Goal: Task Accomplishment & Management: Manage account settings

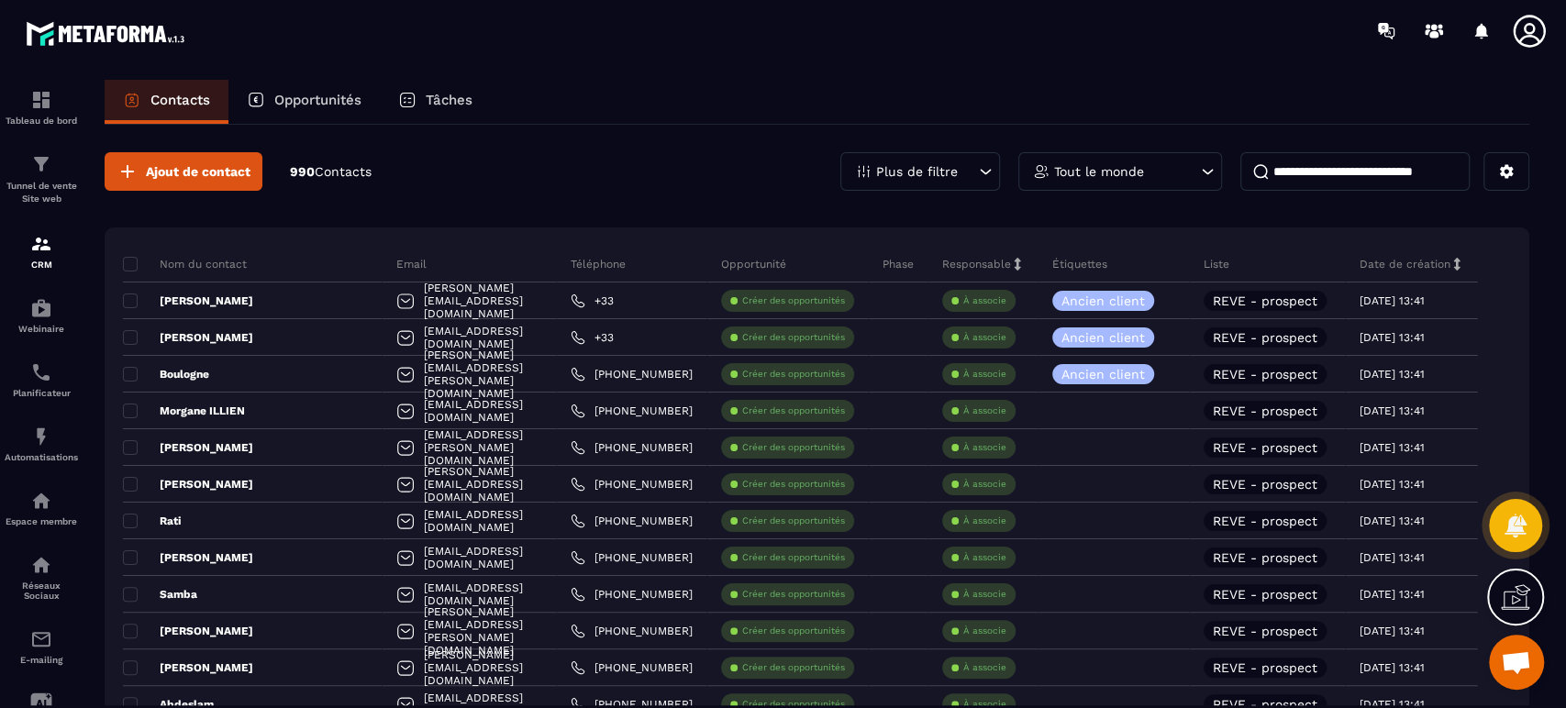
click at [1145, 300] on p "Ancien client" at bounding box center [1102, 300] width 83 height 13
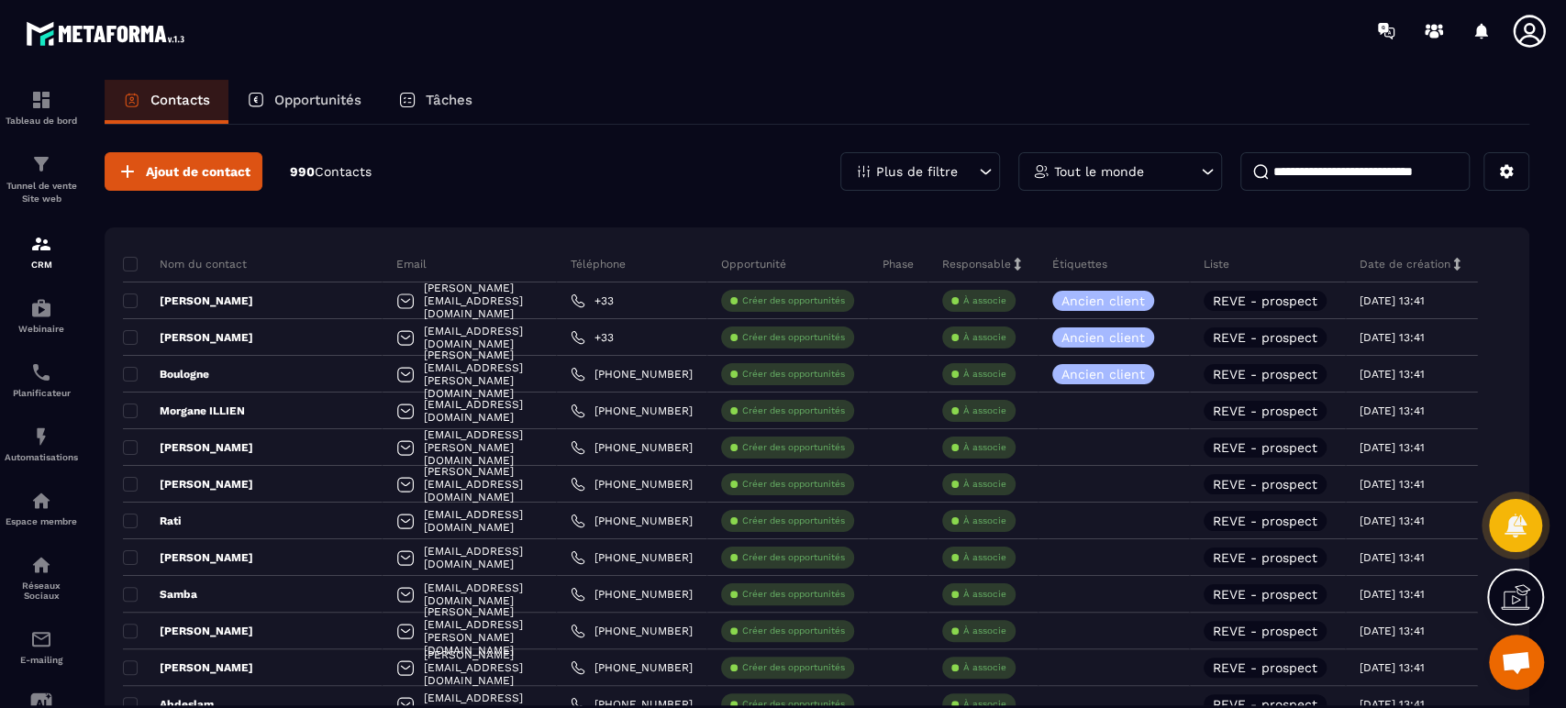
click at [132, 261] on span at bounding box center [130, 264] width 15 height 15
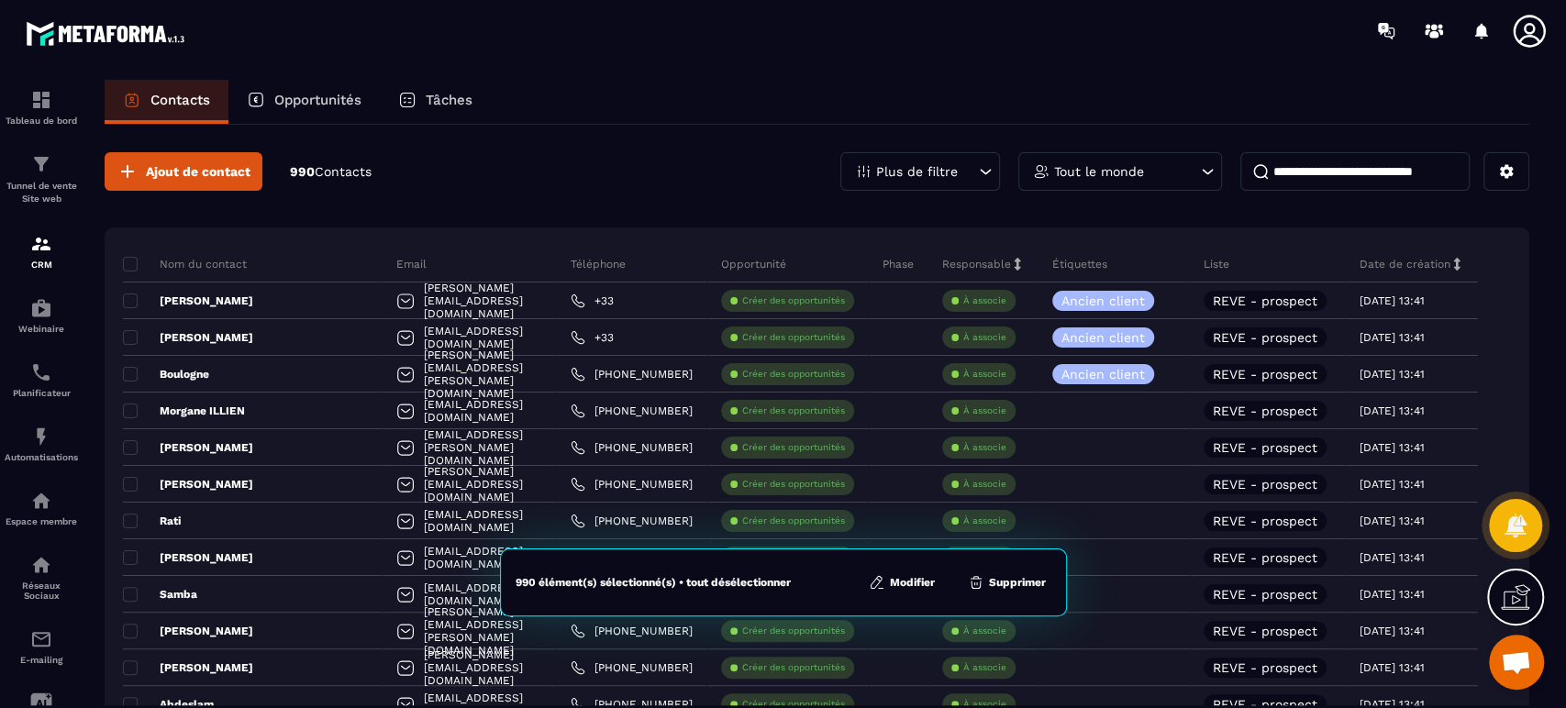
click at [1027, 581] on button "Supprimer" at bounding box center [1006, 582] width 89 height 18
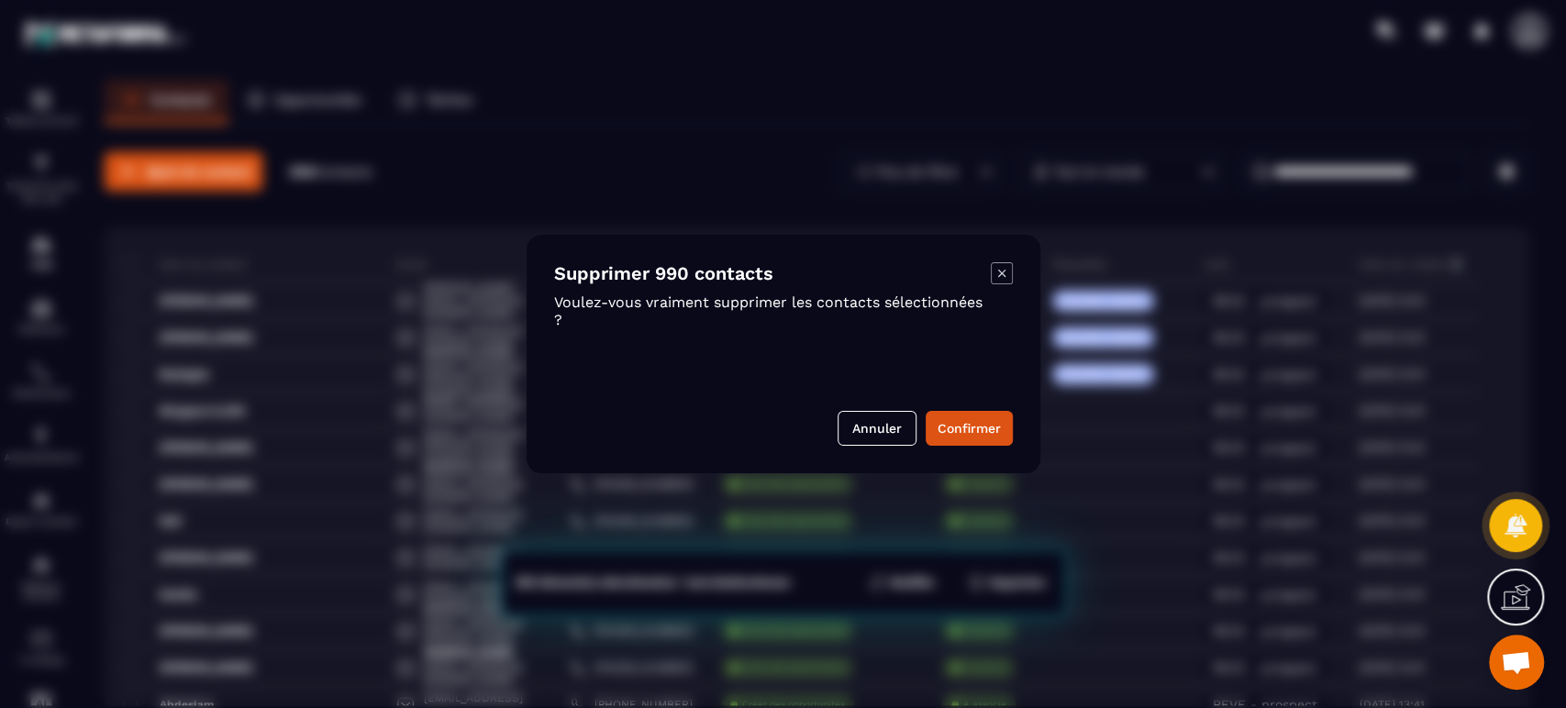
click at [997, 430] on button "Confirmer" at bounding box center [969, 428] width 87 height 35
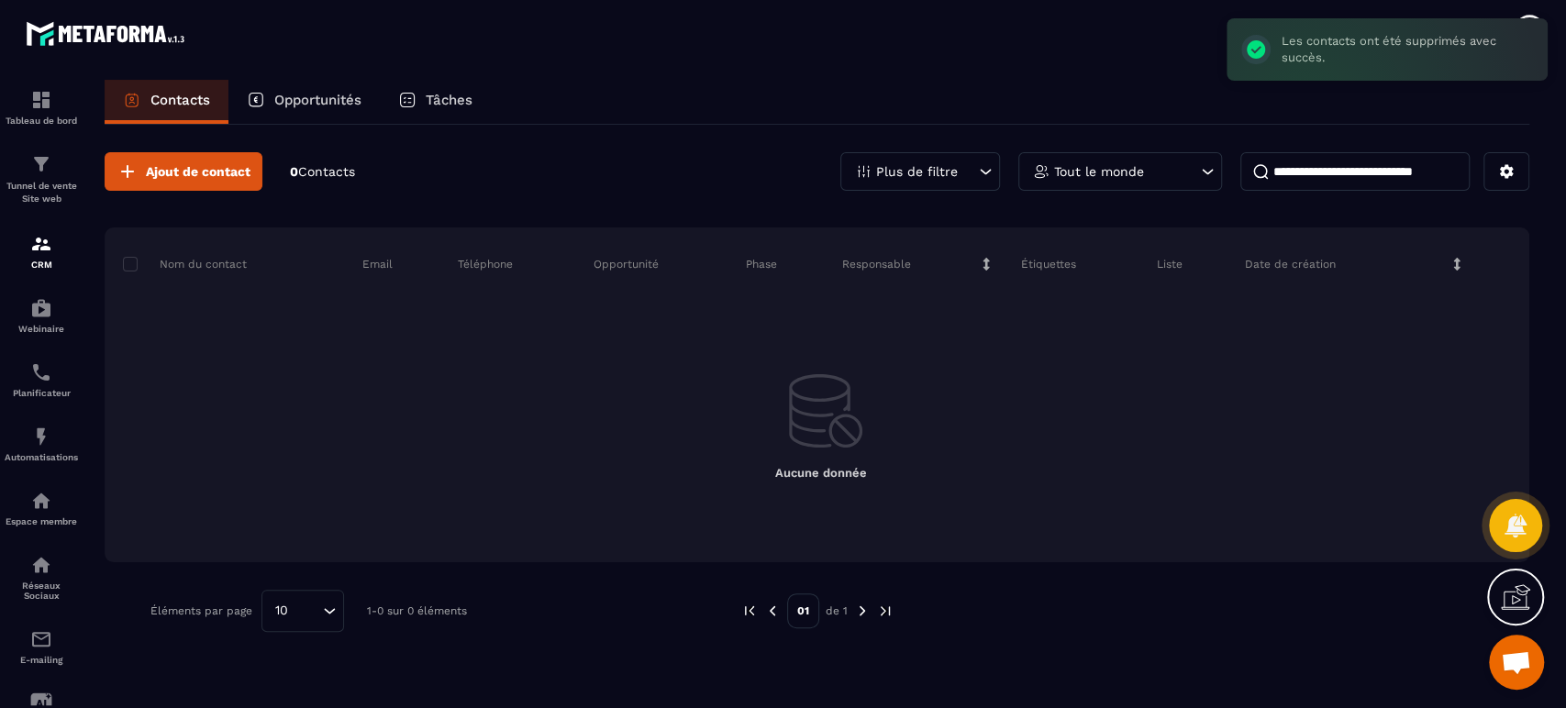
click at [862, 608] on img at bounding box center [862, 611] width 17 height 17
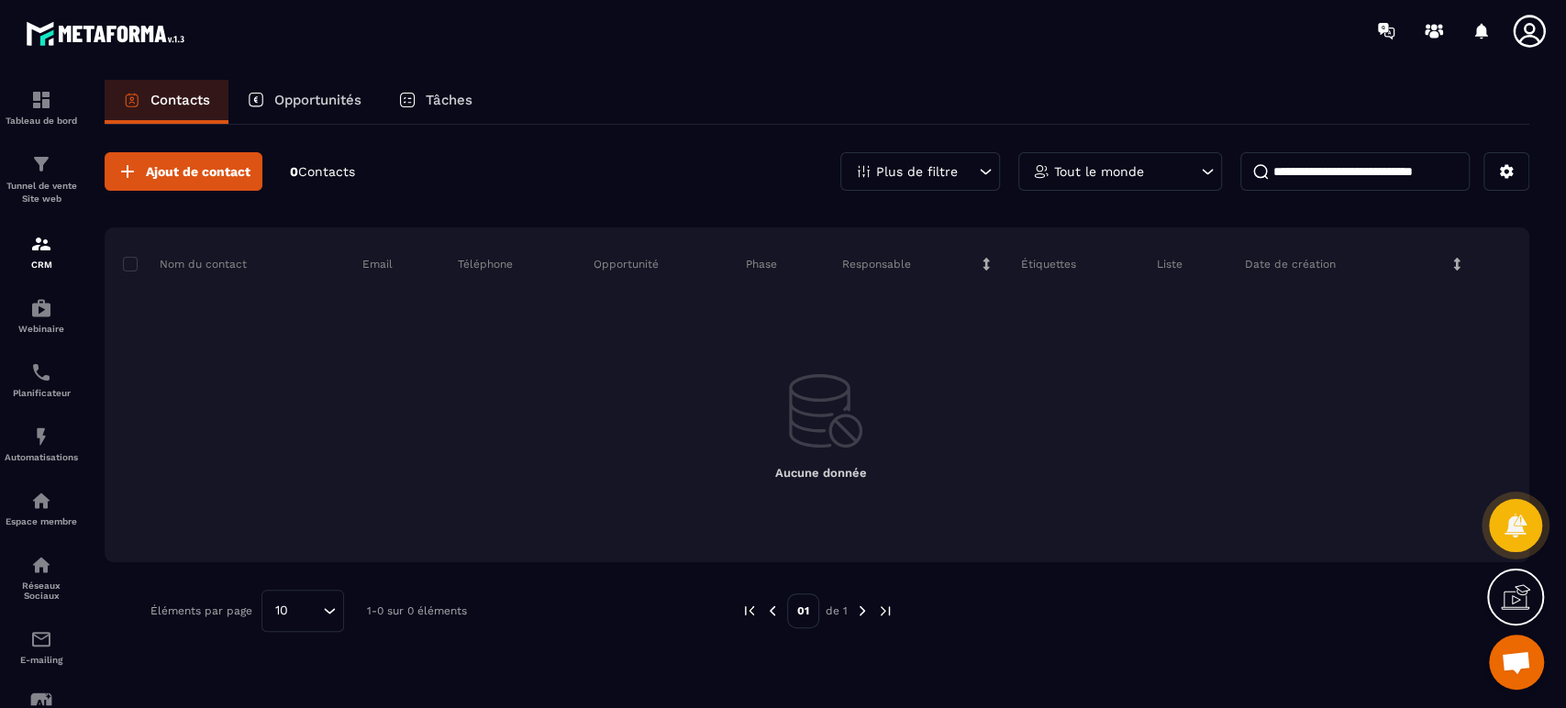
click at [883, 611] on img at bounding box center [885, 611] width 17 height 17
click at [1512, 164] on icon at bounding box center [1506, 171] width 17 height 17
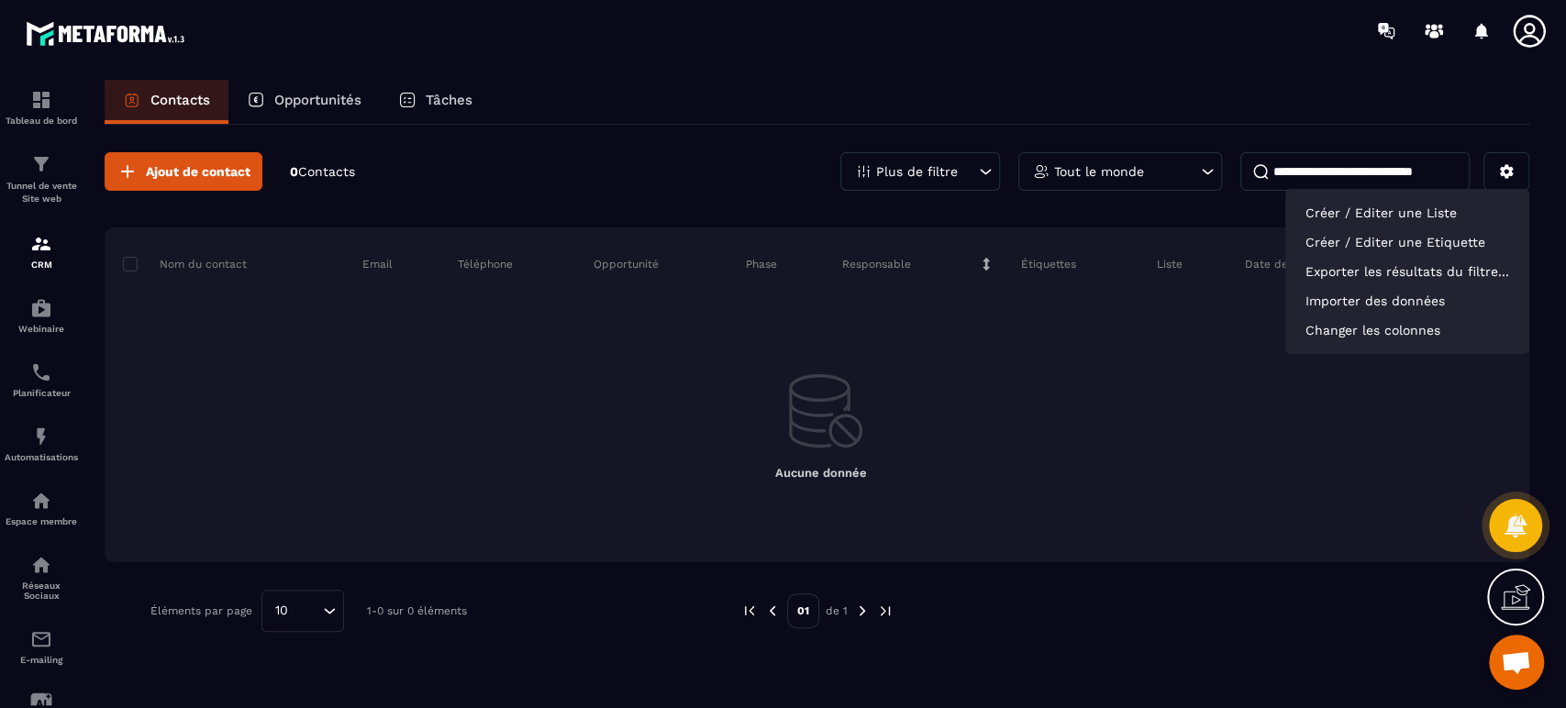
click at [1404, 250] on p "Créer / Editer une Etiquette" at bounding box center [1407, 241] width 226 height 29
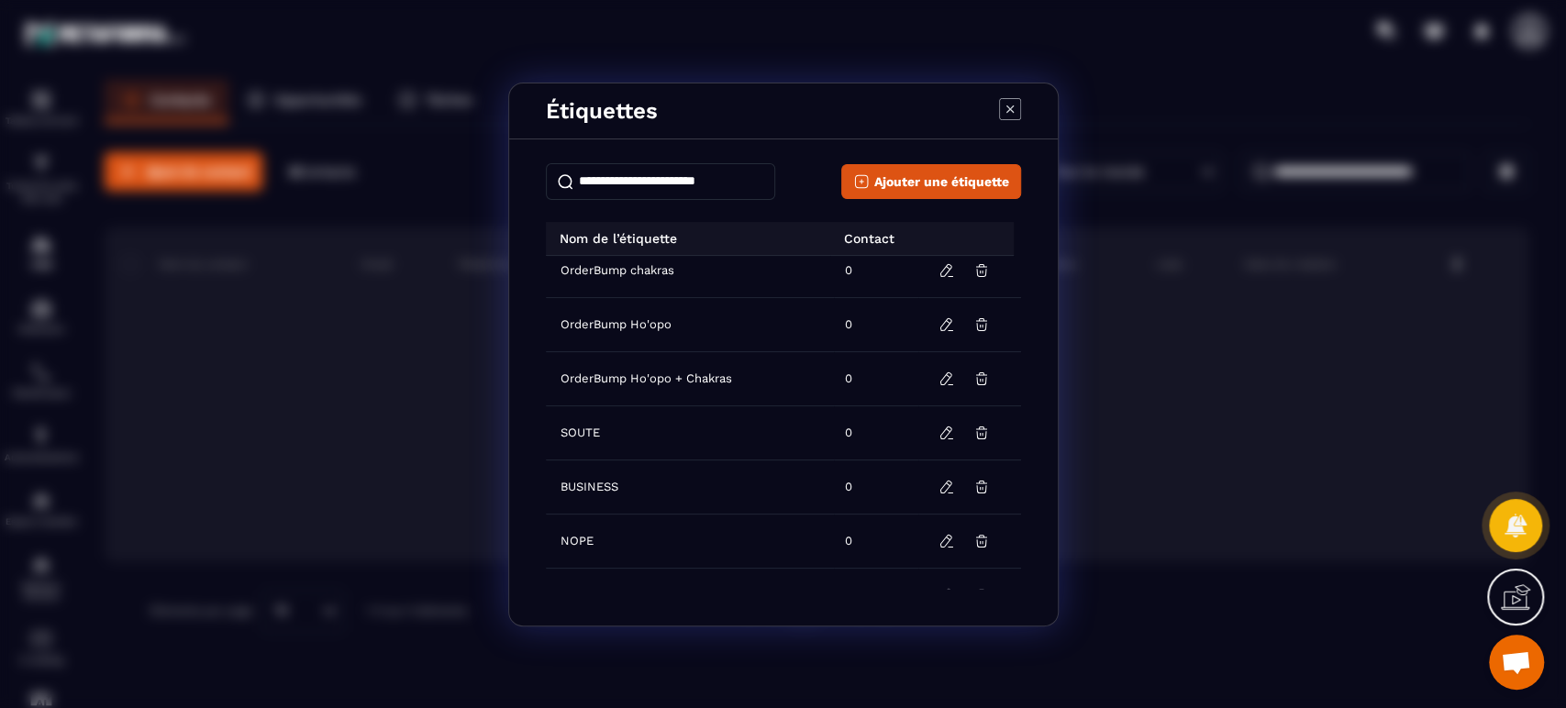
scroll to position [98, 0]
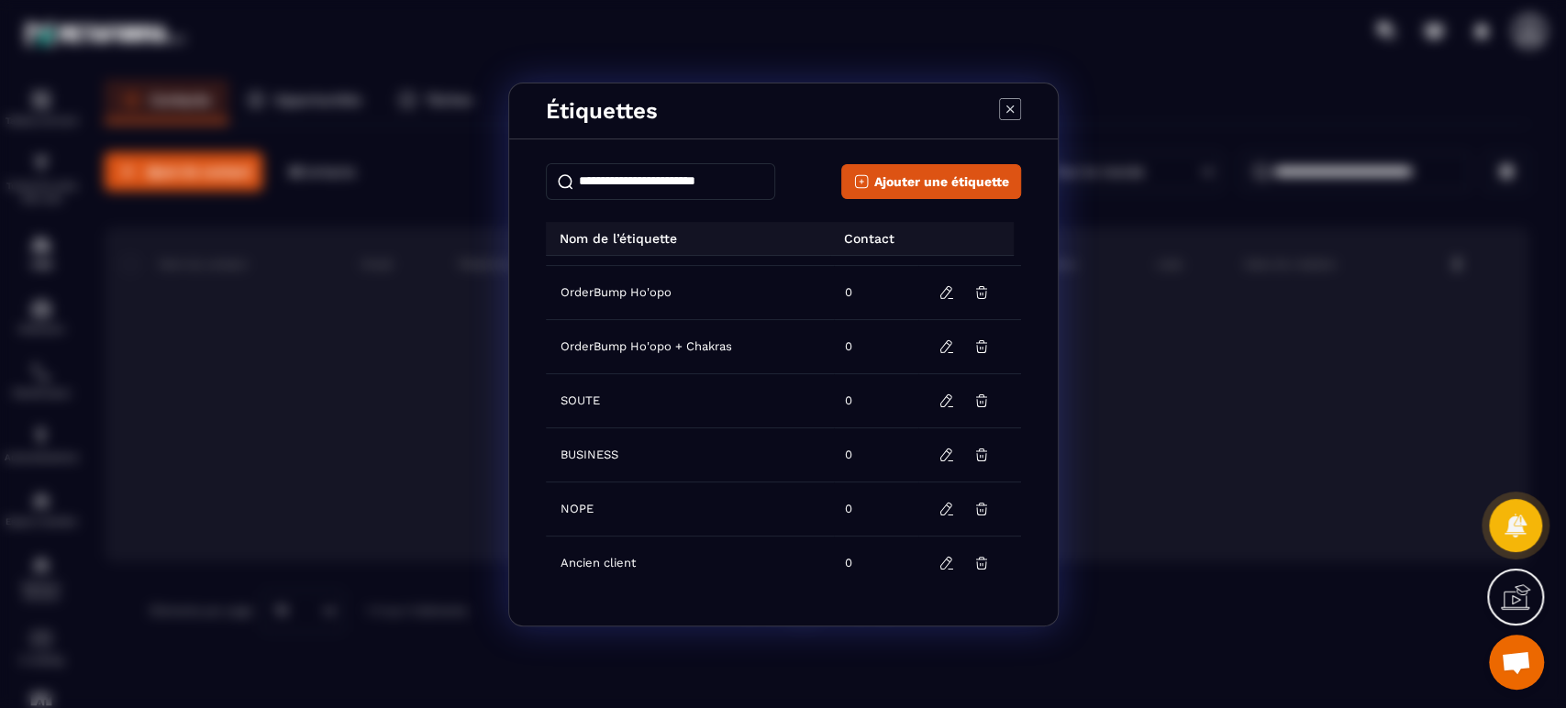
click at [631, 565] on span "Ancien client" at bounding box center [597, 563] width 75 height 15
click at [938, 560] on icon "Modal window" at bounding box center [946, 563] width 17 height 17
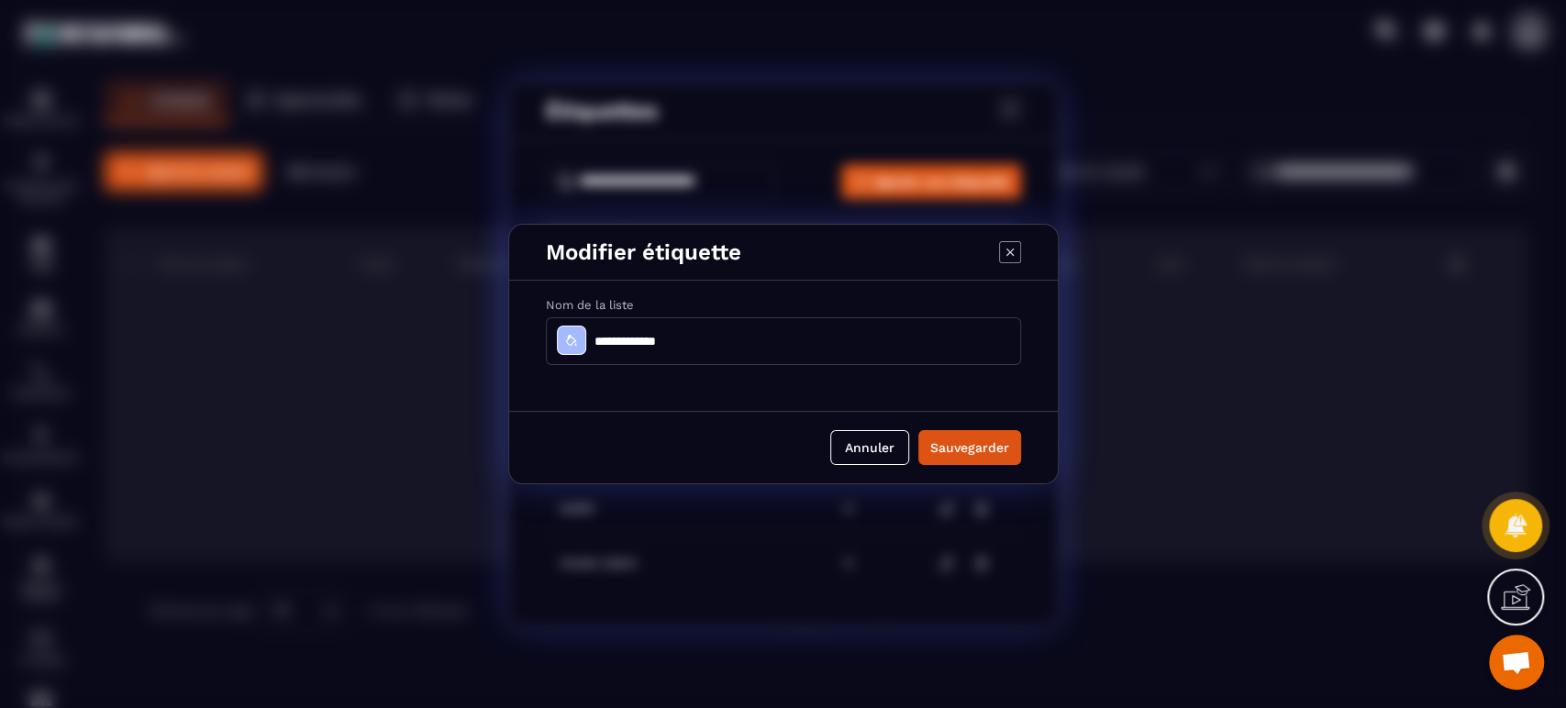
click at [655, 344] on input "**********" at bounding box center [783, 341] width 475 height 48
click at [570, 350] on div "Modal window" at bounding box center [571, 340] width 29 height 29
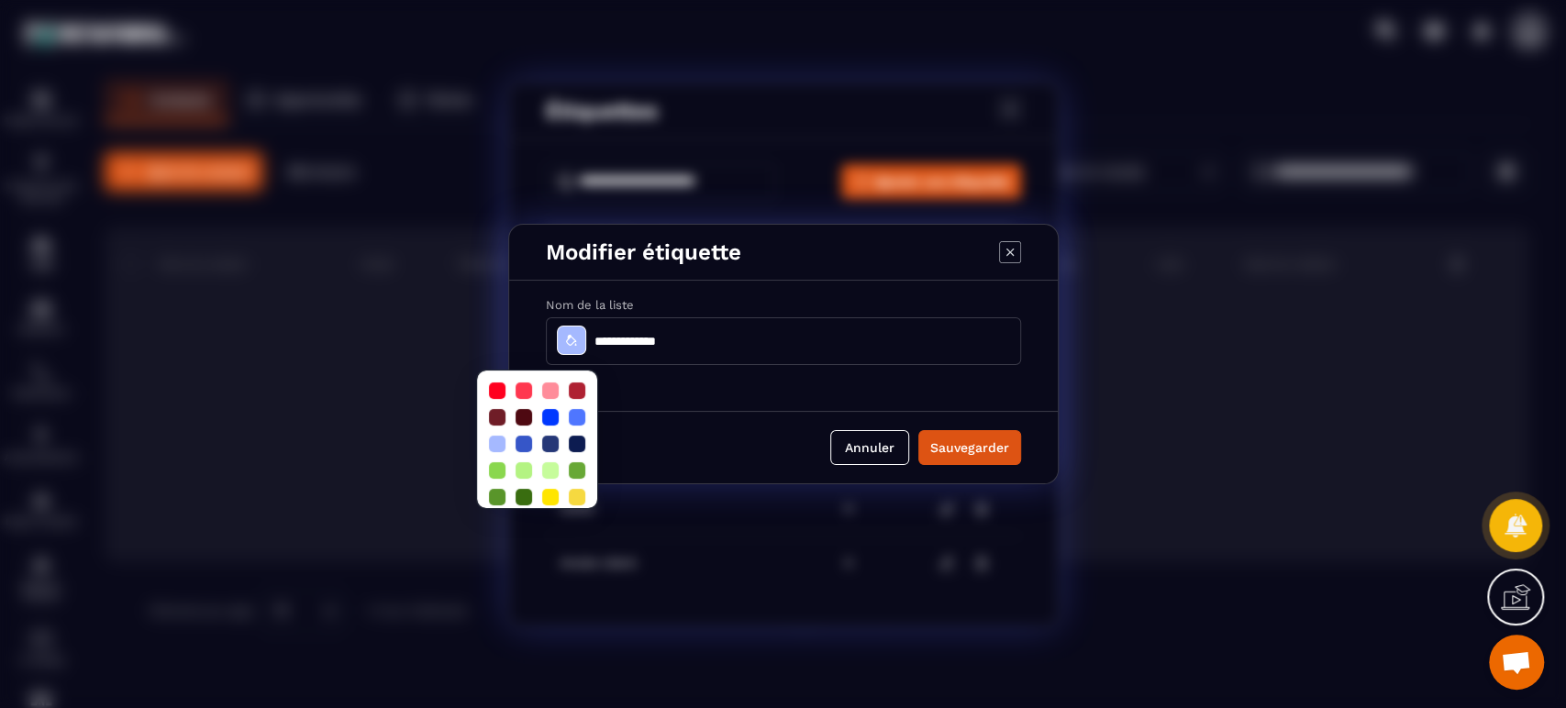
scroll to position [51, 0]
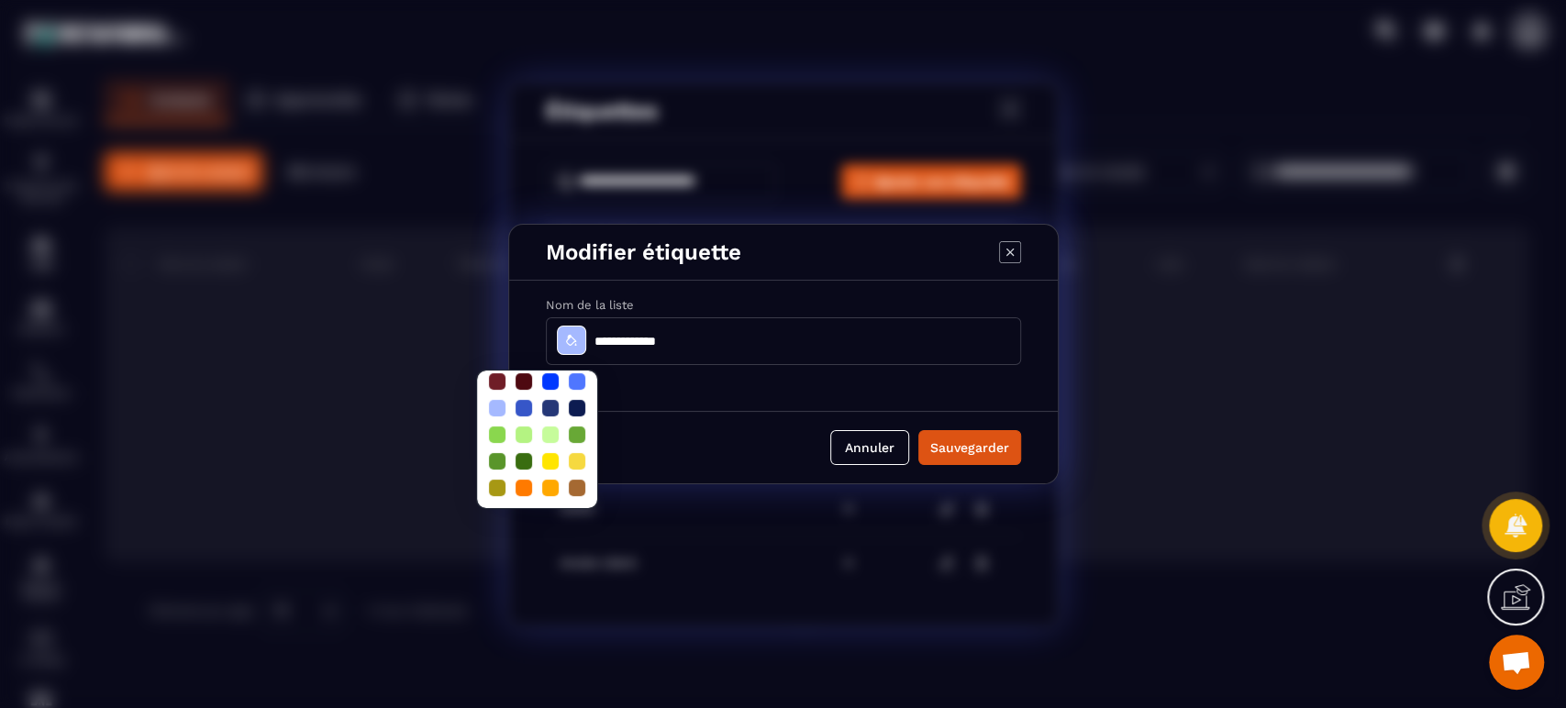
click at [580, 480] on div at bounding box center [577, 488] width 17 height 17
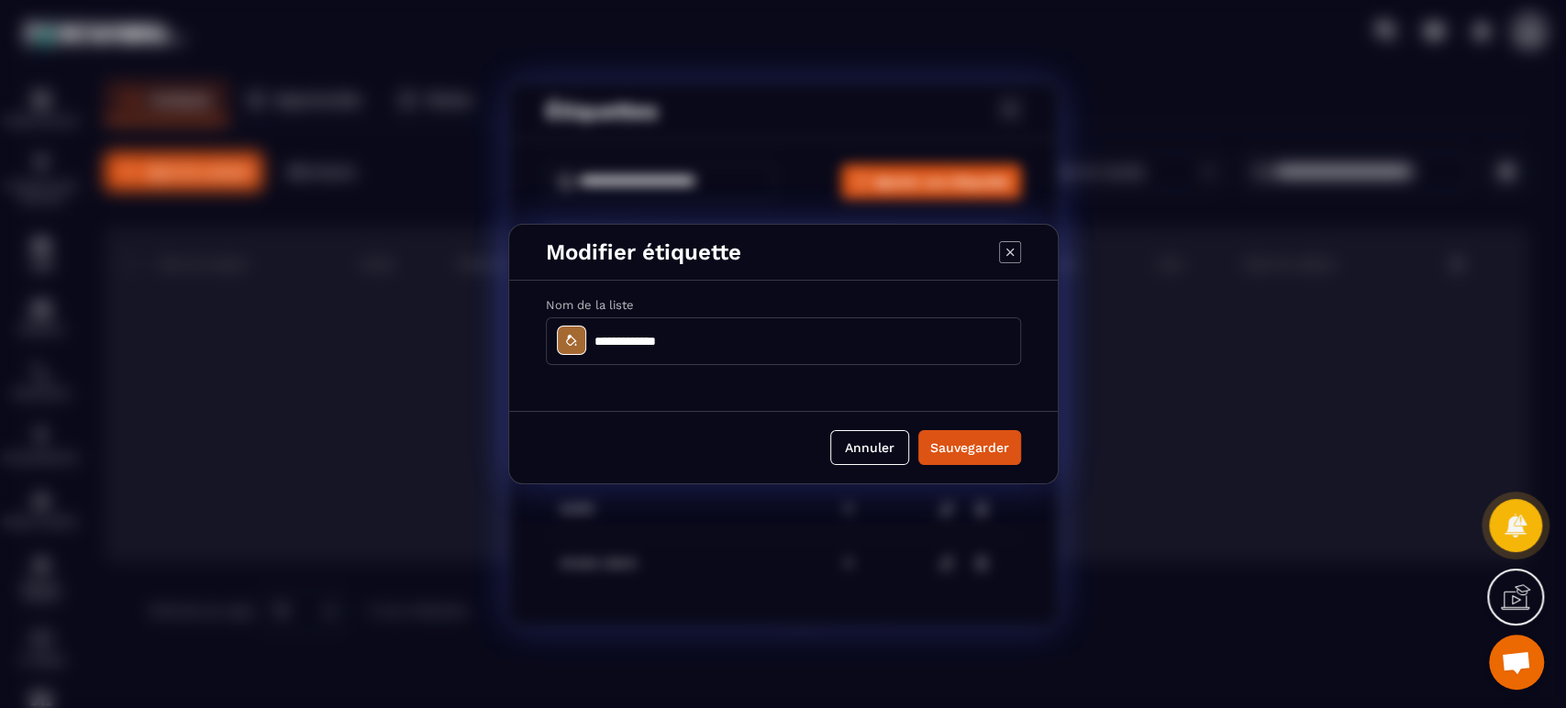
click at [975, 445] on button "Sauvegarder" at bounding box center [969, 447] width 103 height 35
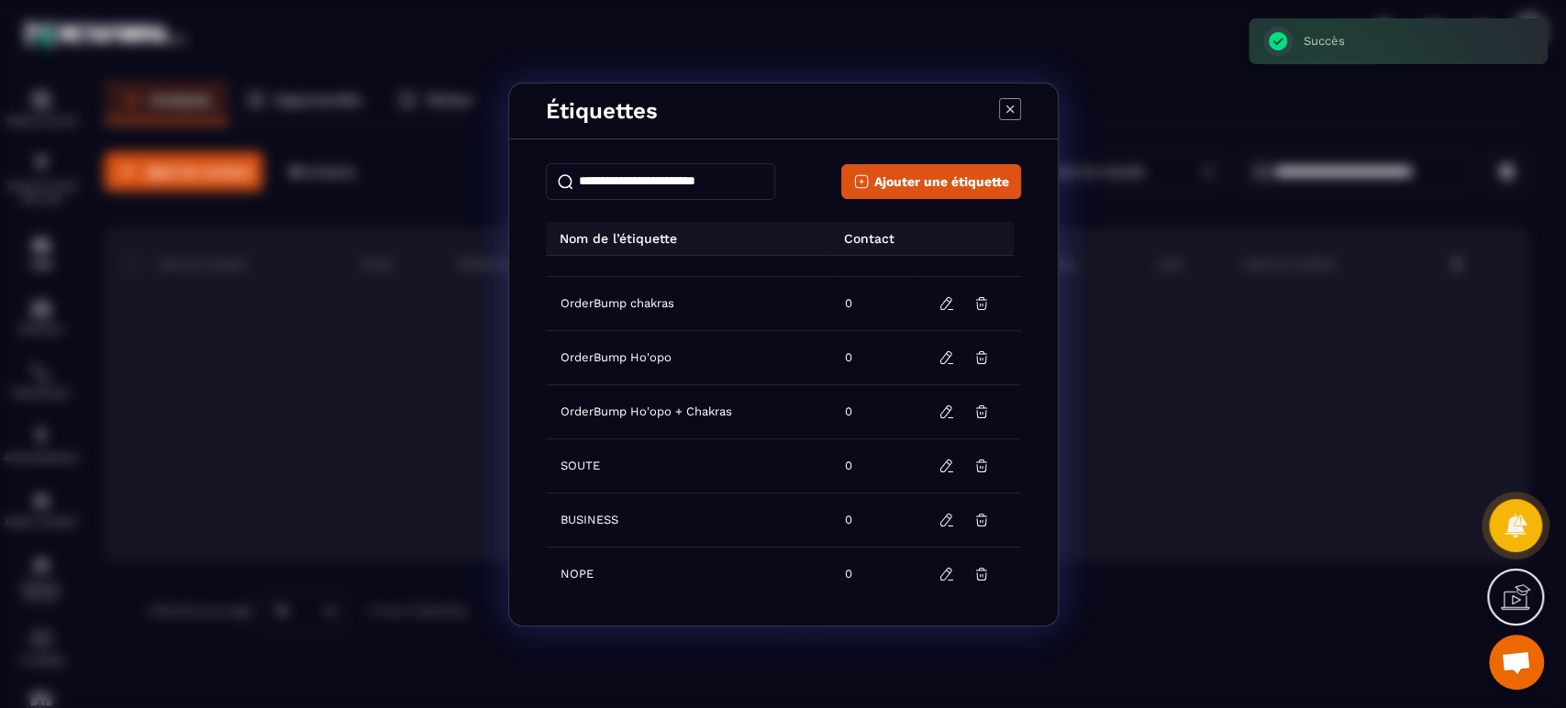
scroll to position [0, 0]
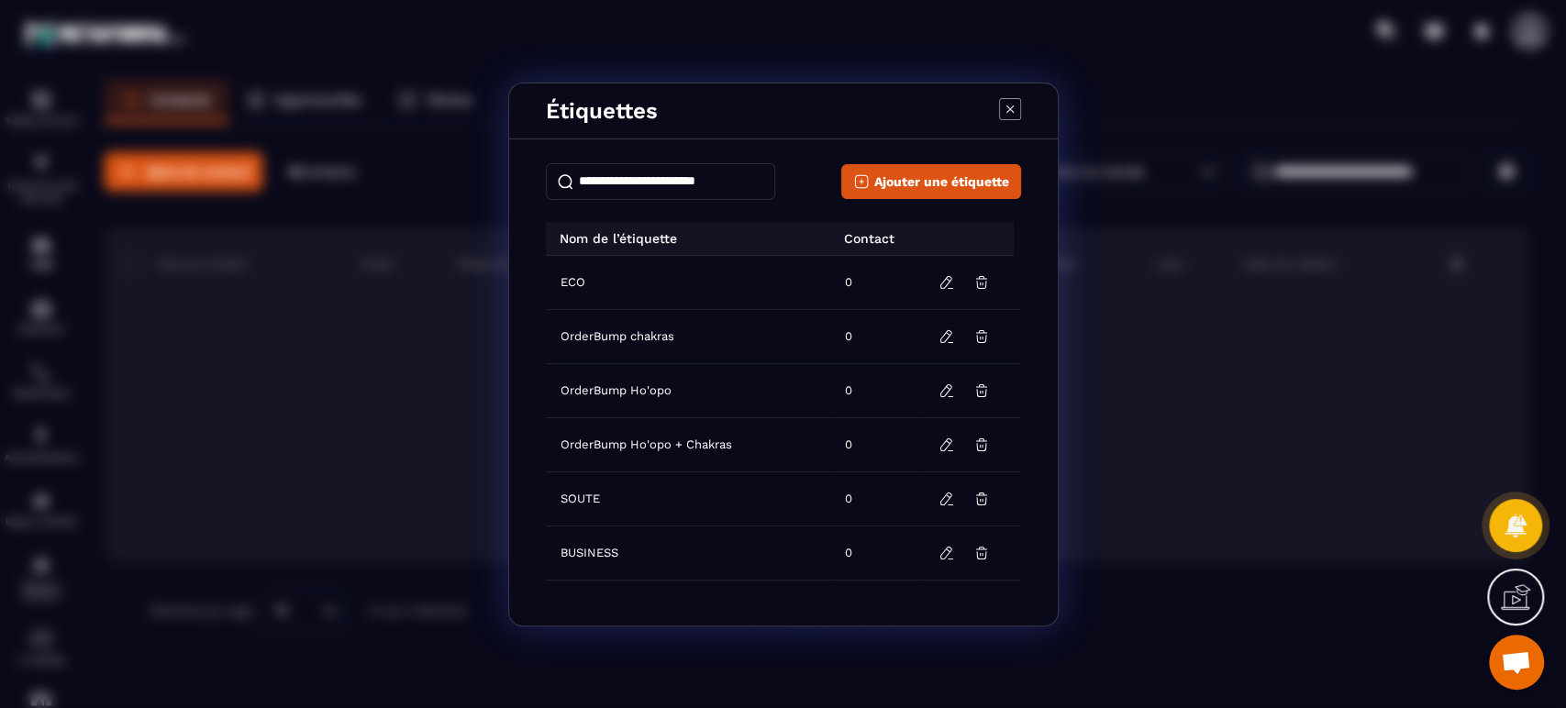
click at [1015, 106] on icon "Modal window" at bounding box center [1010, 109] width 22 height 22
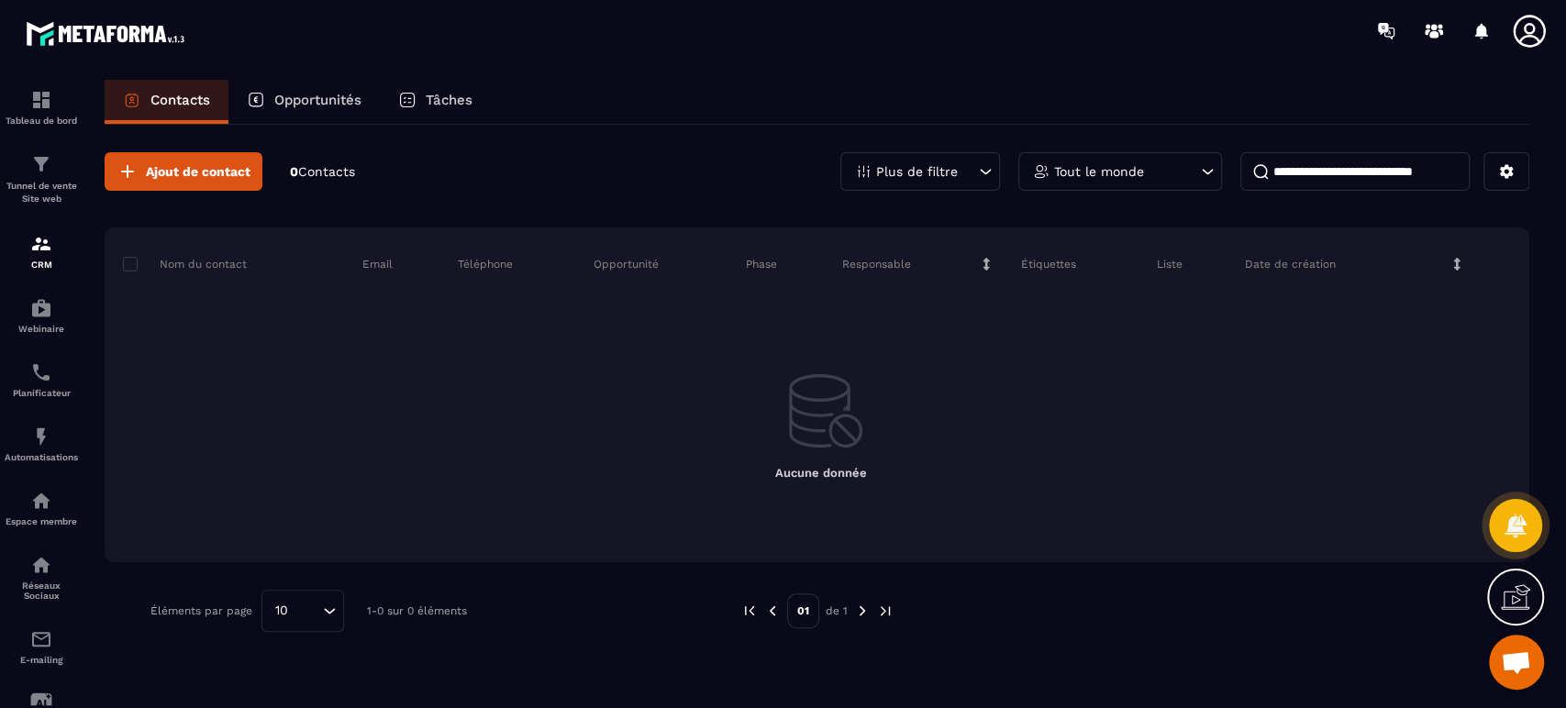
click at [216, 173] on span "Ajout de contact" at bounding box center [198, 171] width 105 height 18
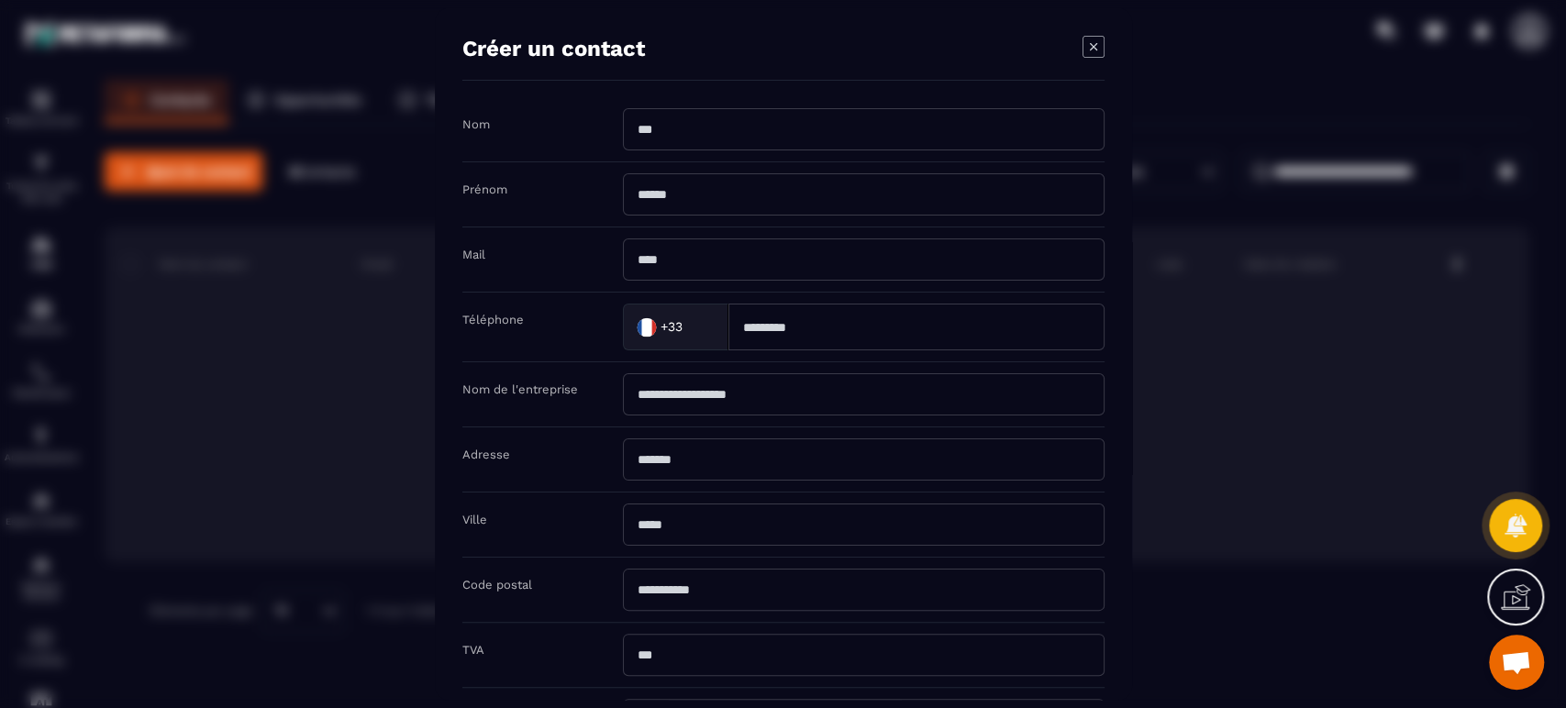
click at [1092, 36] on icon "Modal window" at bounding box center [1093, 47] width 22 height 22
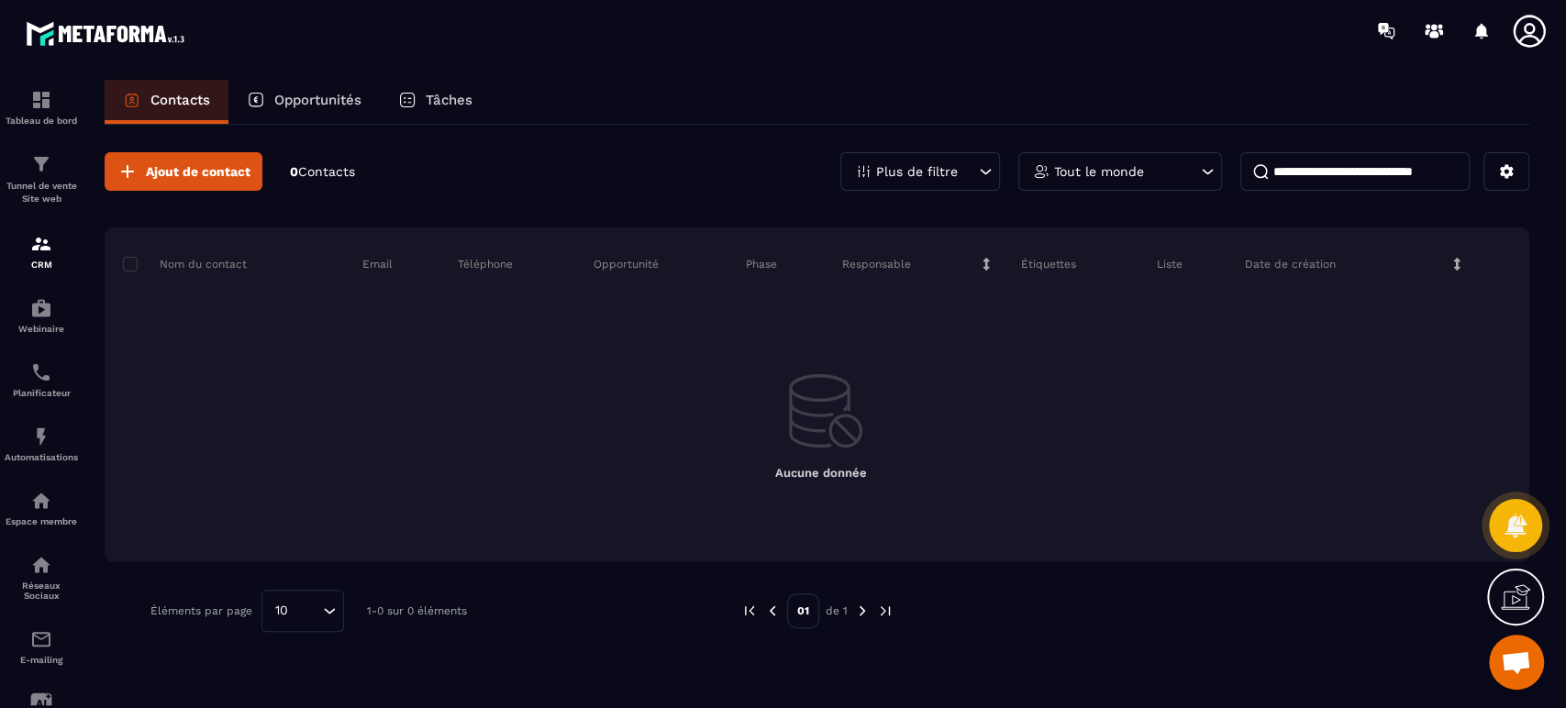
click at [1498, 167] on icon at bounding box center [1506, 171] width 17 height 17
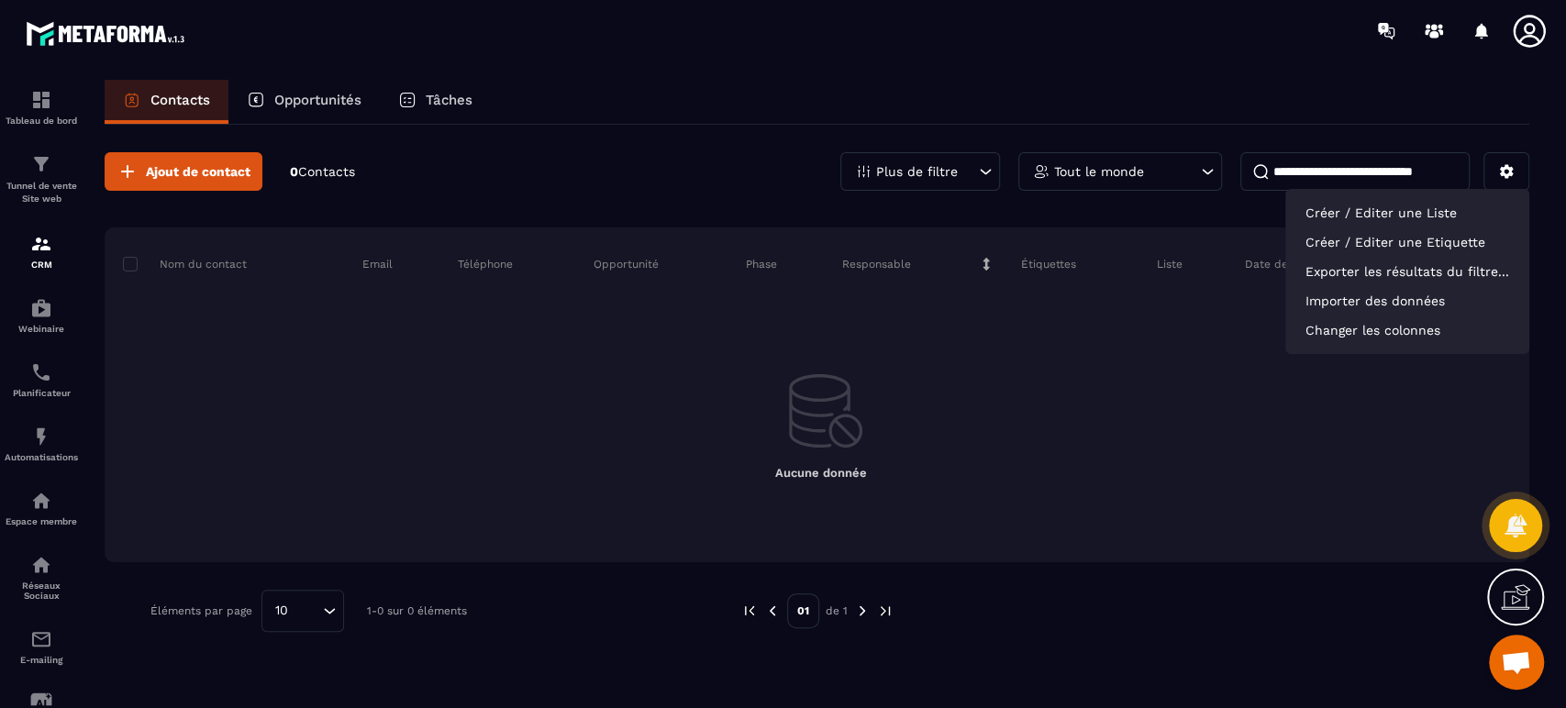
click at [1385, 297] on p "Importer des données" at bounding box center [1407, 300] width 226 height 29
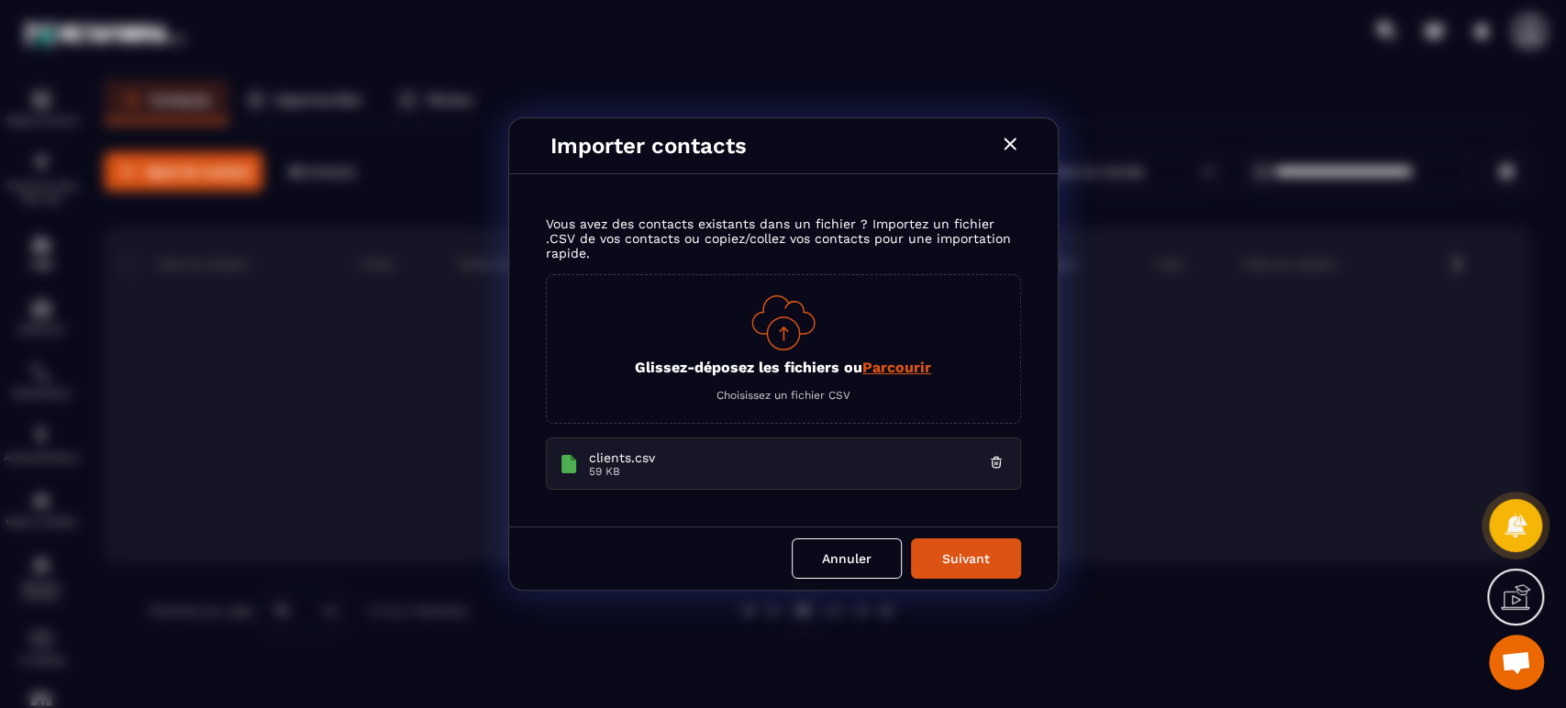
click at [855, 465] on p "59 KB" at bounding box center [786, 471] width 394 height 13
click at [607, 459] on p "clients.csv" at bounding box center [786, 457] width 394 height 15
click at [949, 547] on button "Suivant" at bounding box center [966, 558] width 110 height 40
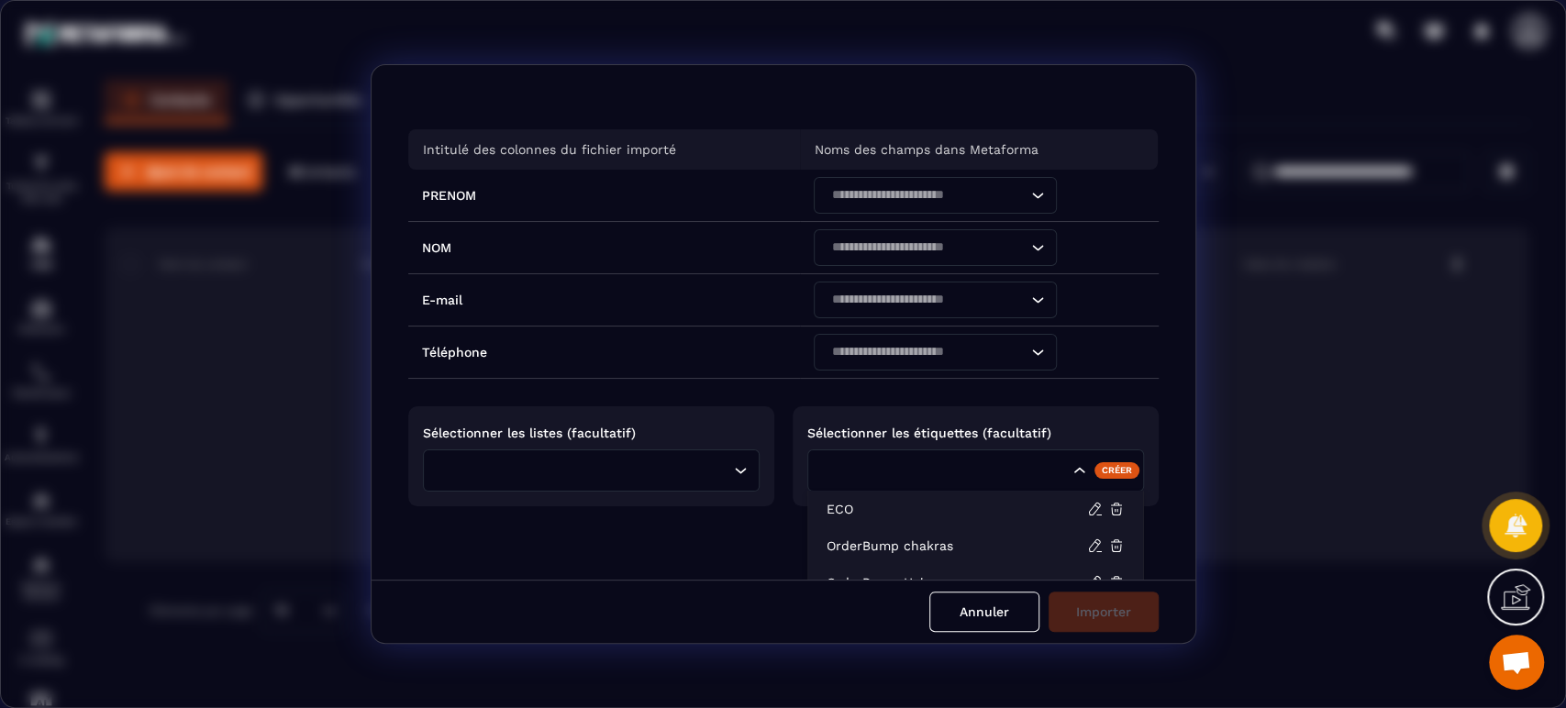
click at [915, 470] on input "Search for option" at bounding box center [944, 470] width 250 height 20
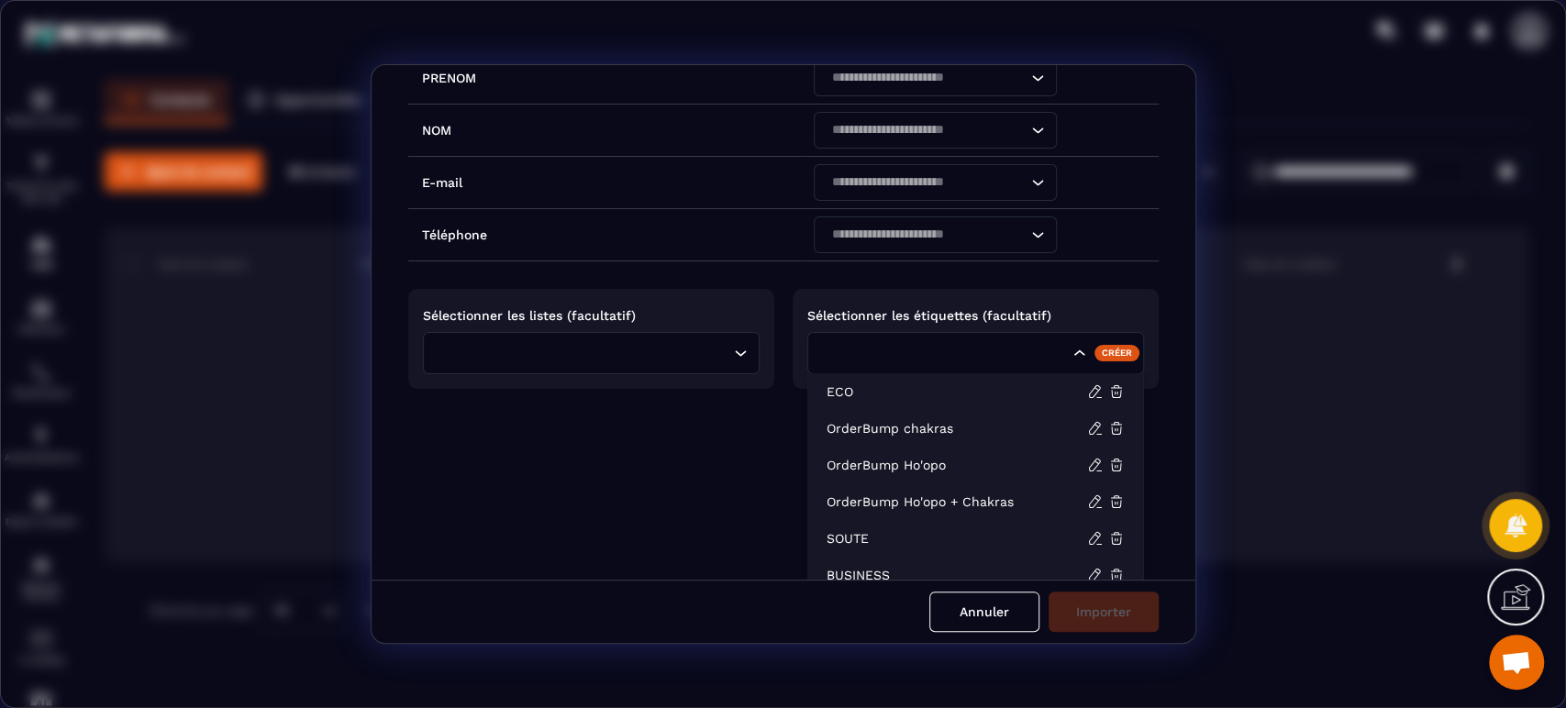
scroll to position [205, 0]
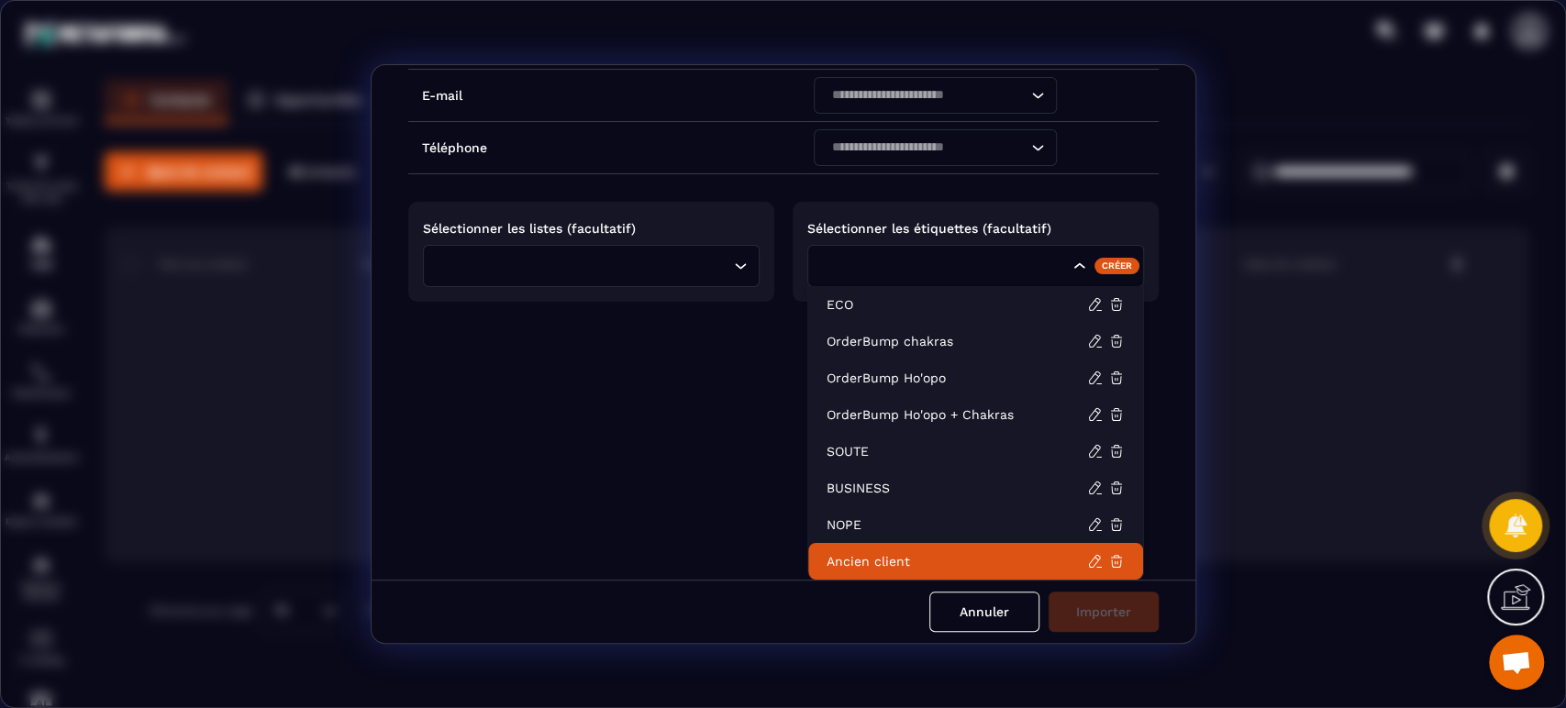
click at [906, 557] on p "Ancien client" at bounding box center [957, 561] width 261 height 18
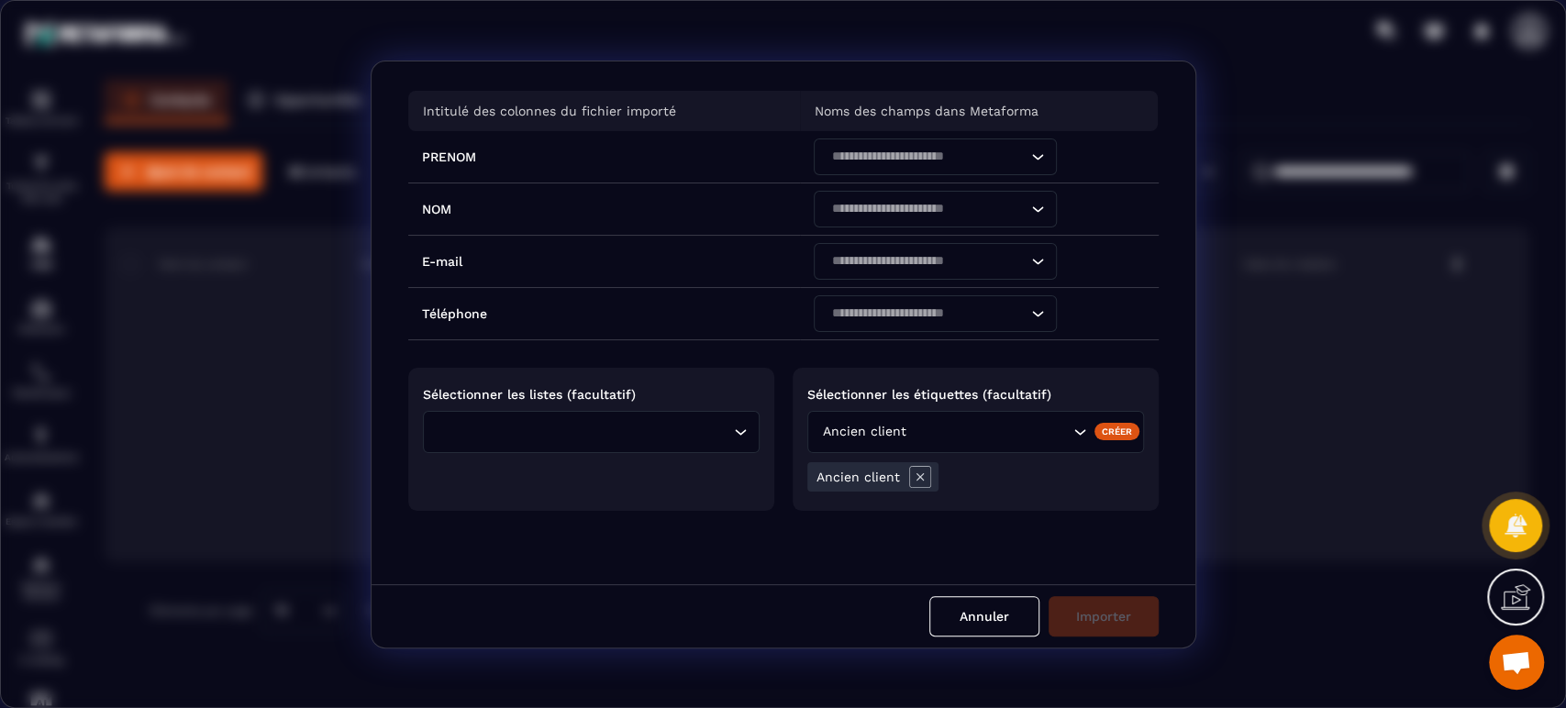
scroll to position [36, 0]
click at [912, 154] on input "Search for option" at bounding box center [926, 157] width 201 height 20
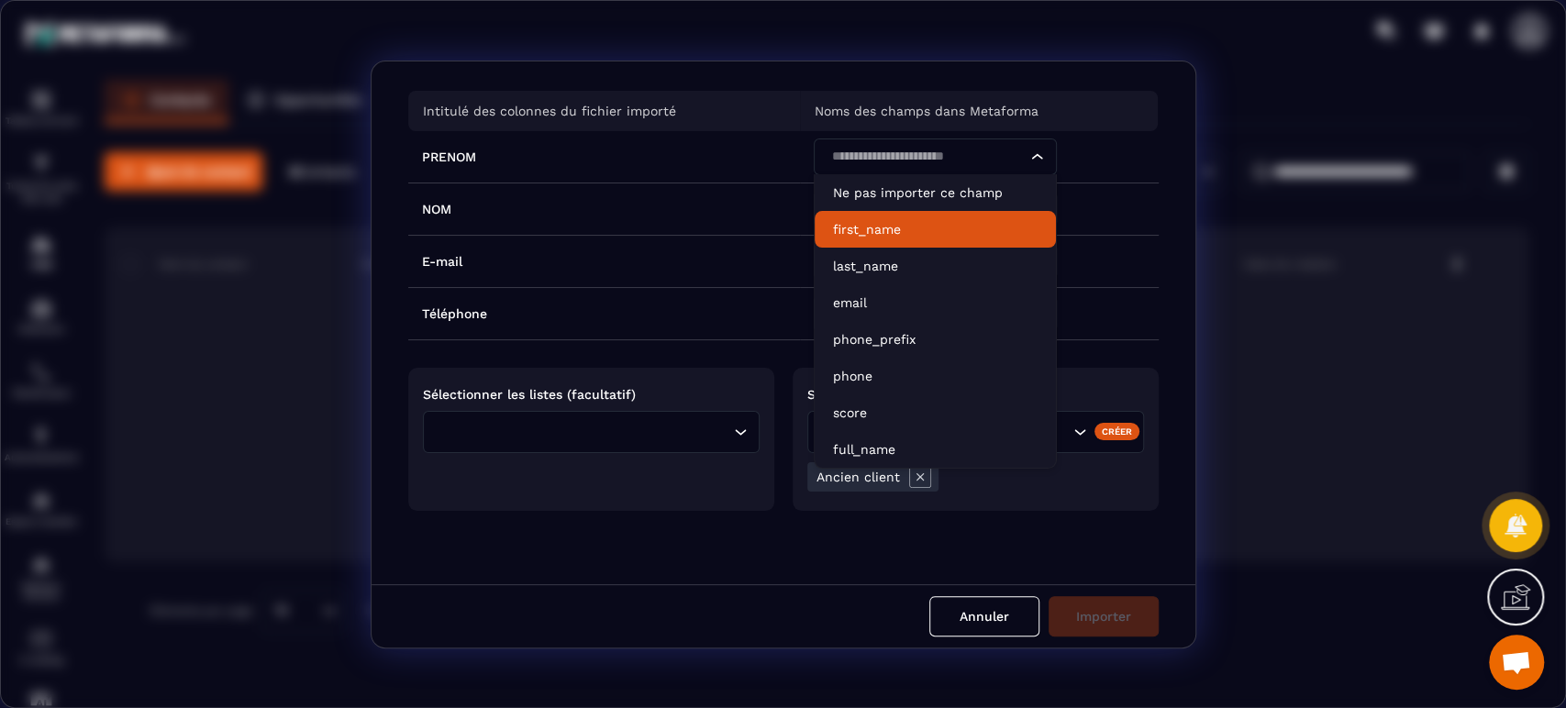
click at [881, 229] on p "first_name" at bounding box center [935, 229] width 205 height 18
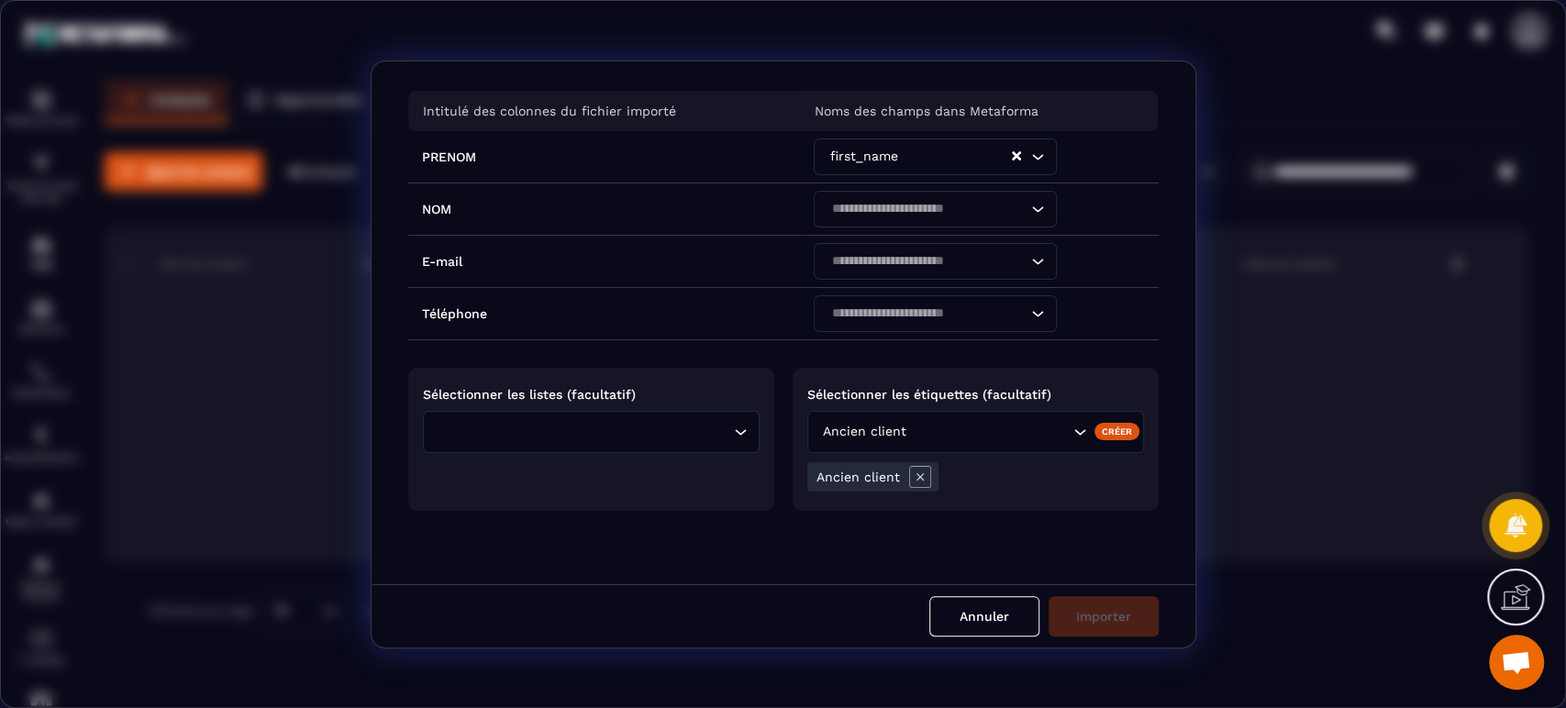
click at [866, 202] on input "Search for option" at bounding box center [926, 209] width 201 height 20
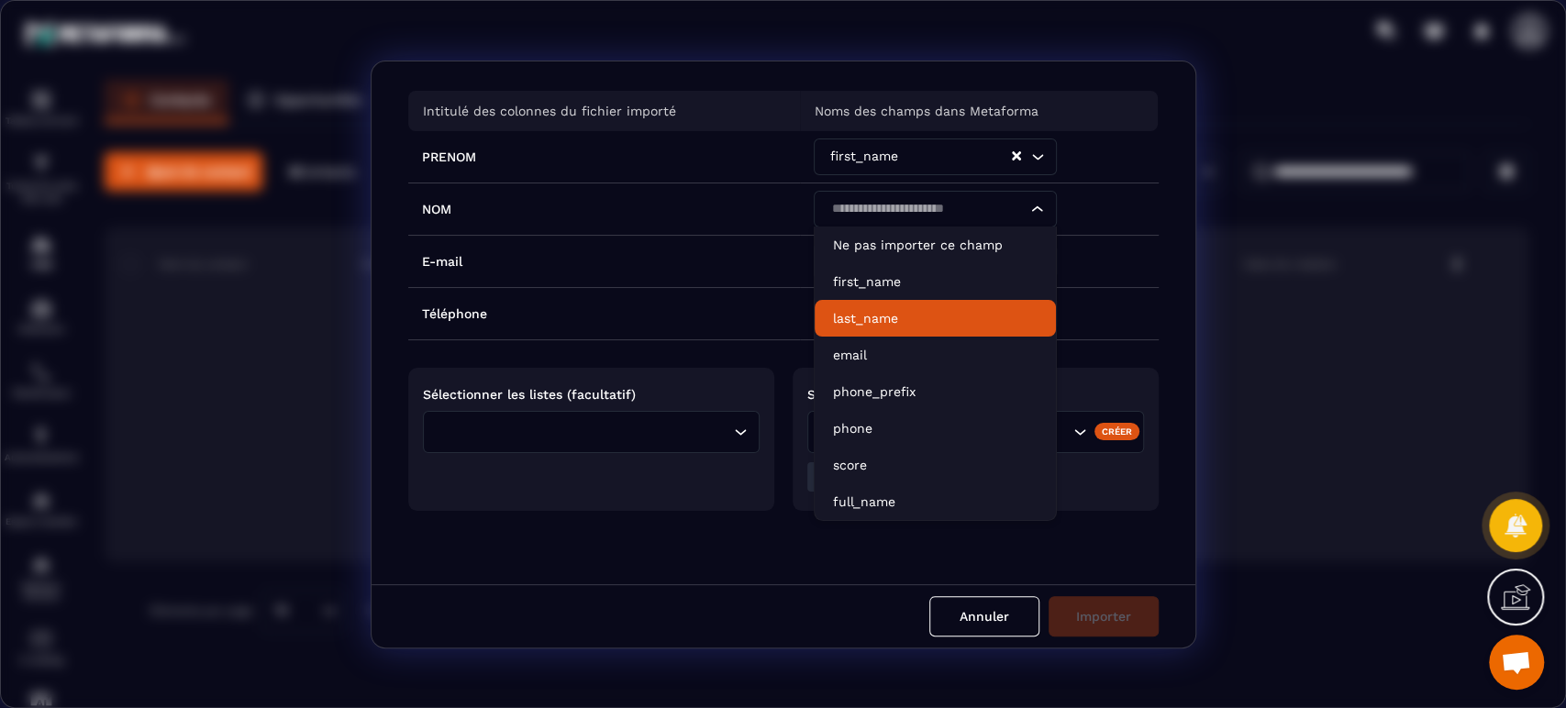
click at [847, 314] on p "last_name" at bounding box center [935, 318] width 205 height 18
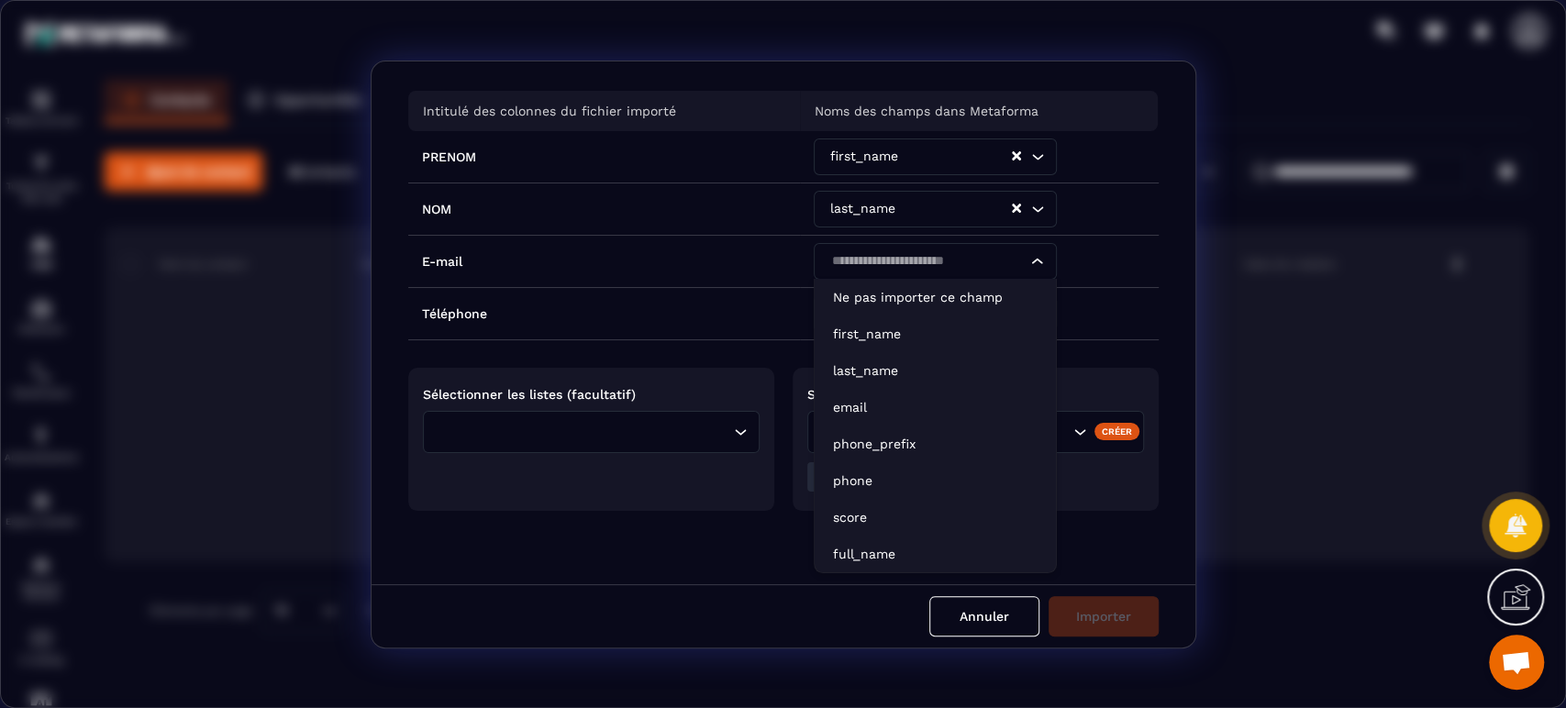
click at [855, 262] on input "Search for option" at bounding box center [926, 261] width 201 height 20
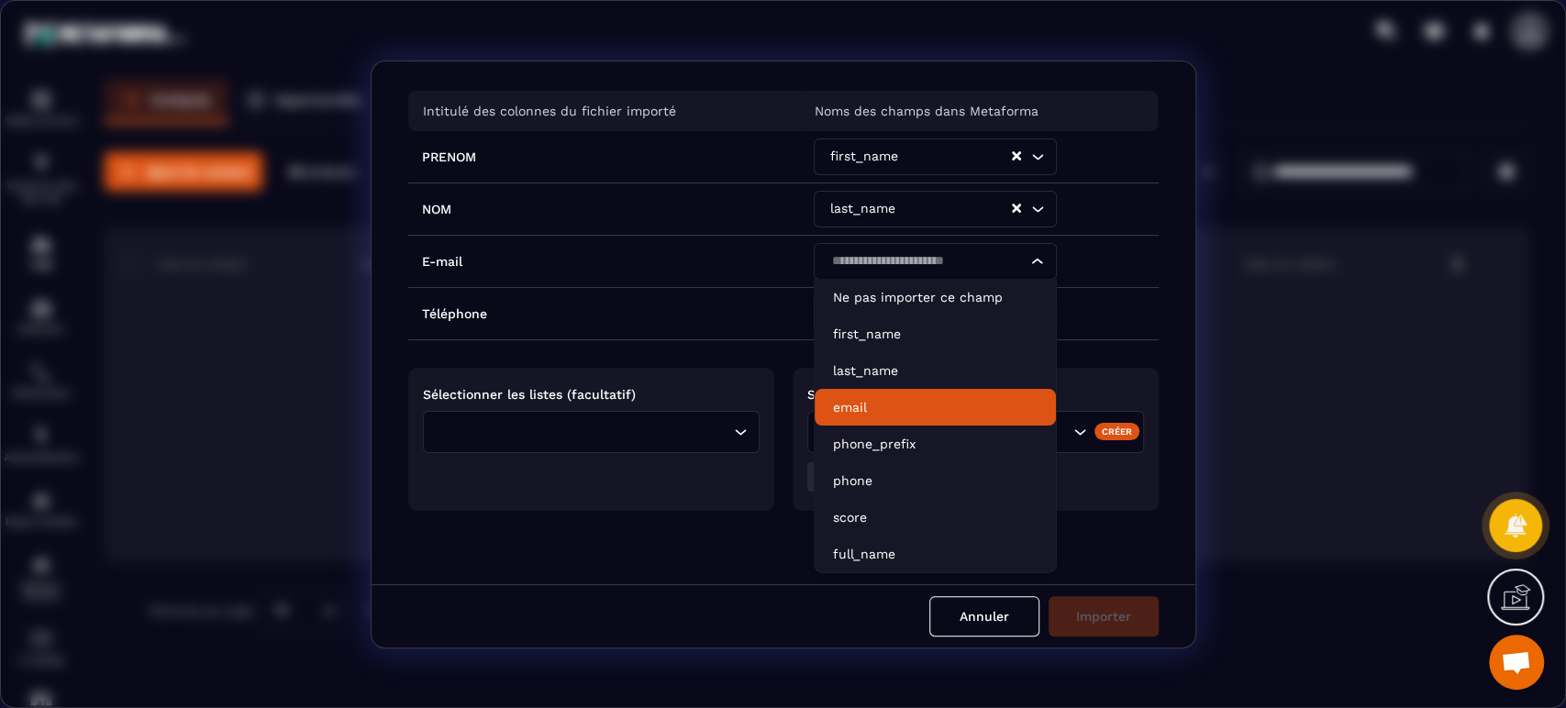
click at [869, 392] on li "email" at bounding box center [935, 407] width 241 height 37
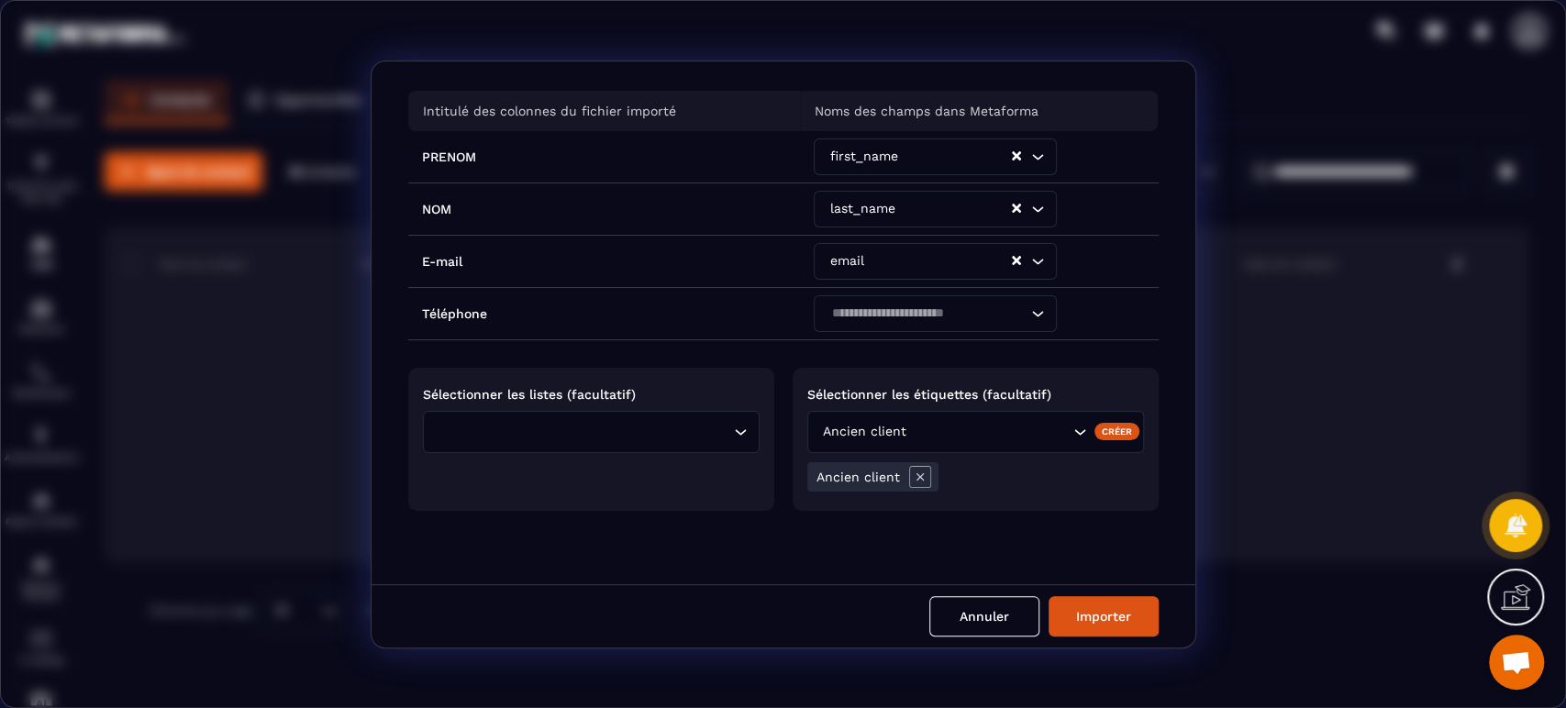
click at [877, 318] on input "Search for option" at bounding box center [926, 314] width 201 height 20
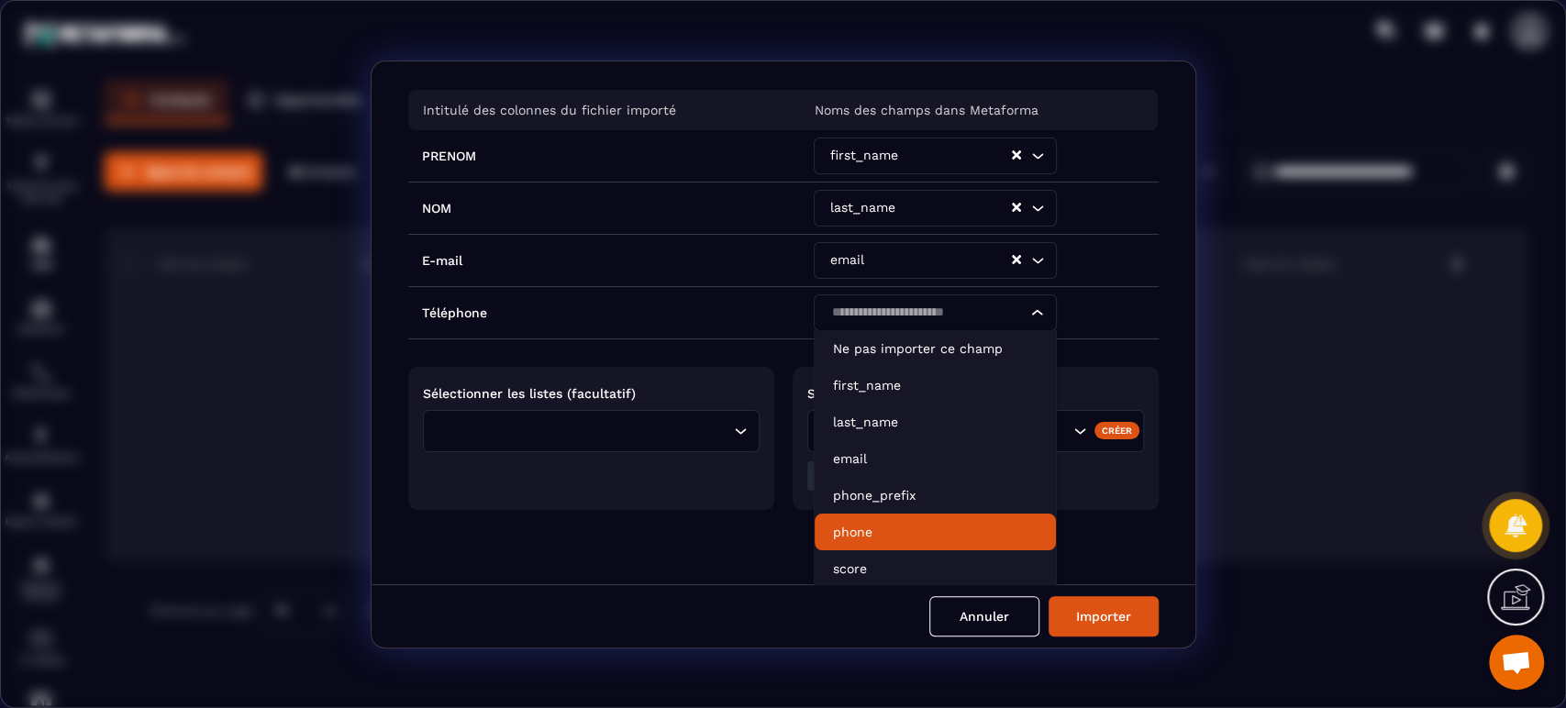
click at [877, 523] on p "phone" at bounding box center [935, 532] width 205 height 18
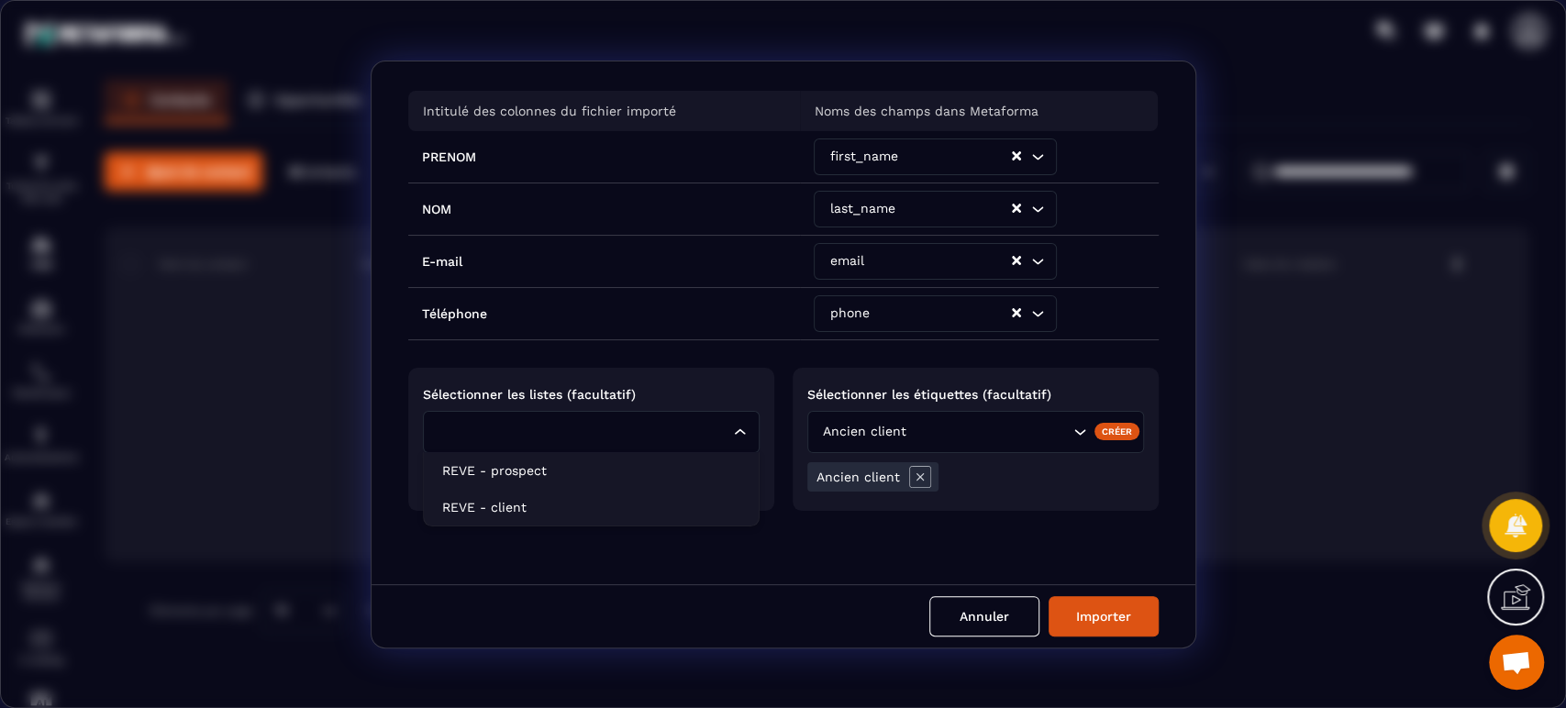
click at [738, 432] on icon "Search for option" at bounding box center [740, 432] width 18 height 18
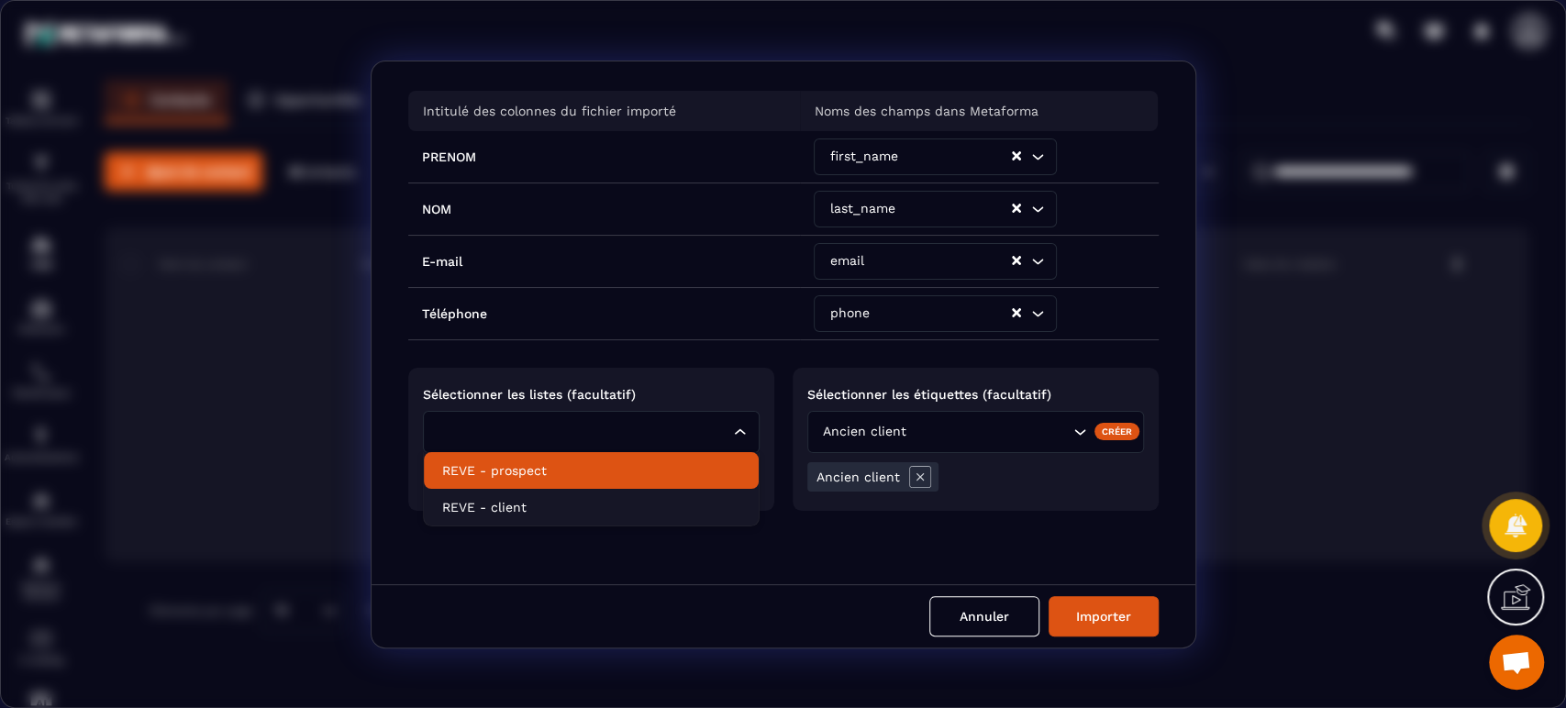
click at [705, 463] on p "REVE - prospect" at bounding box center [591, 470] width 298 height 18
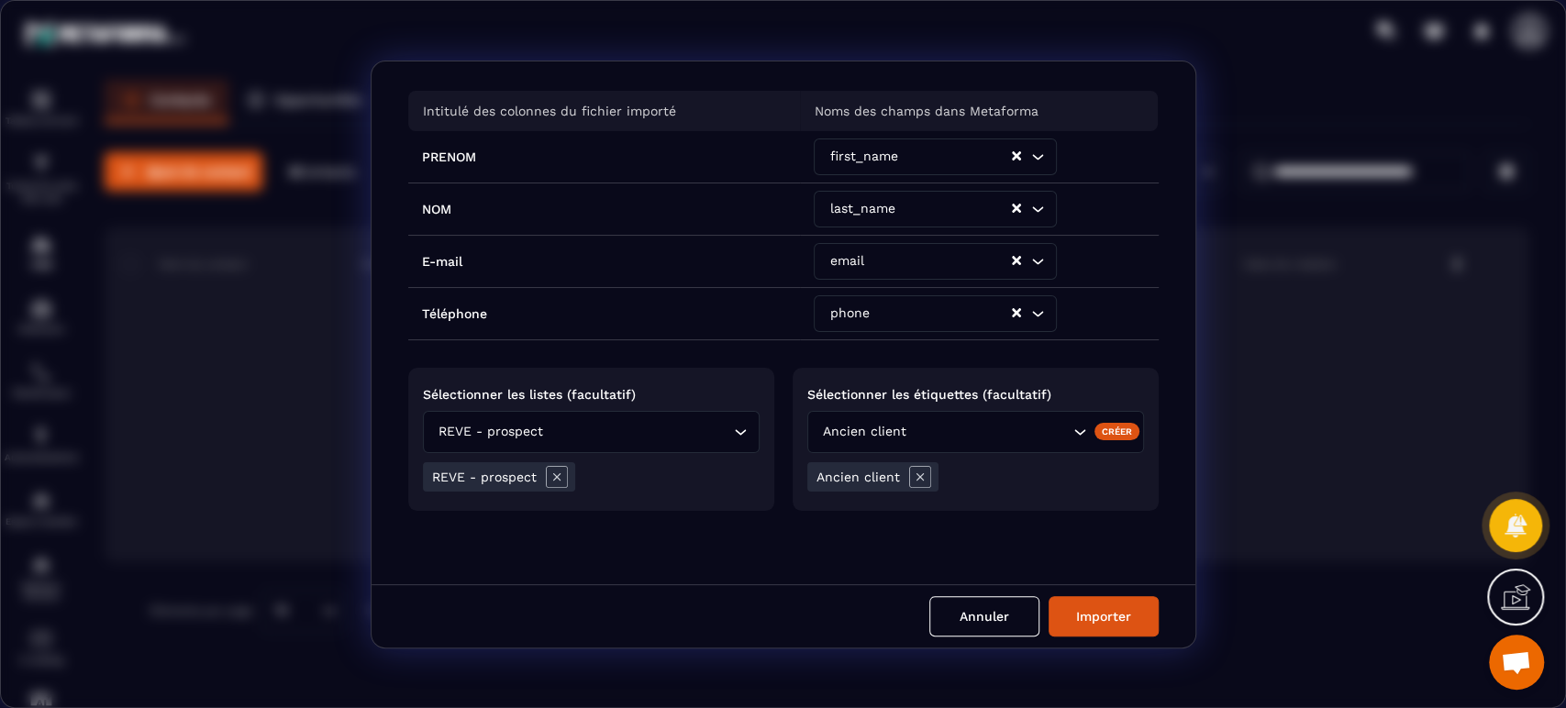
click at [655, 532] on div "Intitulé des colonnes du fichier importé Noms des champs dans Metaforma PRENOM …" at bounding box center [784, 322] width 824 height 523
click at [1105, 611] on button "Importer" at bounding box center [1104, 616] width 110 height 40
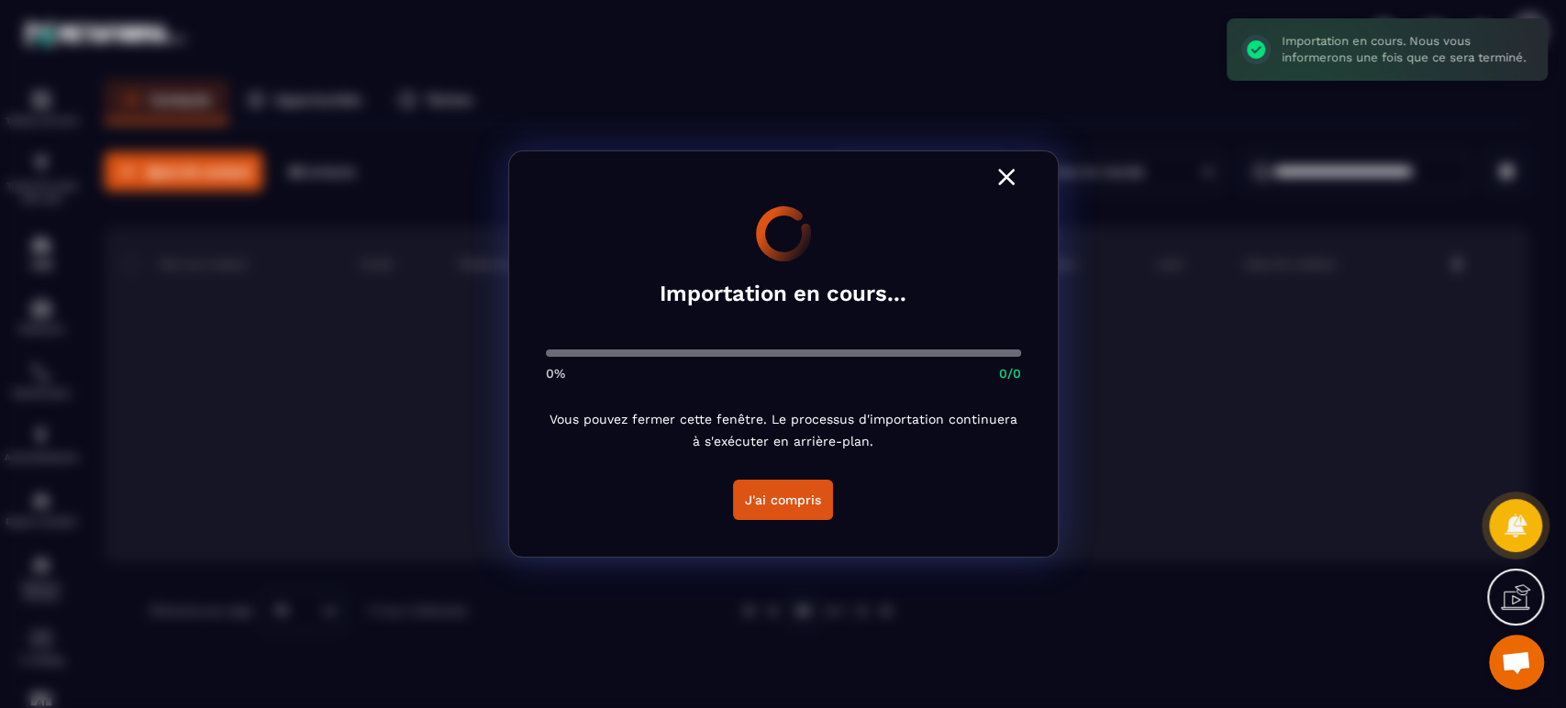
scroll to position [0, 0]
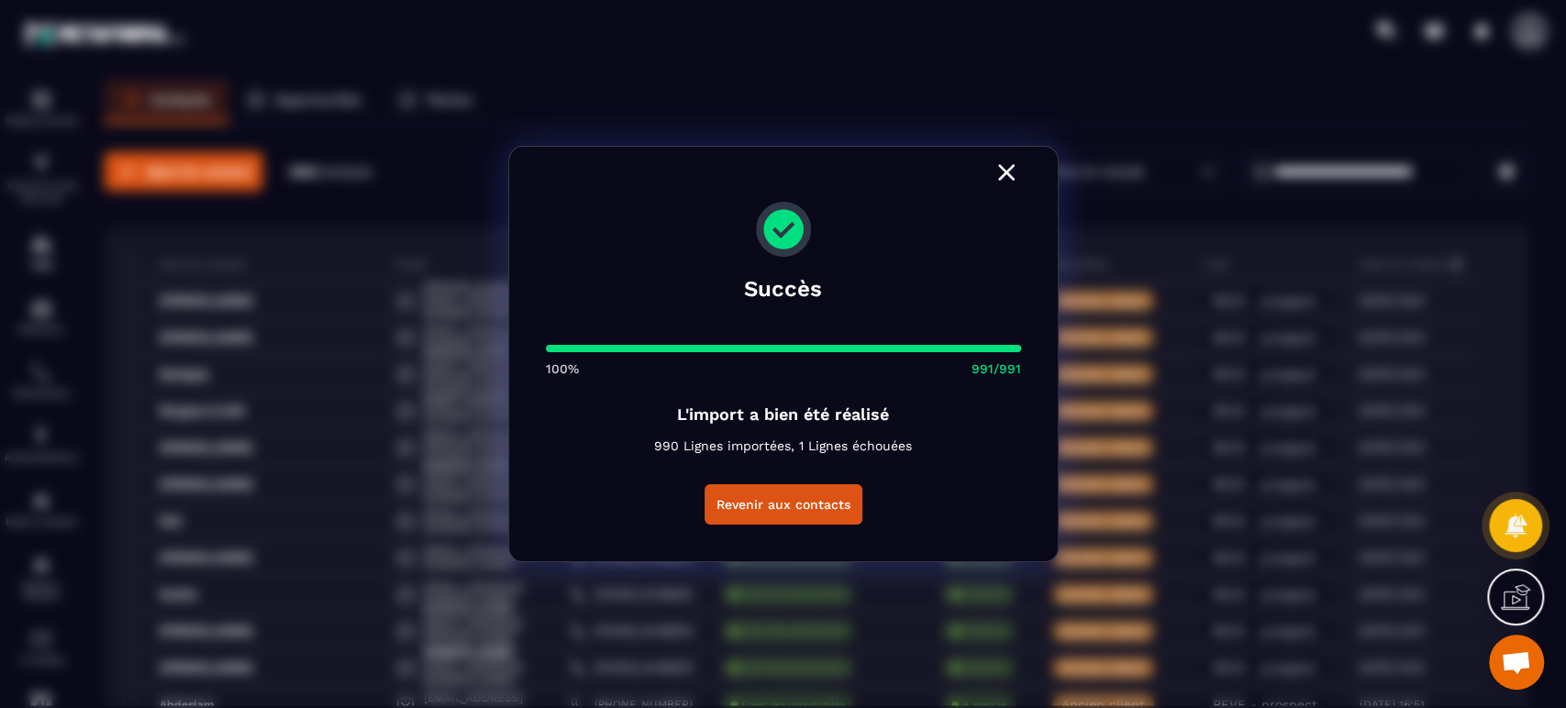
click at [827, 500] on button "Revenir aux contacts" at bounding box center [784, 504] width 158 height 40
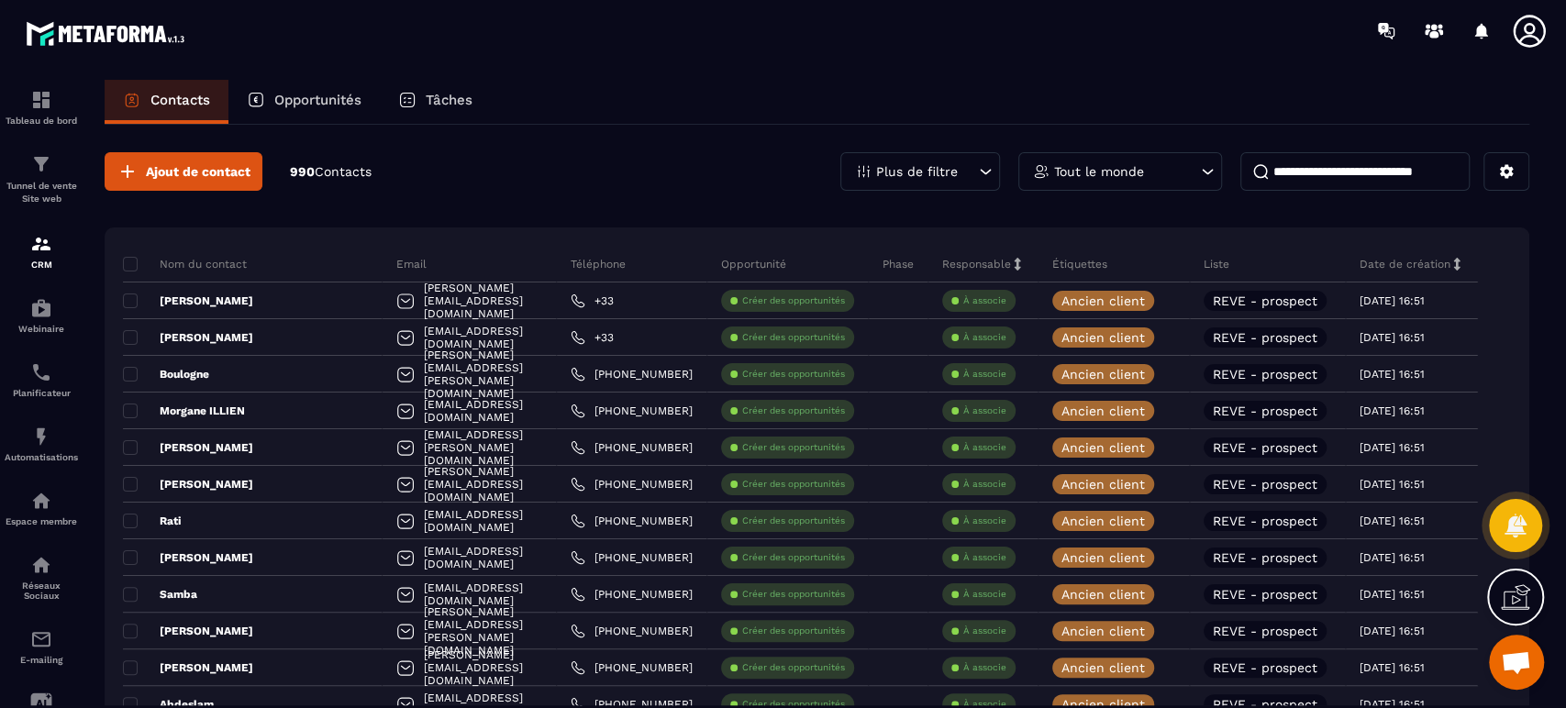
click at [169, 167] on span "Ajout de contact" at bounding box center [198, 171] width 105 height 18
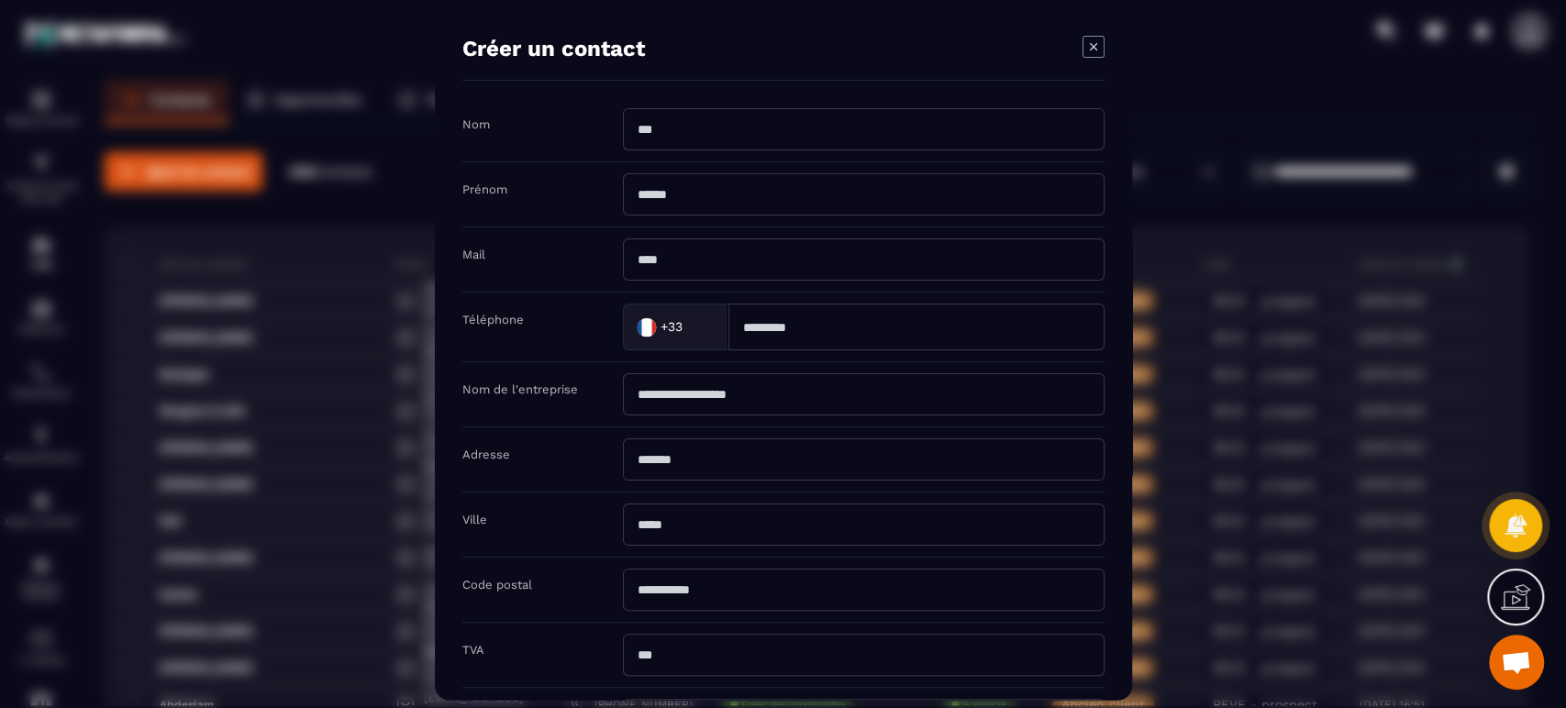
click at [725, 123] on input "Modal window" at bounding box center [864, 129] width 482 height 42
type input "******"
click at [738, 145] on input "******" at bounding box center [864, 129] width 482 height 42
click at [675, 203] on input "Modal window" at bounding box center [864, 194] width 482 height 42
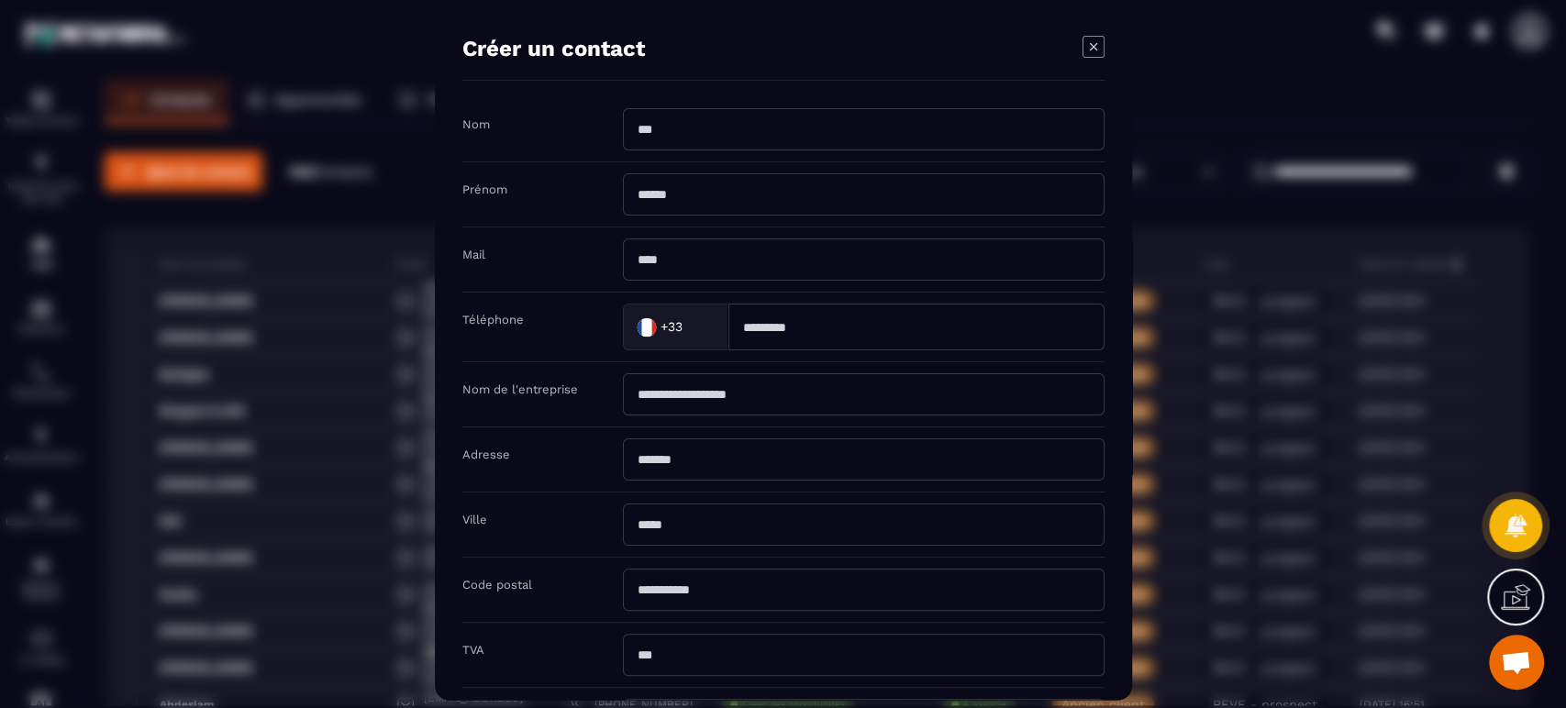
paste input "******"
type input "******"
click at [697, 115] on input "Modal window" at bounding box center [864, 129] width 482 height 42
type input "*"
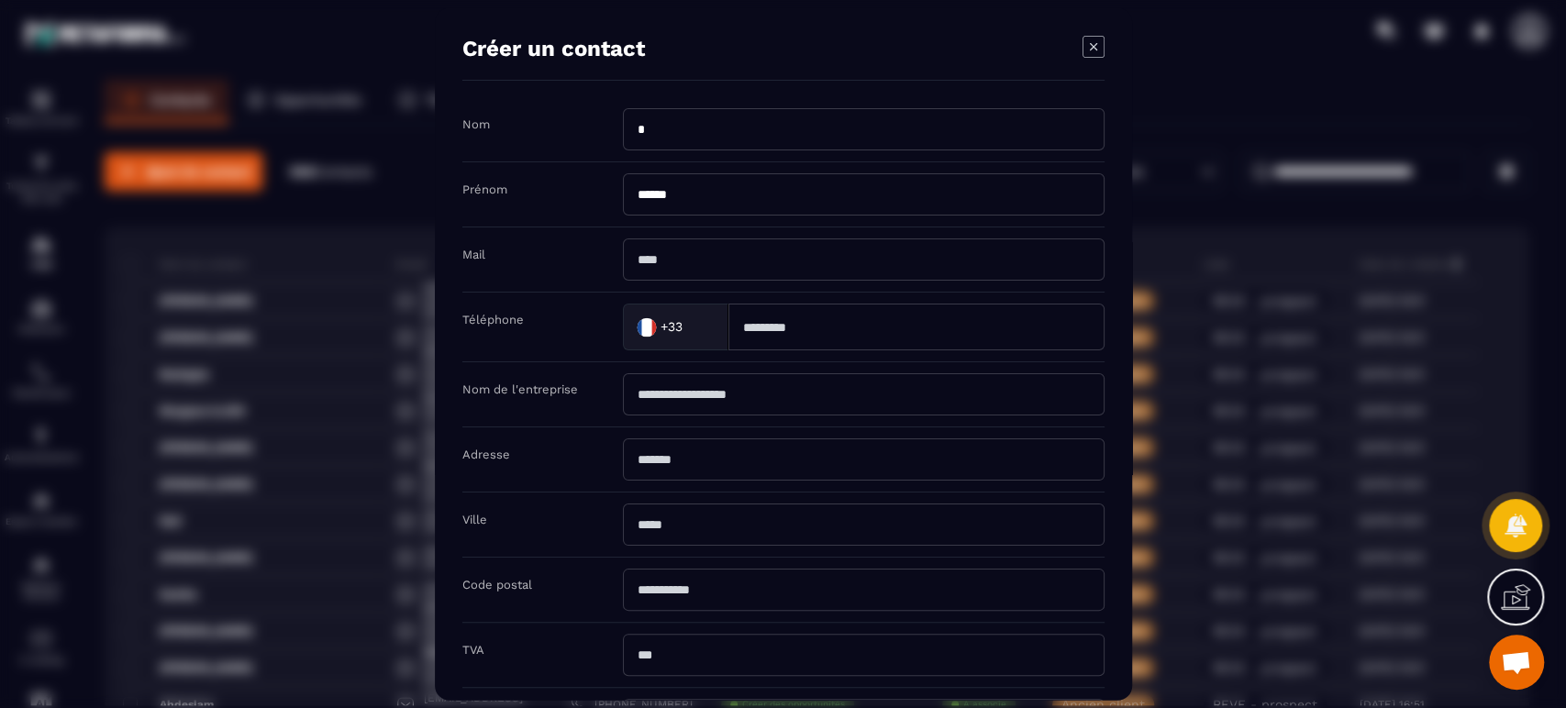
click at [694, 257] on input "Modal window" at bounding box center [864, 260] width 482 height 42
type input "**********"
click at [781, 329] on input "Modal window" at bounding box center [916, 327] width 376 height 47
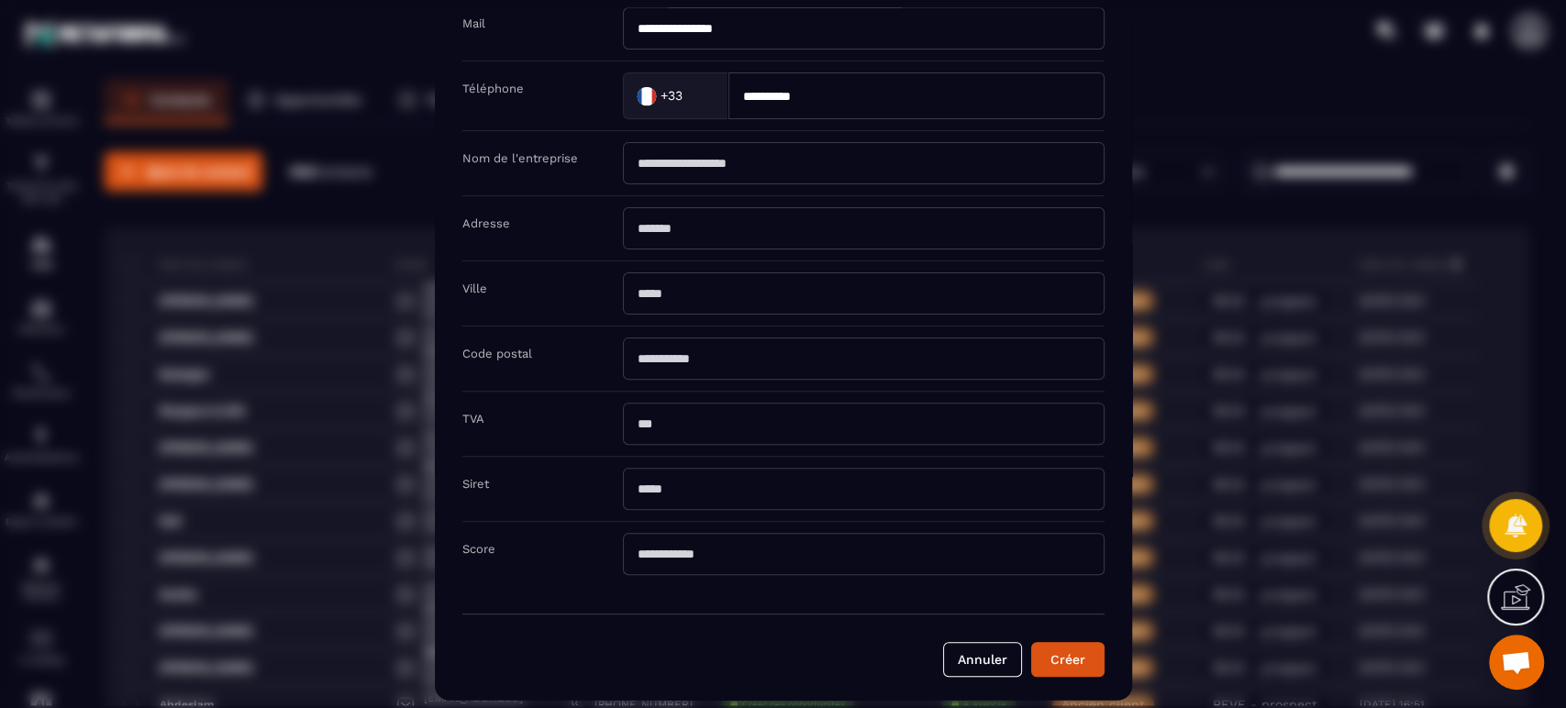
type input "**********"
click at [1076, 651] on button "Créer" at bounding box center [1067, 659] width 73 height 35
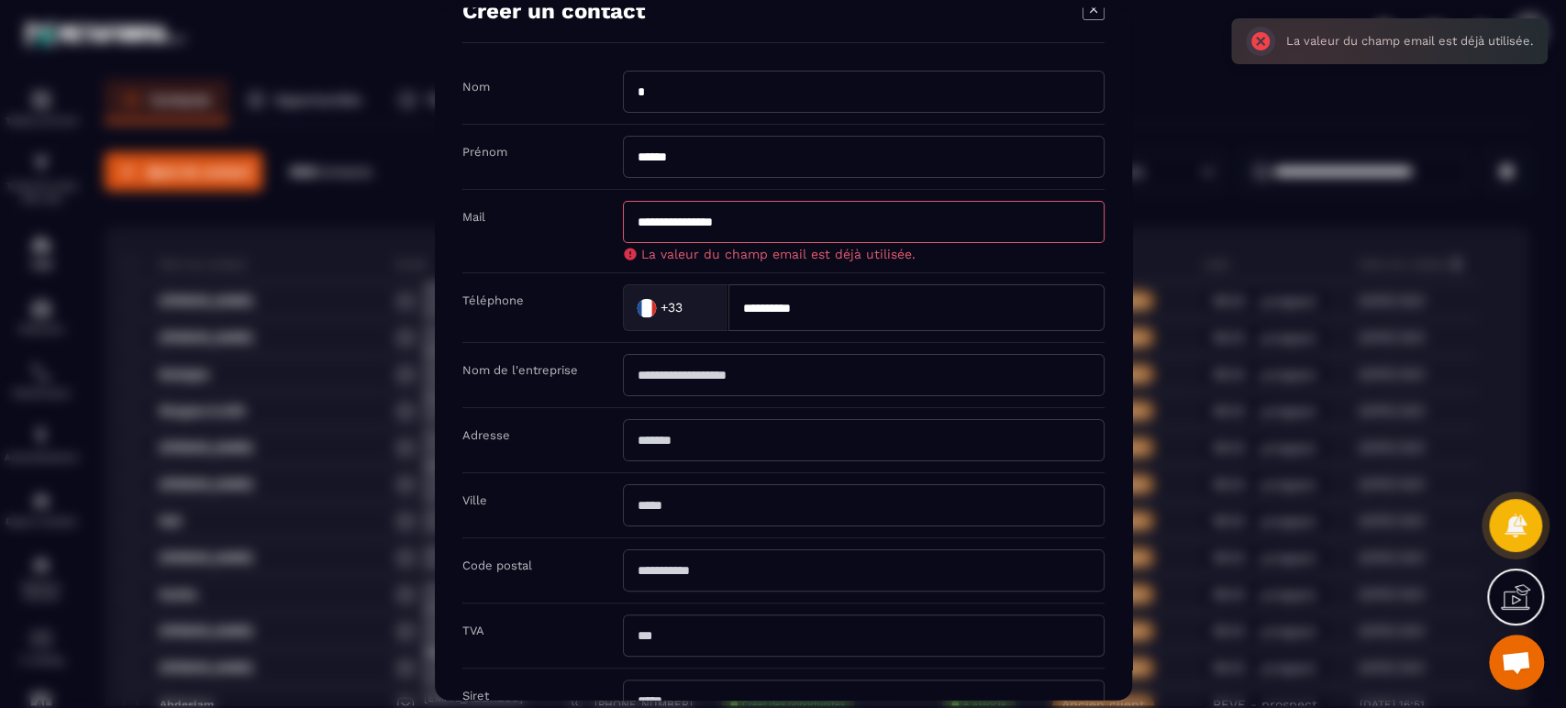
scroll to position [0, 0]
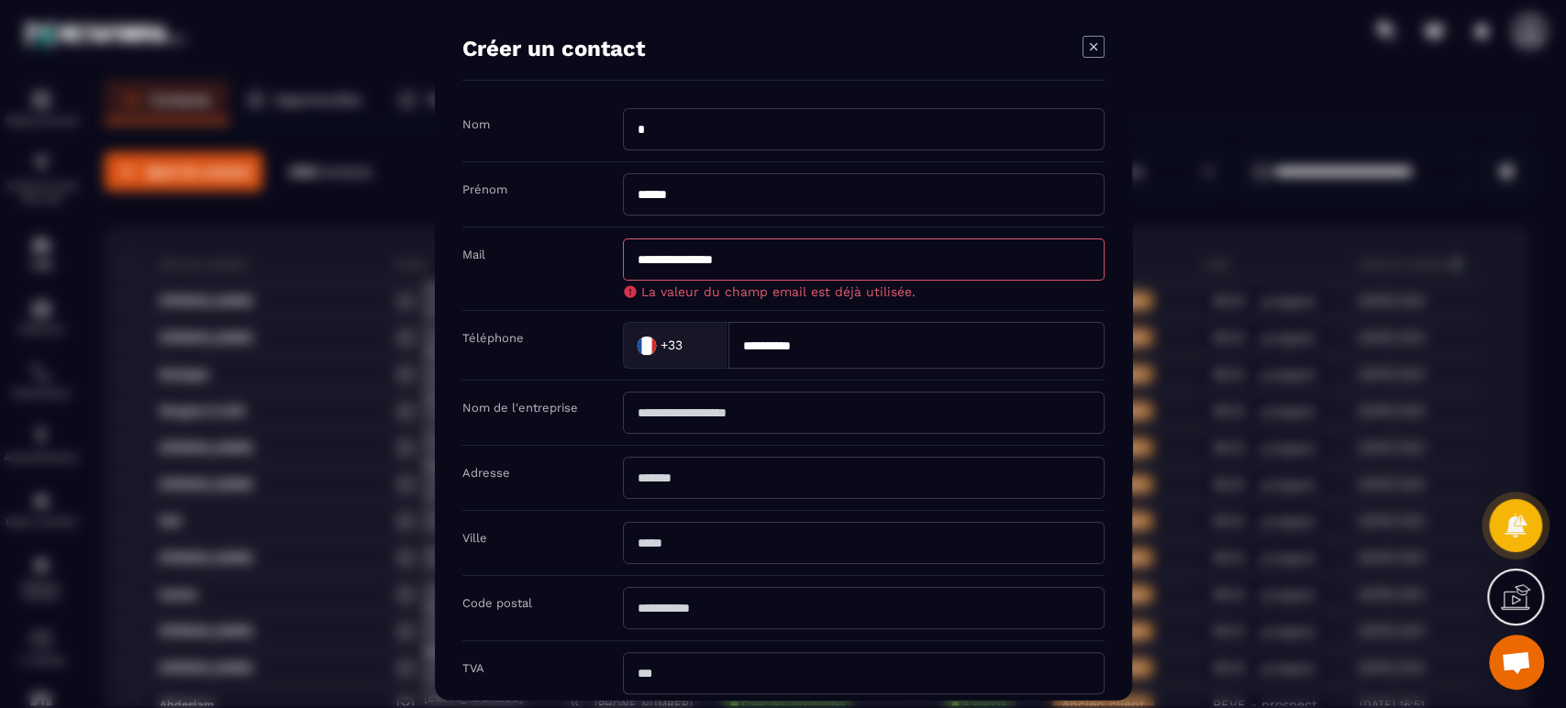
click at [1092, 48] on icon "Modal window" at bounding box center [1092, 45] width 7 height 7
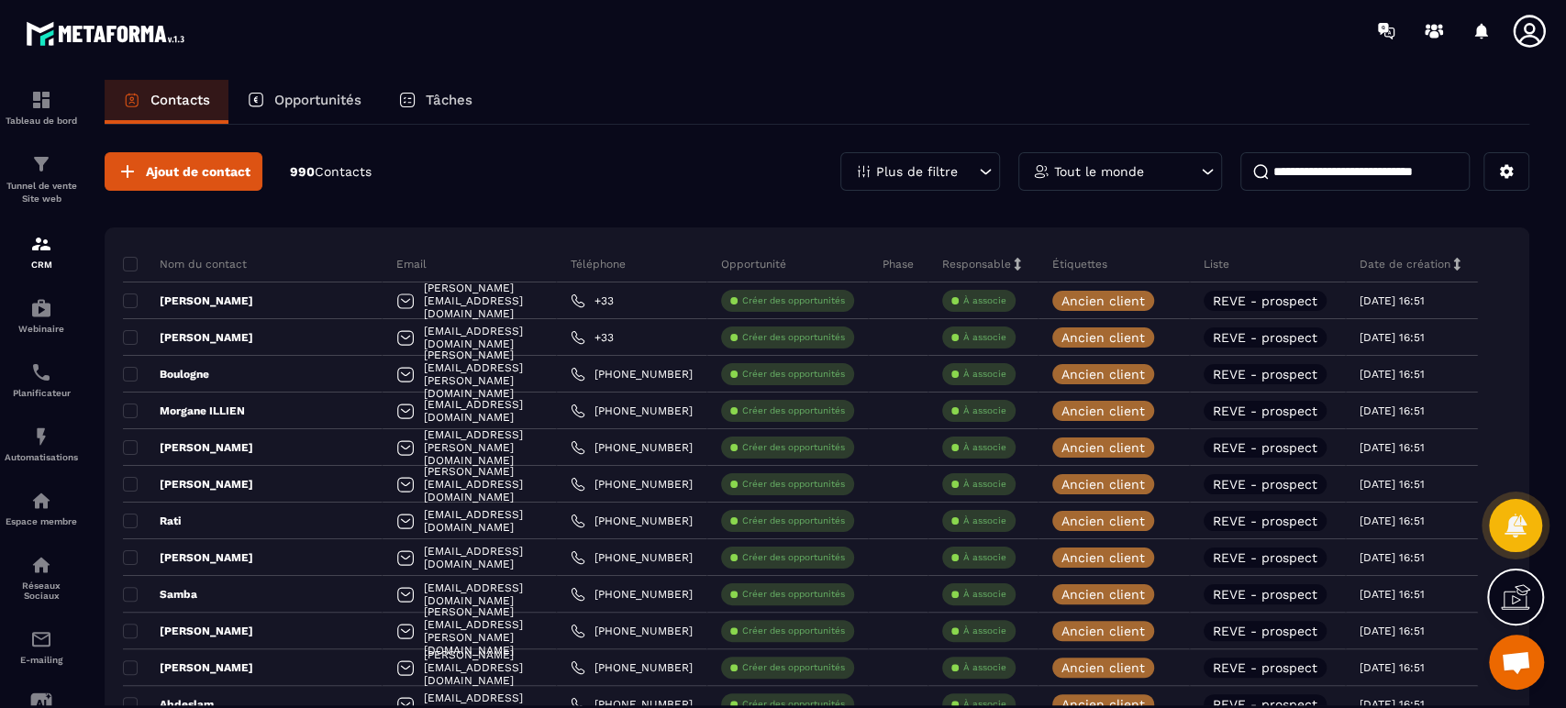
click at [1336, 169] on input at bounding box center [1354, 171] width 229 height 39
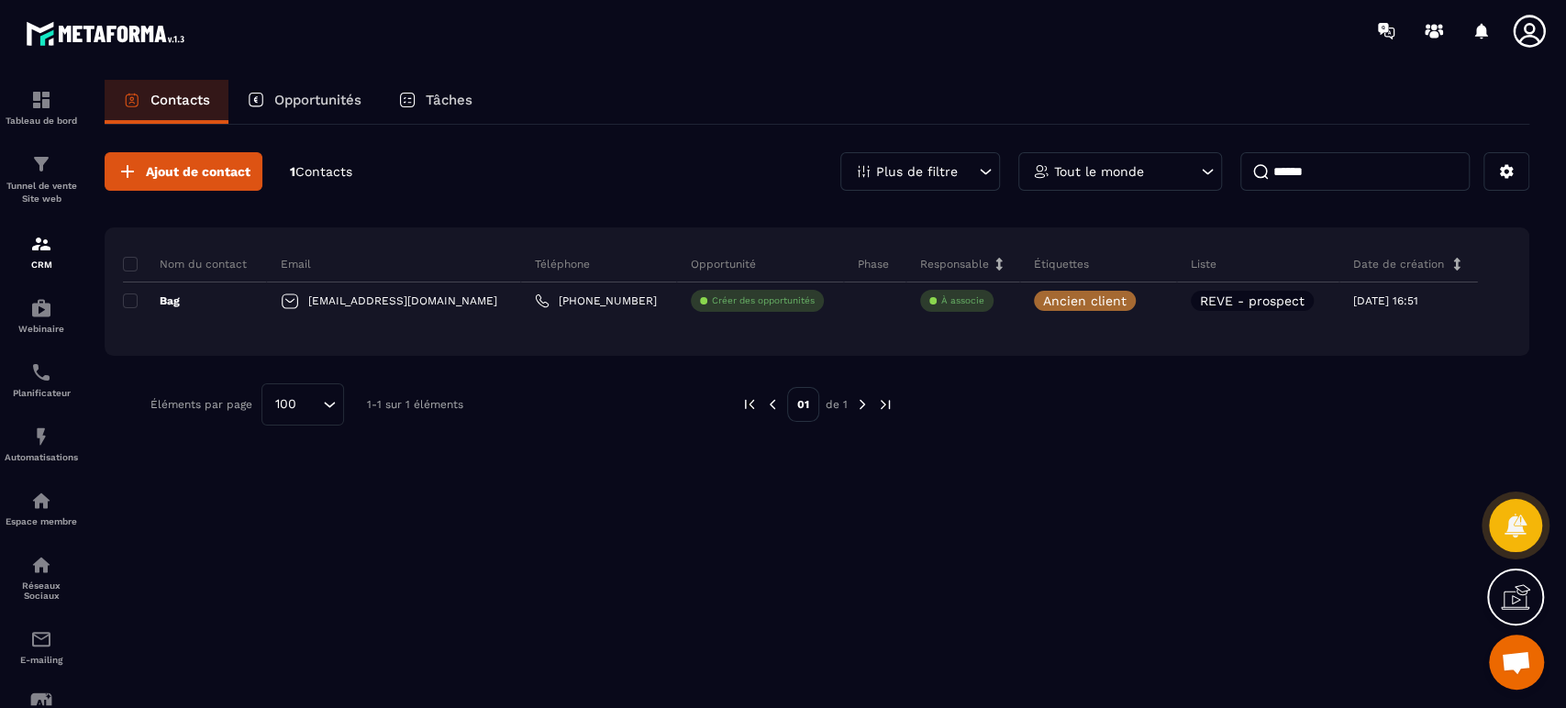
click at [1043, 508] on div "Ajout de contact 1 Contacts Plus de filtre Tout le monde ****** Nom du contact …" at bounding box center [817, 415] width 1425 height 581
drag, startPoint x: 1343, startPoint y: 156, endPoint x: 1289, endPoint y: 182, distance: 59.9
click at [1196, 149] on div "Ajout de contact 1 Contacts Plus de filtre Tout le monde ****** Nom du contact …" at bounding box center [817, 289] width 1425 height 328
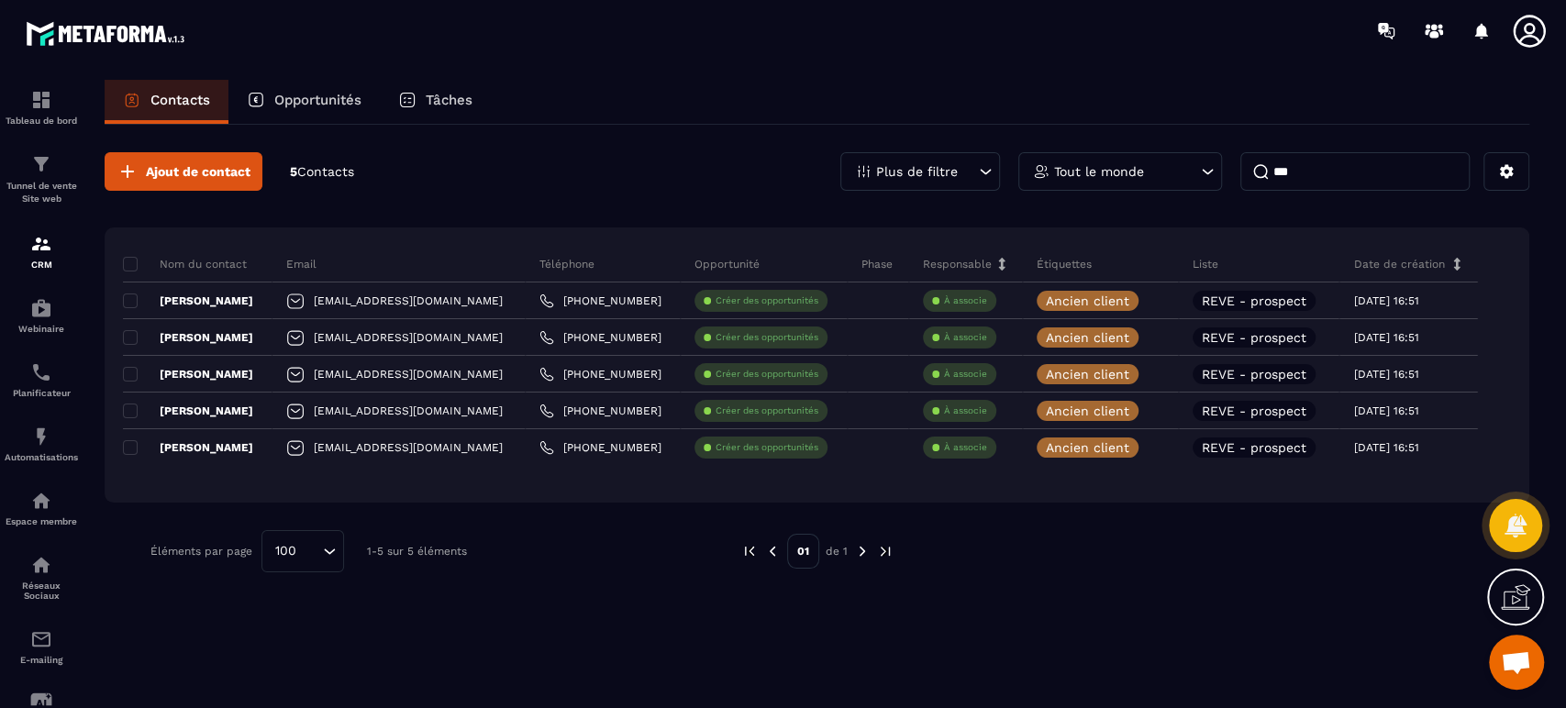
type input "***"
click at [202, 169] on span "Ajout de contact" at bounding box center [198, 171] width 105 height 18
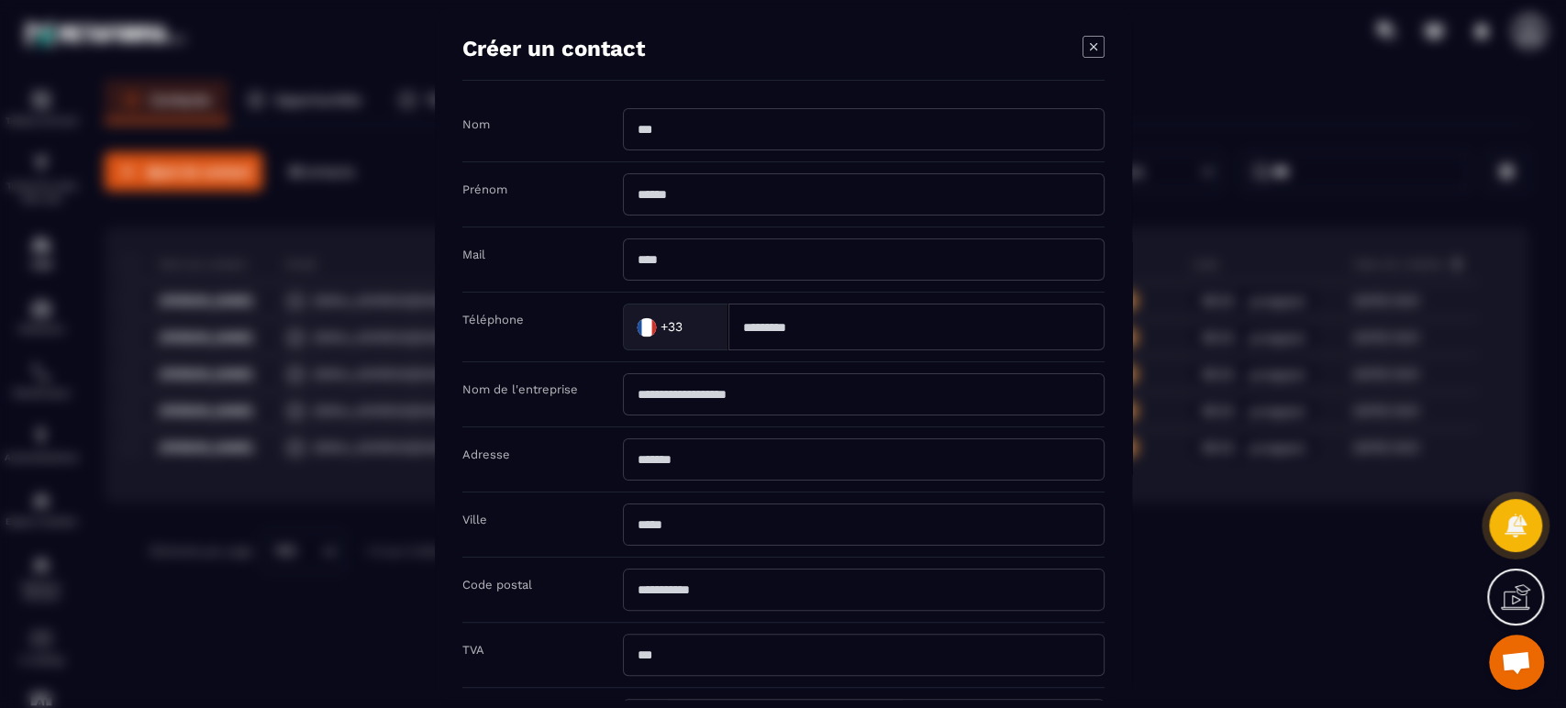
click at [698, 140] on input "Modal window" at bounding box center [864, 129] width 482 height 42
type input "**********"
click at [693, 189] on input "Modal window" at bounding box center [864, 194] width 482 height 42
type input "*****"
click at [685, 255] on input "Modal window" at bounding box center [864, 260] width 482 height 42
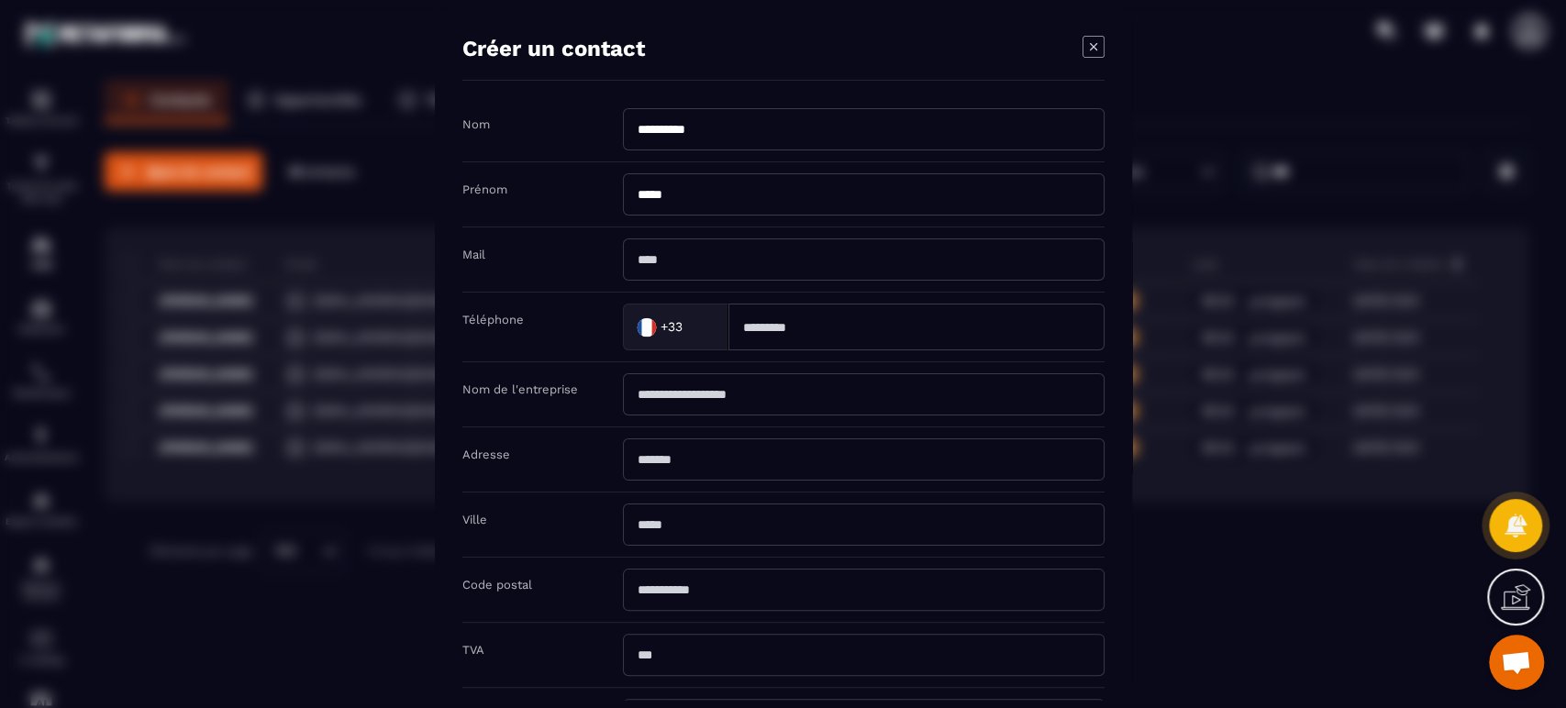
type input "**********"
click at [828, 325] on input "Modal window" at bounding box center [916, 327] width 376 height 47
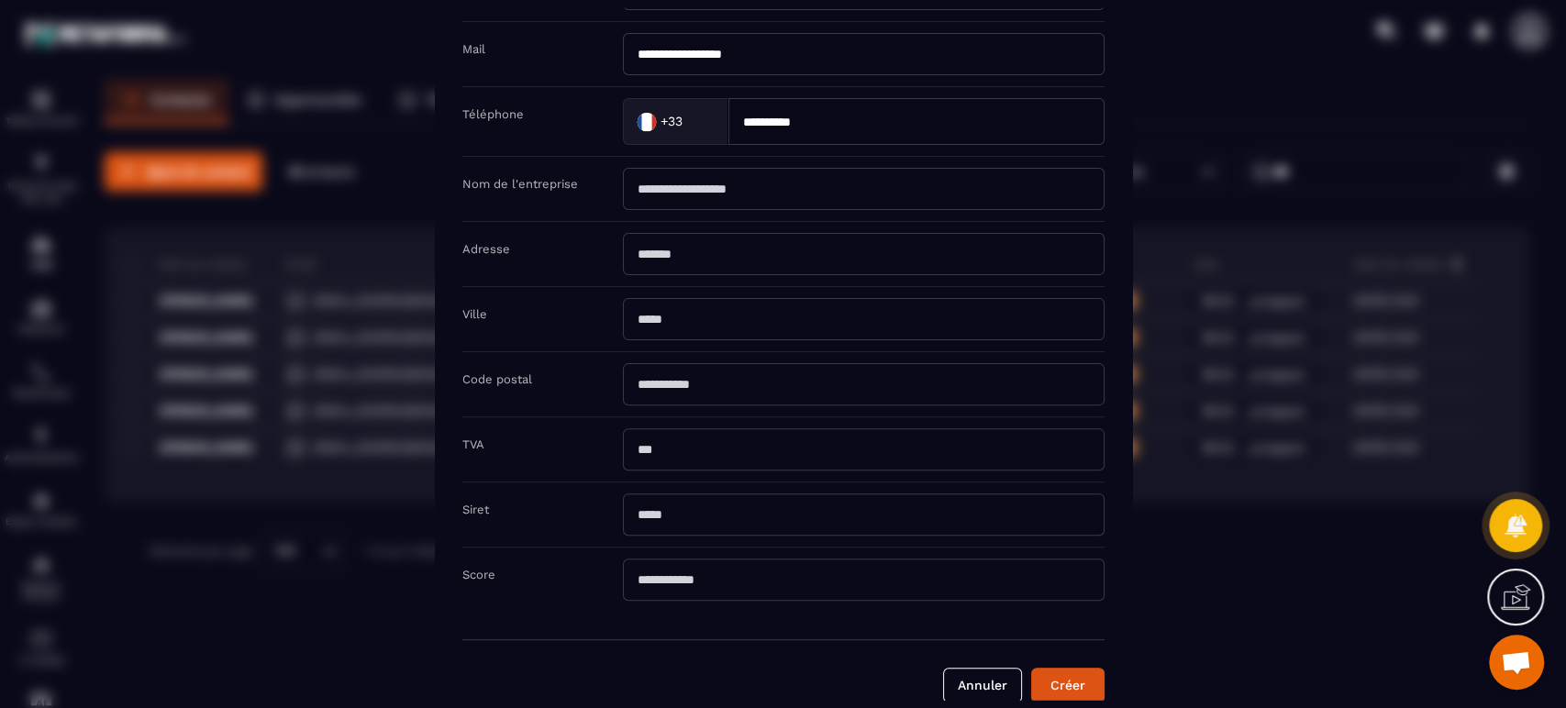
scroll to position [231, 0]
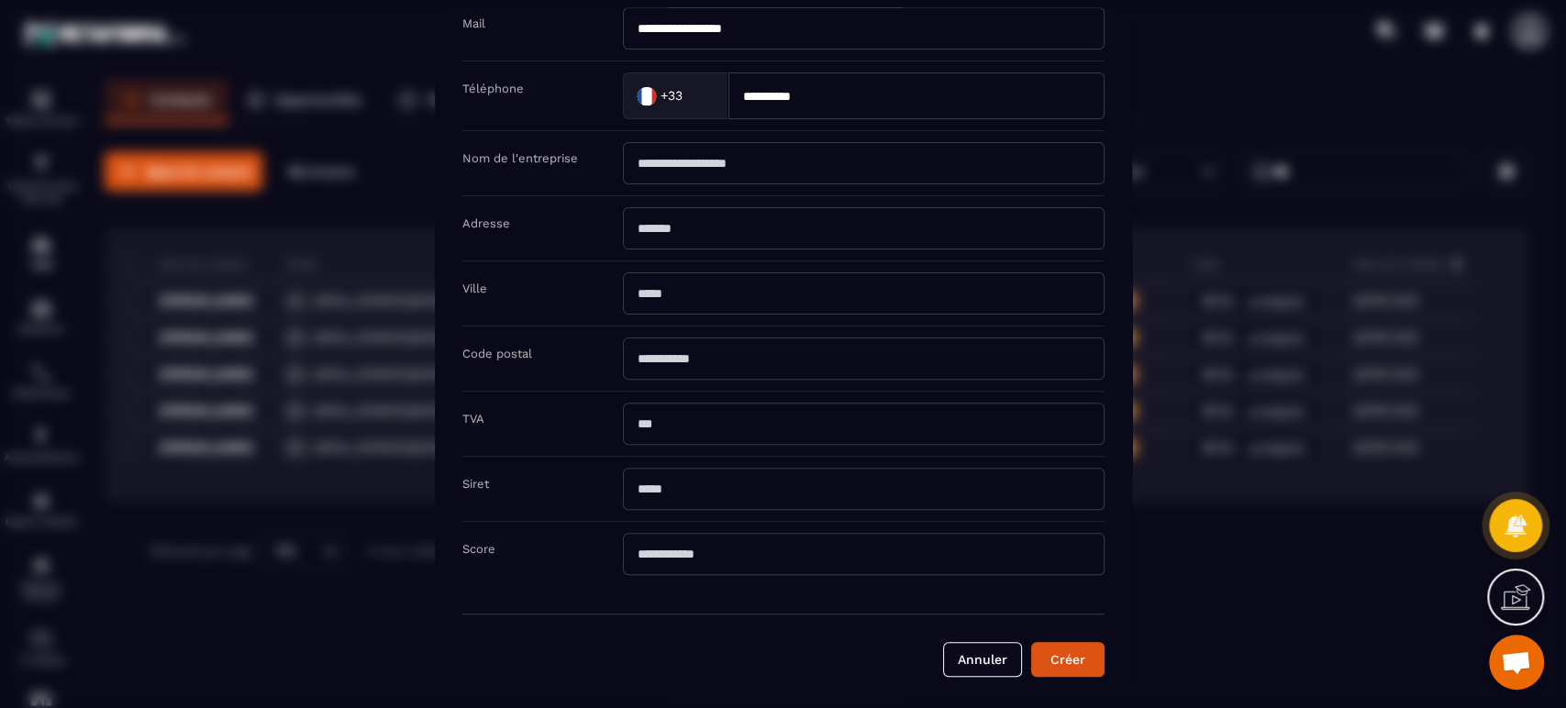
type input "**********"
click at [1064, 654] on button "Créer" at bounding box center [1067, 659] width 73 height 35
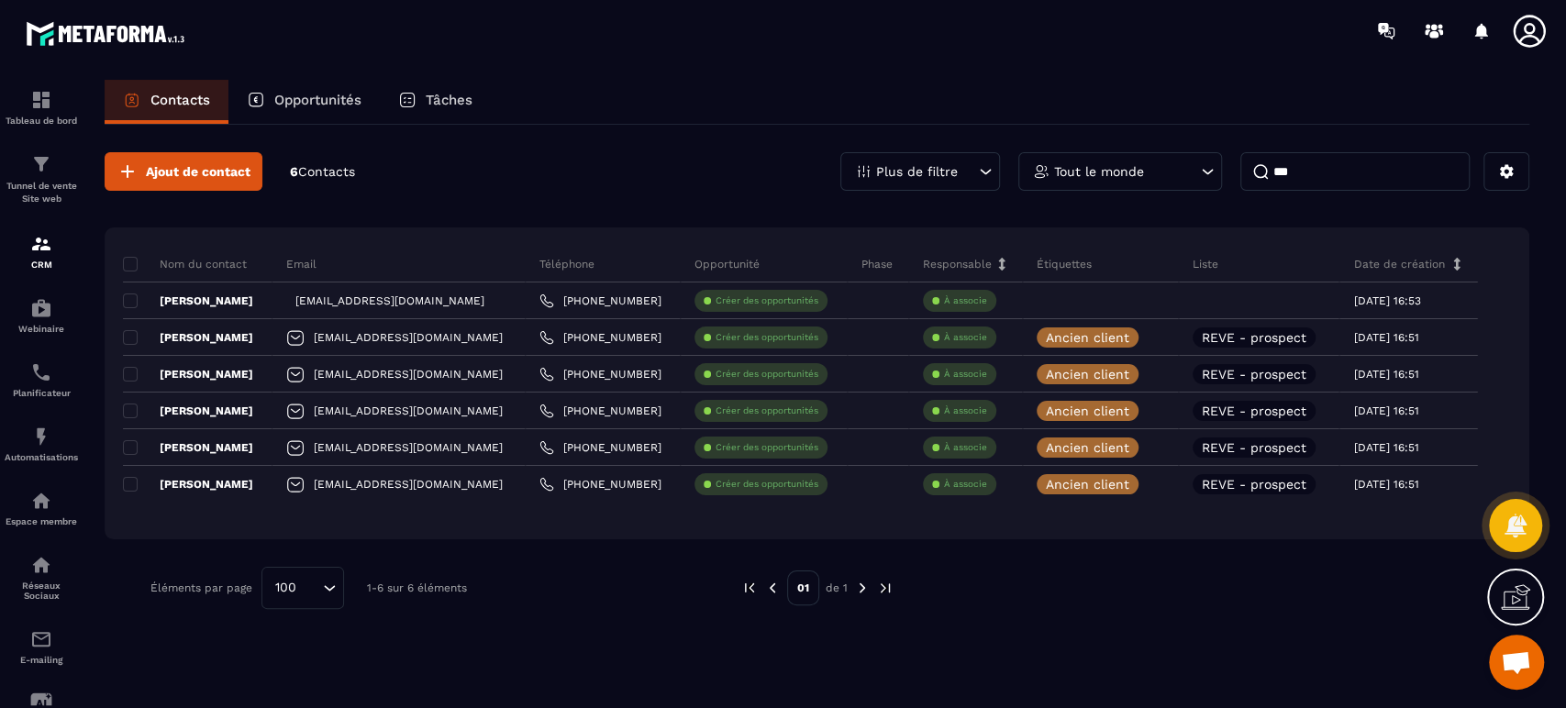
click at [1053, 302] on icon at bounding box center [1047, 300] width 12 height 12
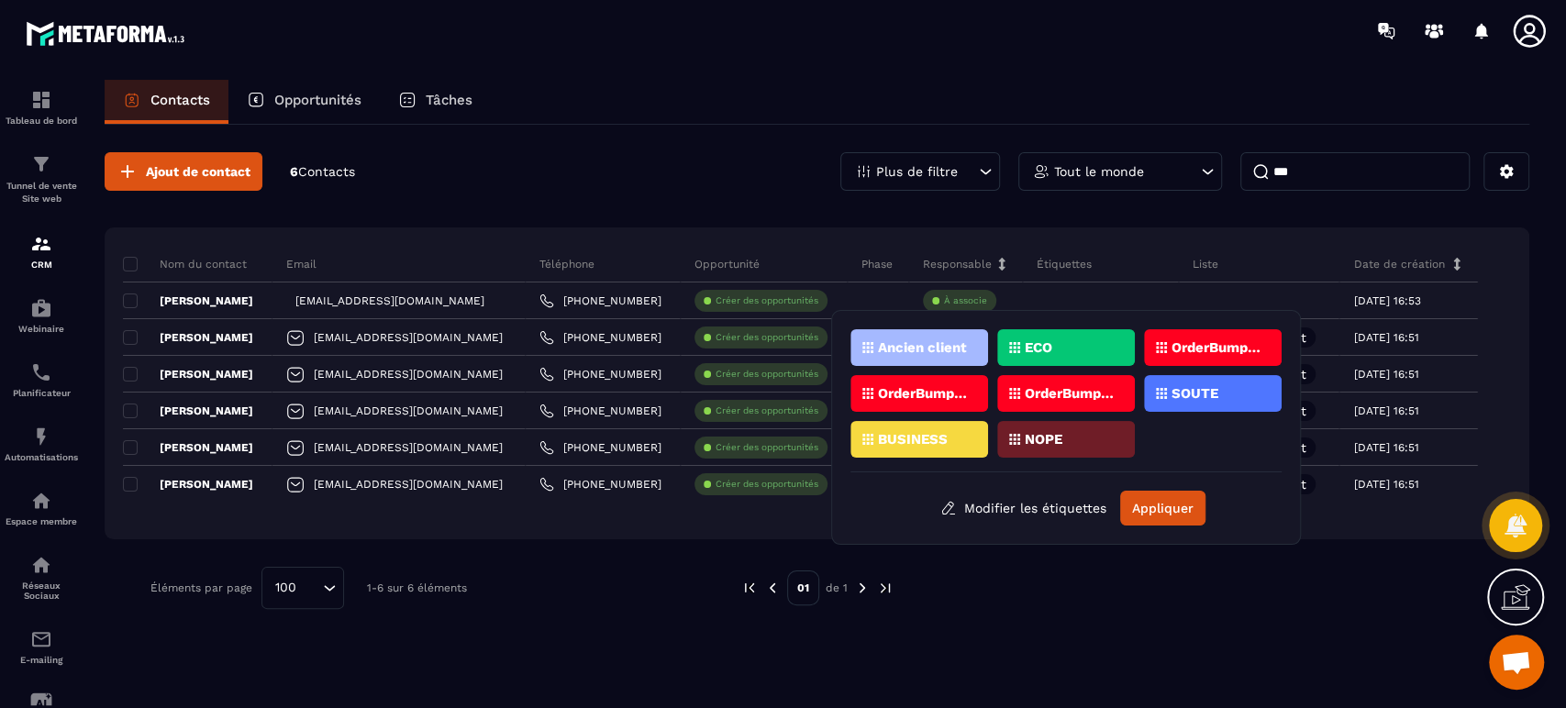
click at [916, 350] on p "Ancien client" at bounding box center [922, 347] width 89 height 13
click at [1166, 499] on button "Appliquer" at bounding box center [1162, 508] width 85 height 35
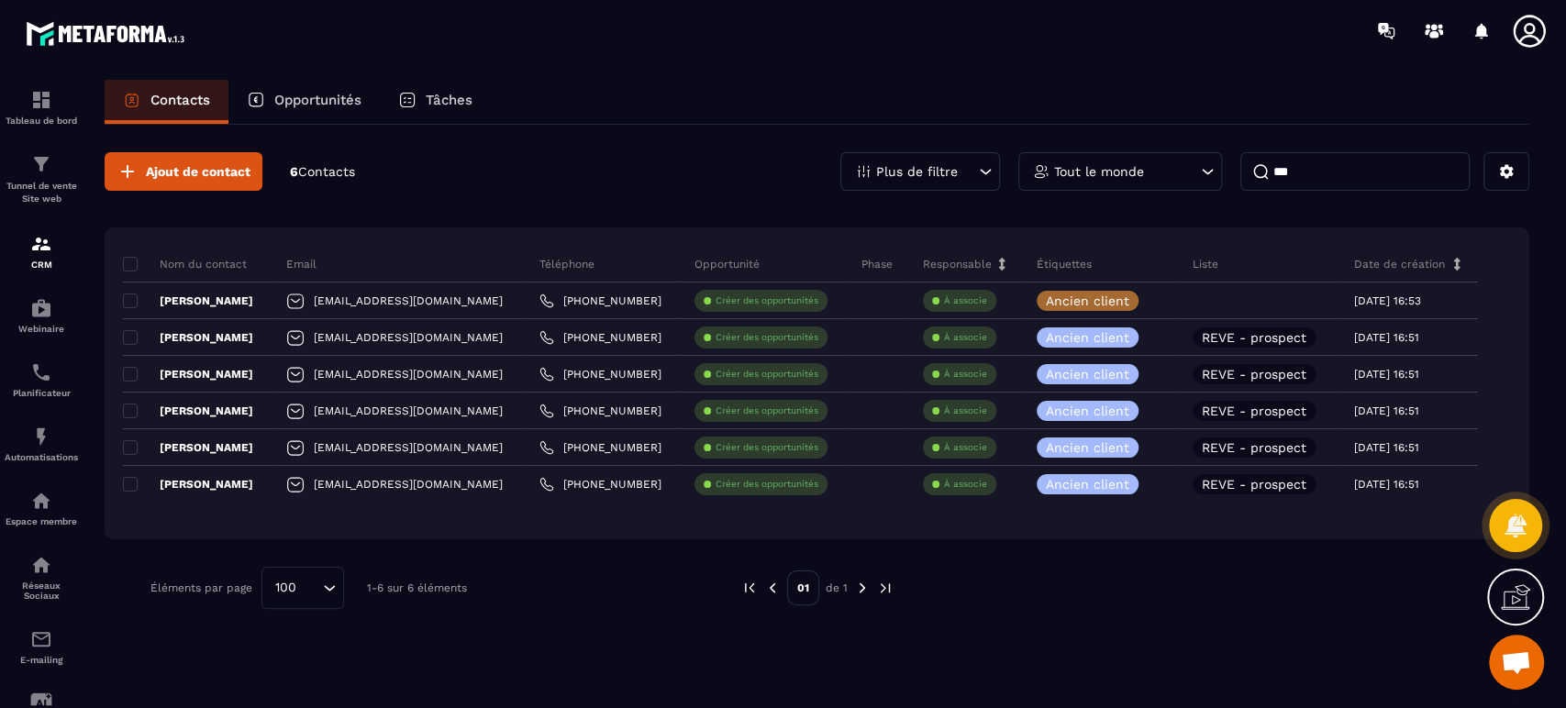
click at [1126, 341] on p "Ancien client" at bounding box center [1087, 337] width 83 height 13
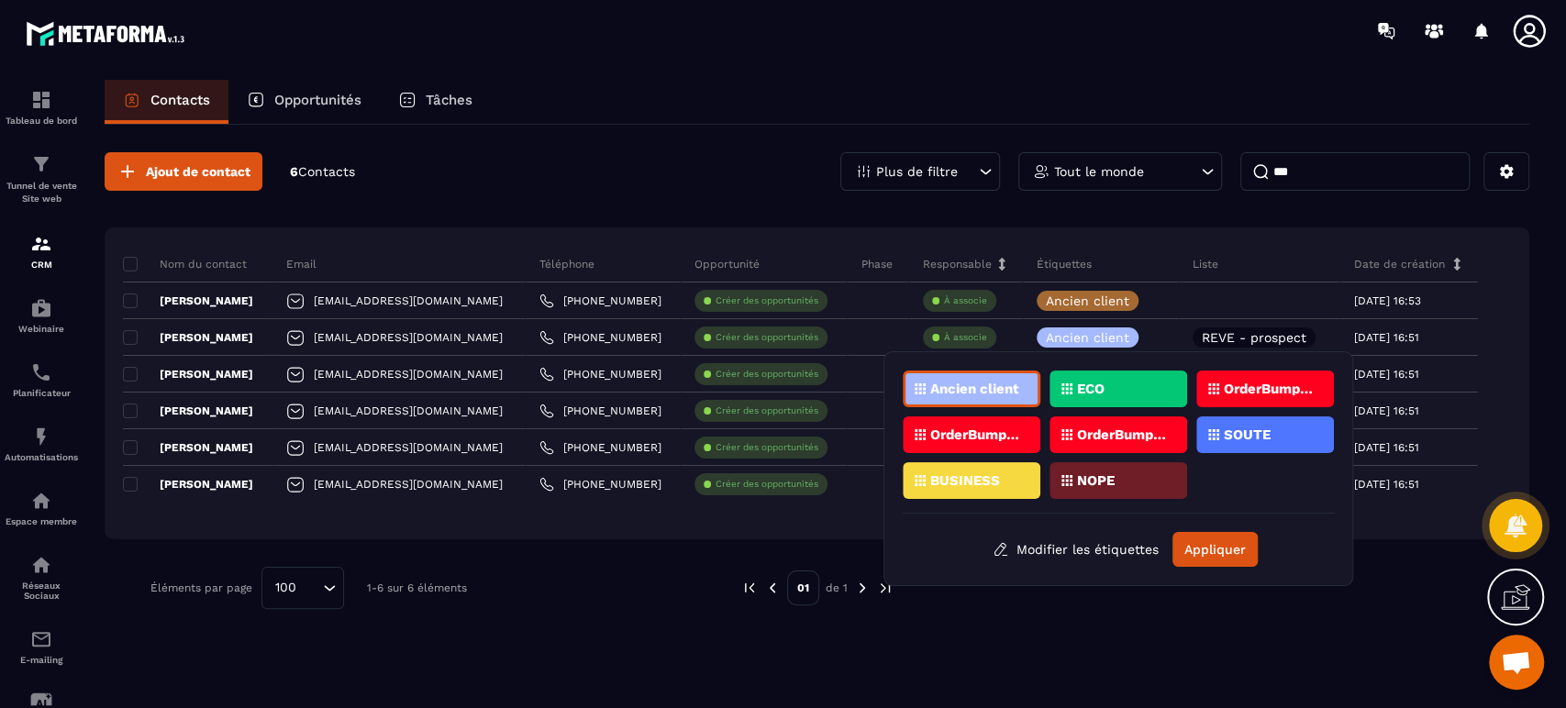
click at [1254, 305] on div at bounding box center [1259, 301] width 161 height 37
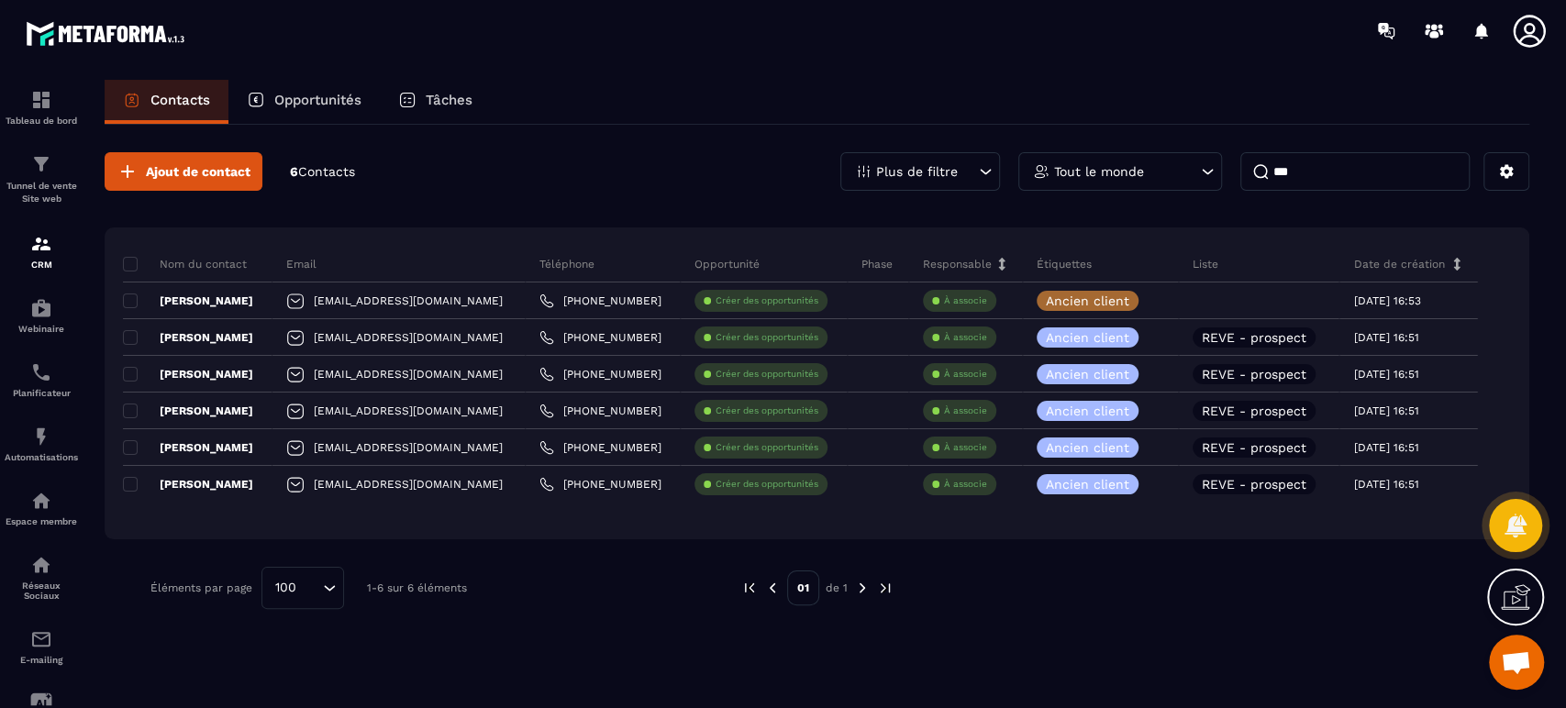
click at [1160, 299] on icon at bounding box center [1154, 300] width 12 height 12
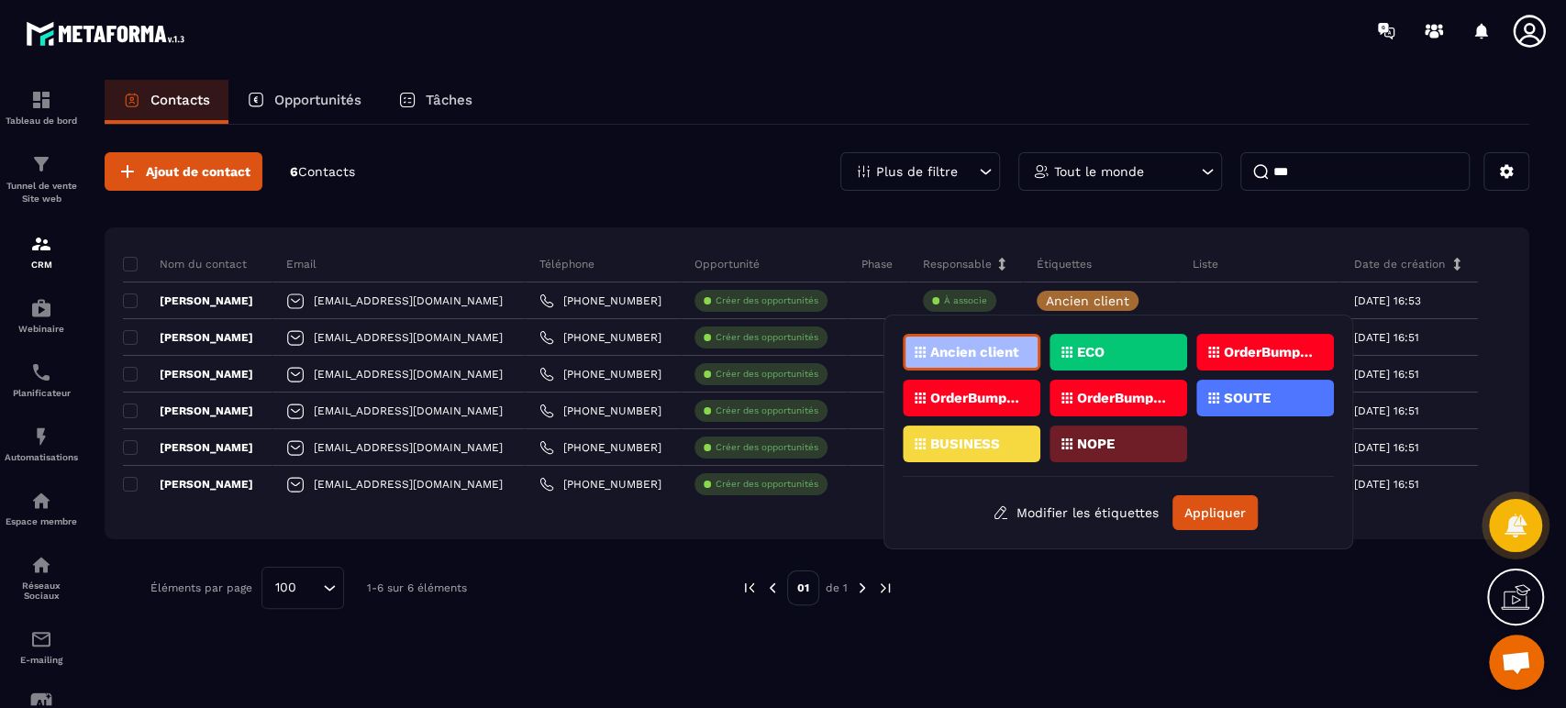
click at [1160, 299] on icon at bounding box center [1154, 300] width 12 height 12
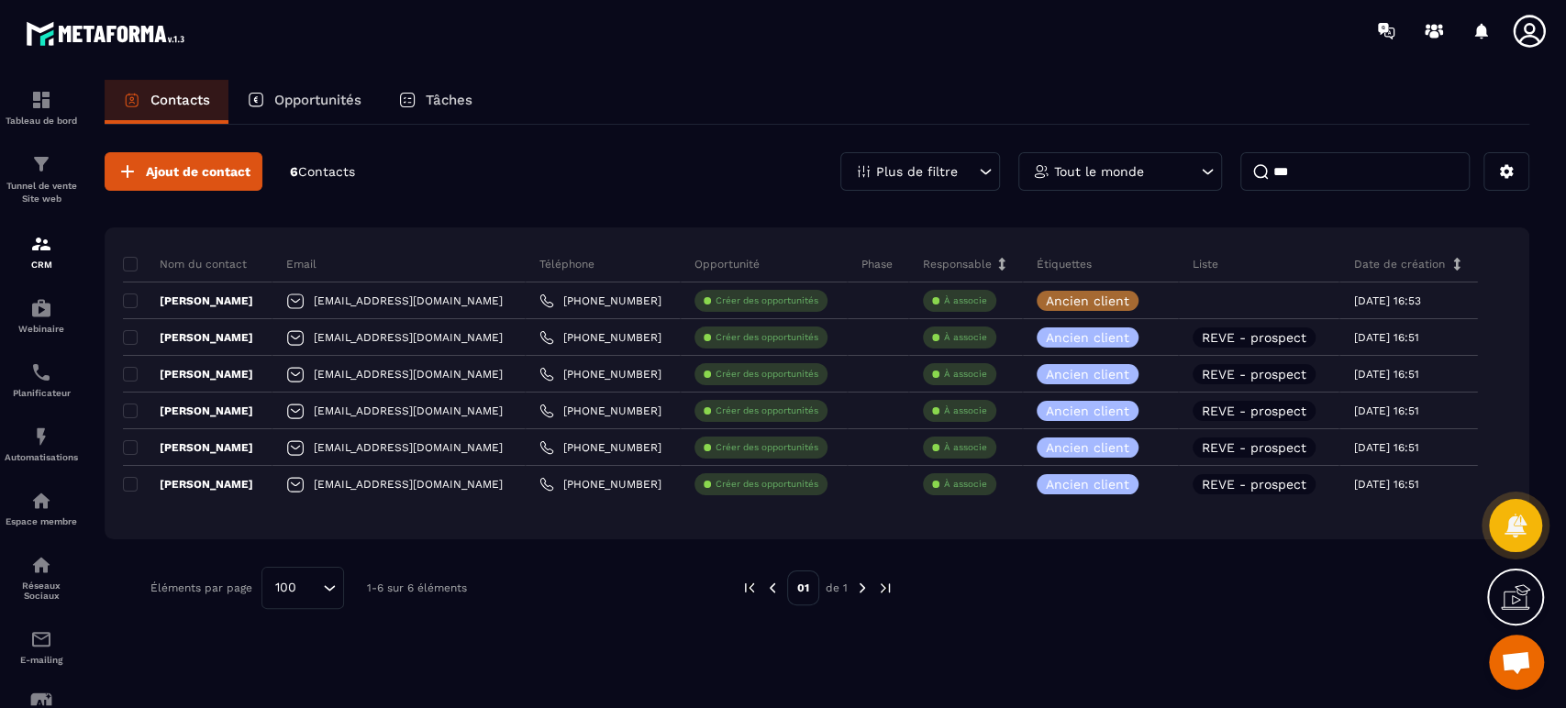
click at [133, 294] on span at bounding box center [130, 301] width 15 height 15
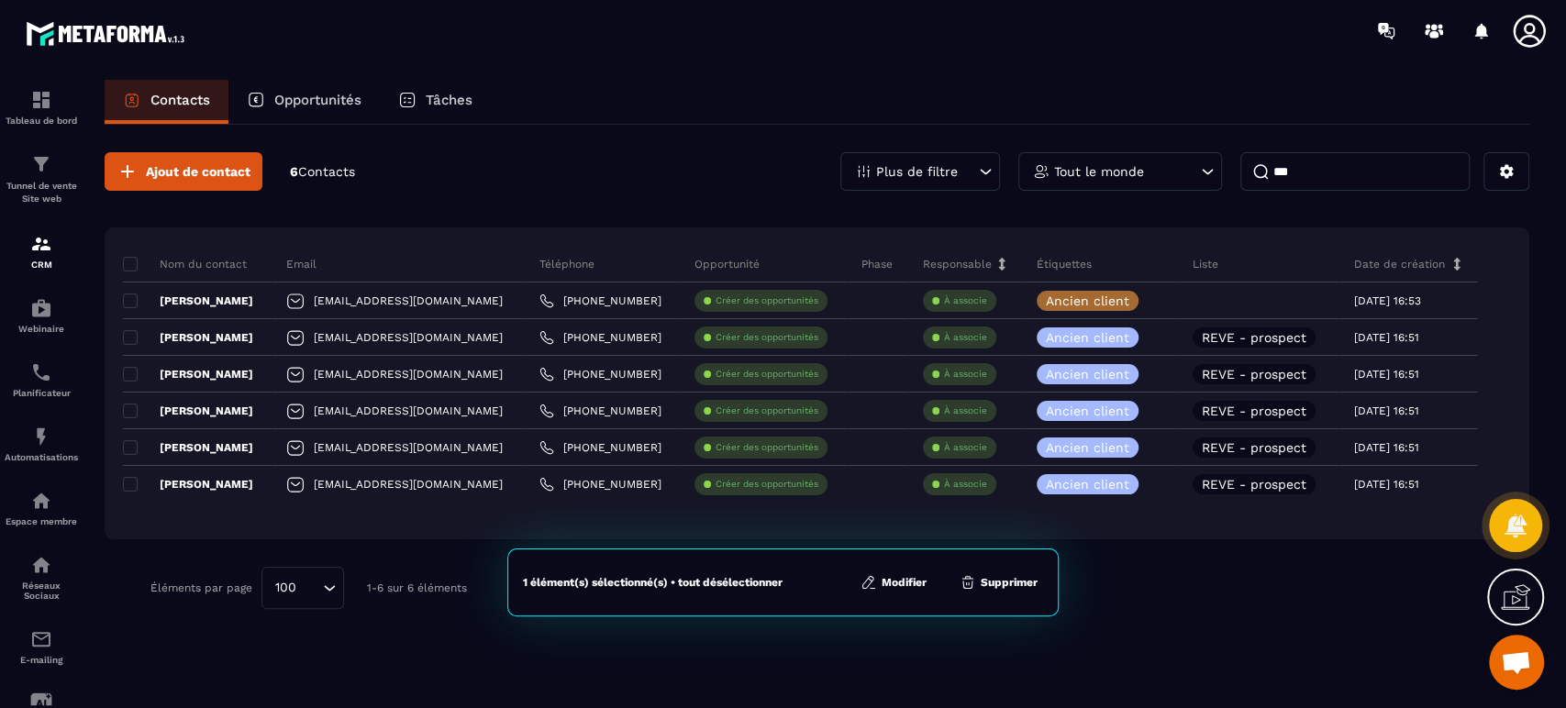
click at [917, 580] on button "Modifier" at bounding box center [893, 582] width 77 height 18
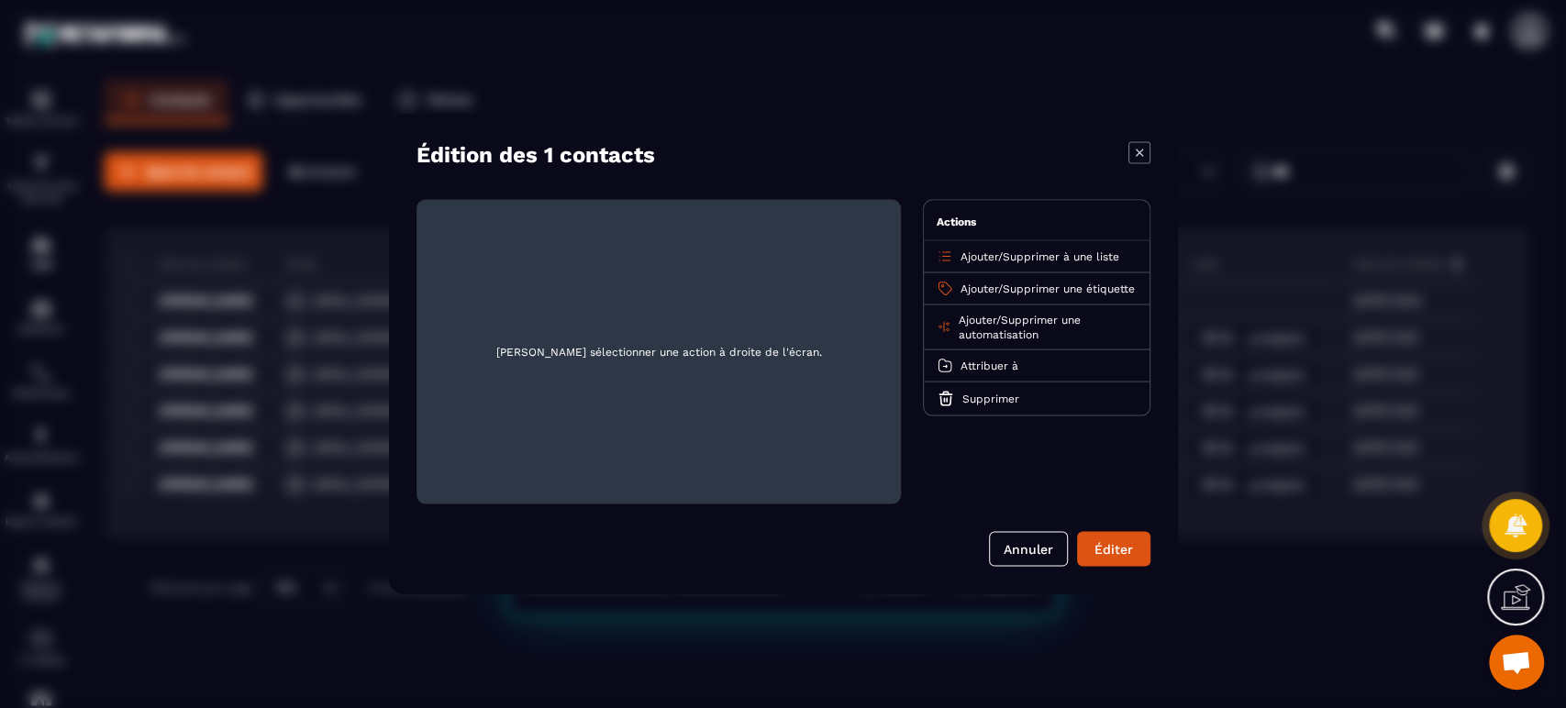
click at [1044, 283] on span "Supprimer une étiquette" at bounding box center [1069, 289] width 132 height 13
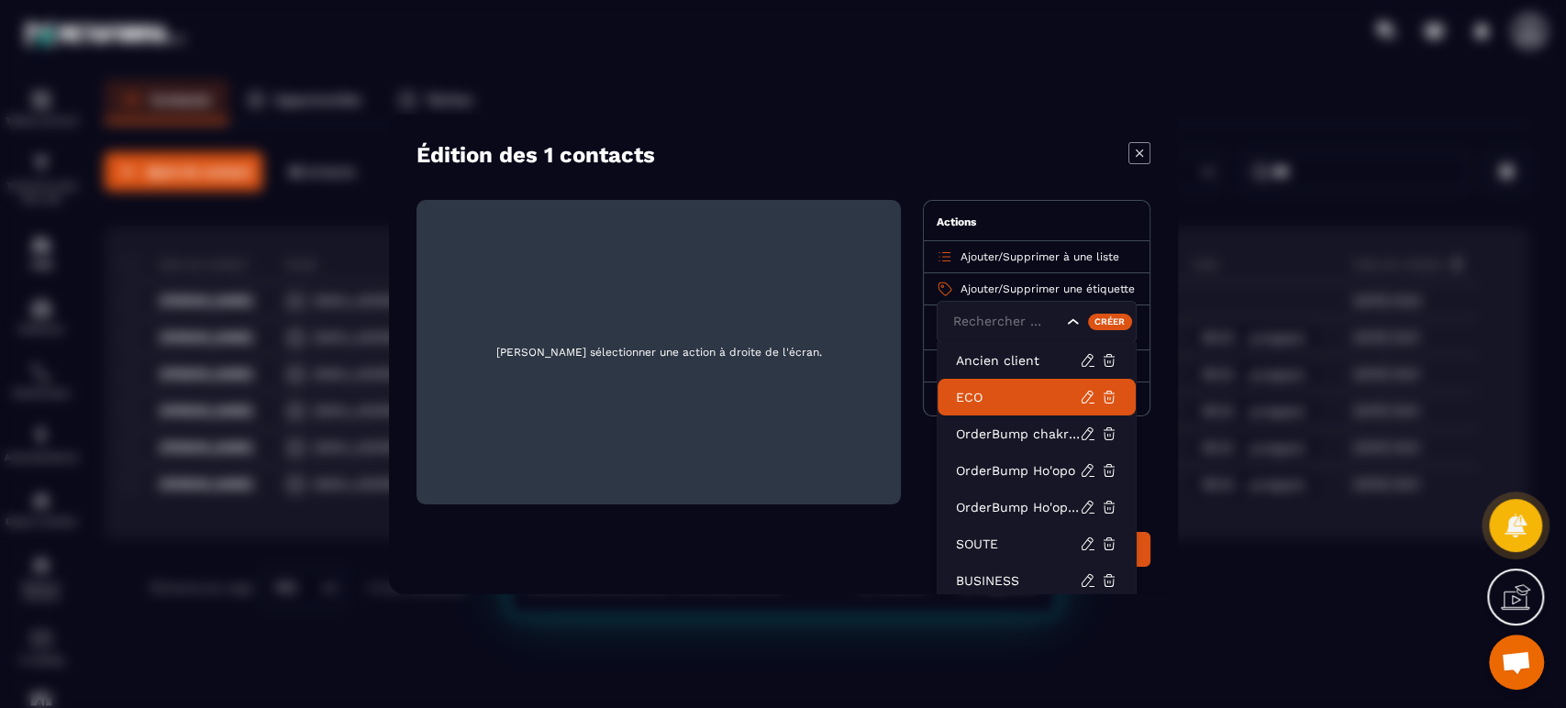
scroll to position [0, 0]
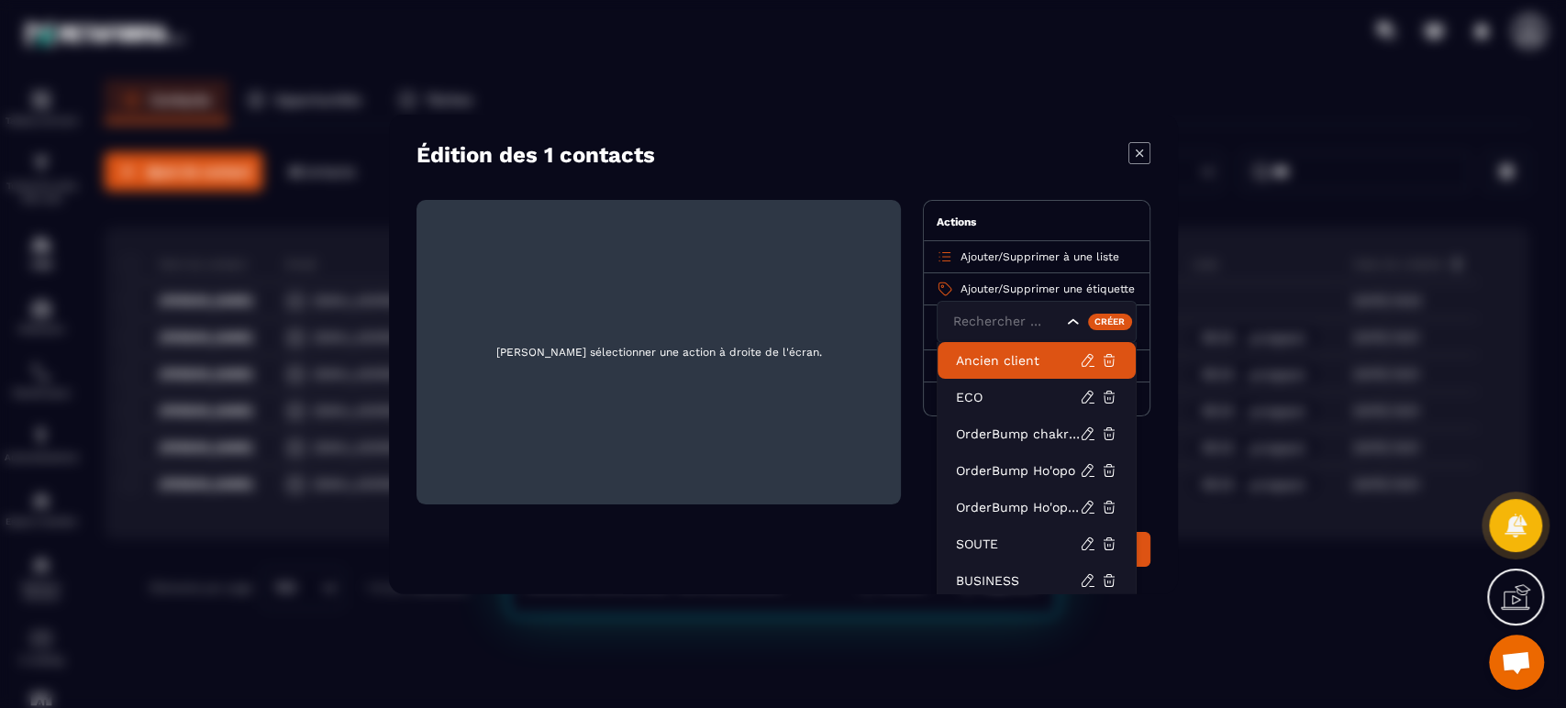
click at [1005, 358] on p "Ancien client" at bounding box center [1018, 360] width 124 height 18
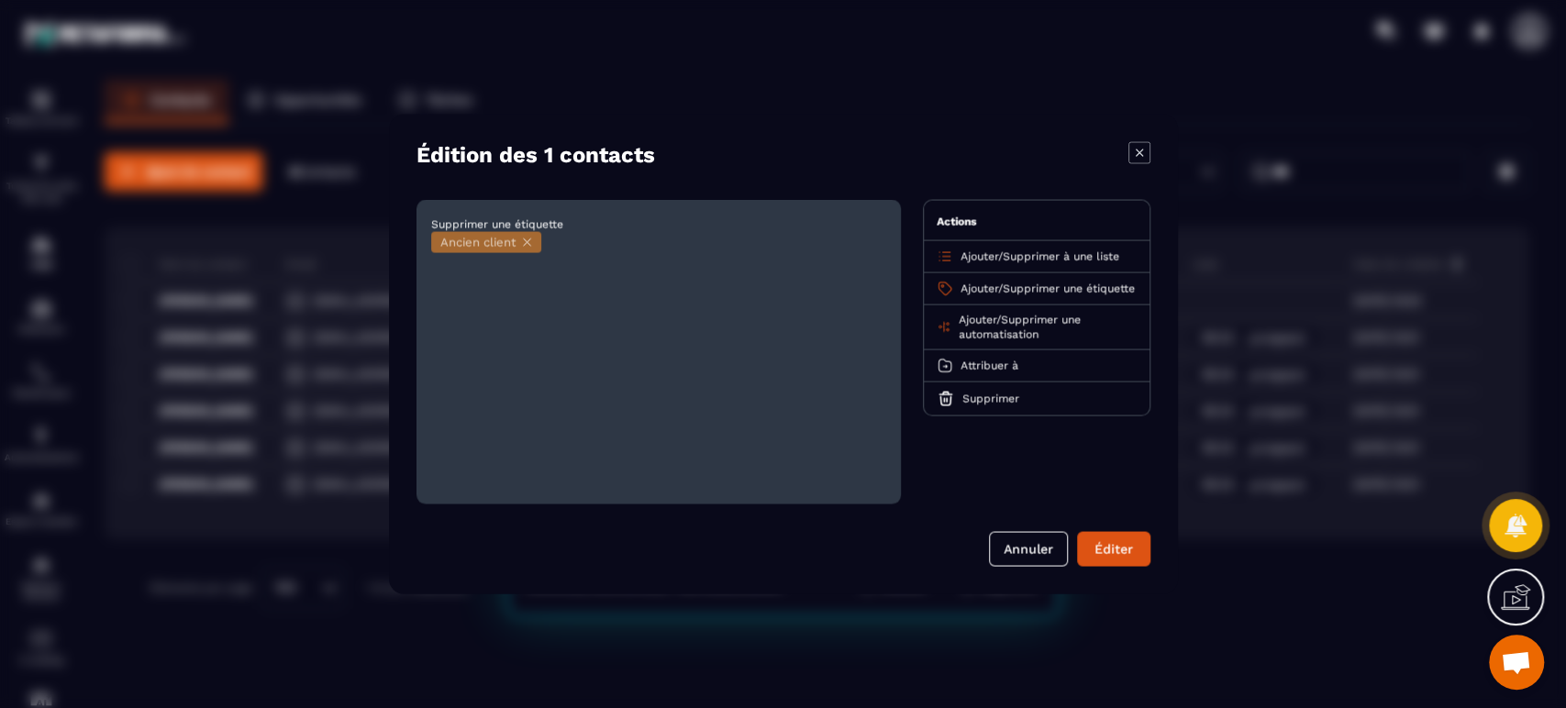
click at [1115, 552] on button "Éditer" at bounding box center [1113, 549] width 73 height 35
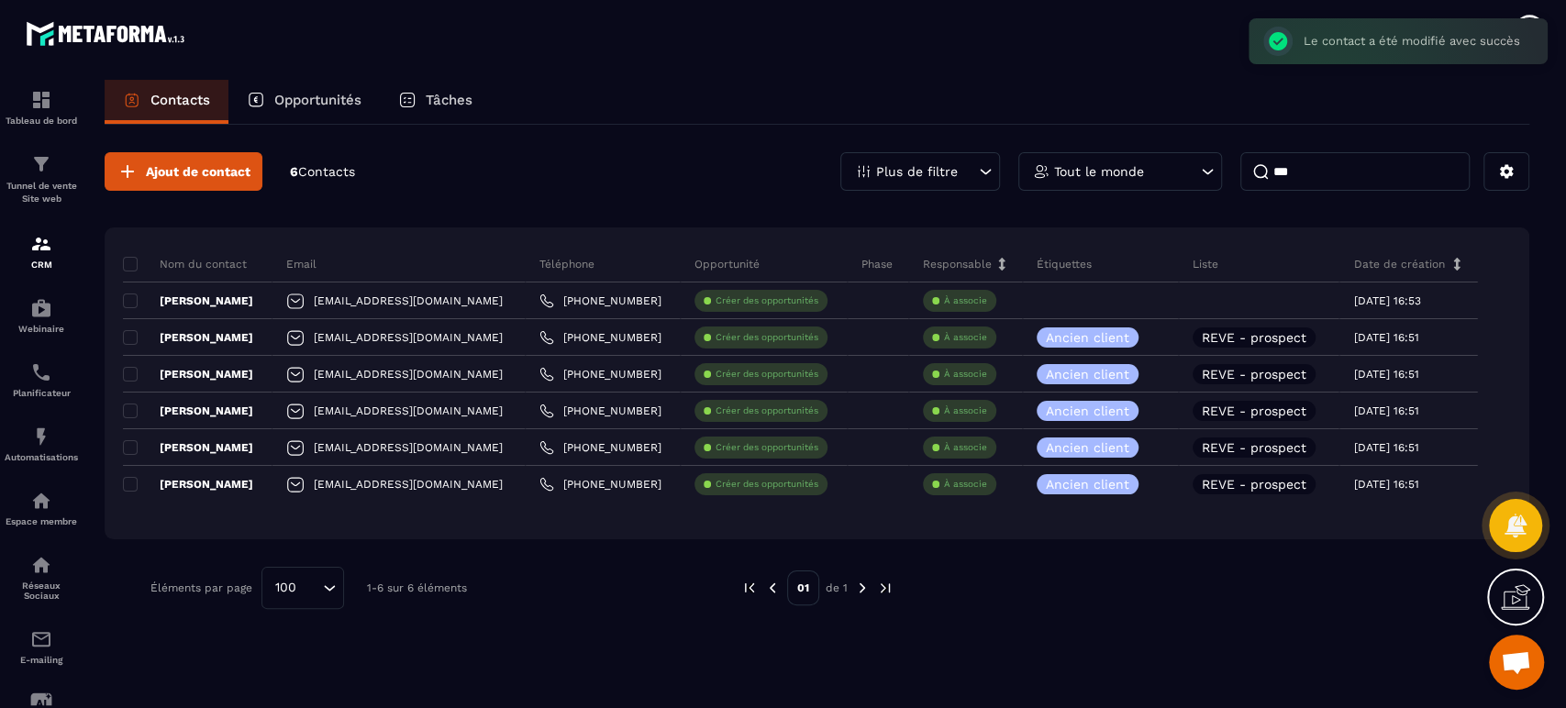
click at [129, 301] on span at bounding box center [130, 301] width 15 height 15
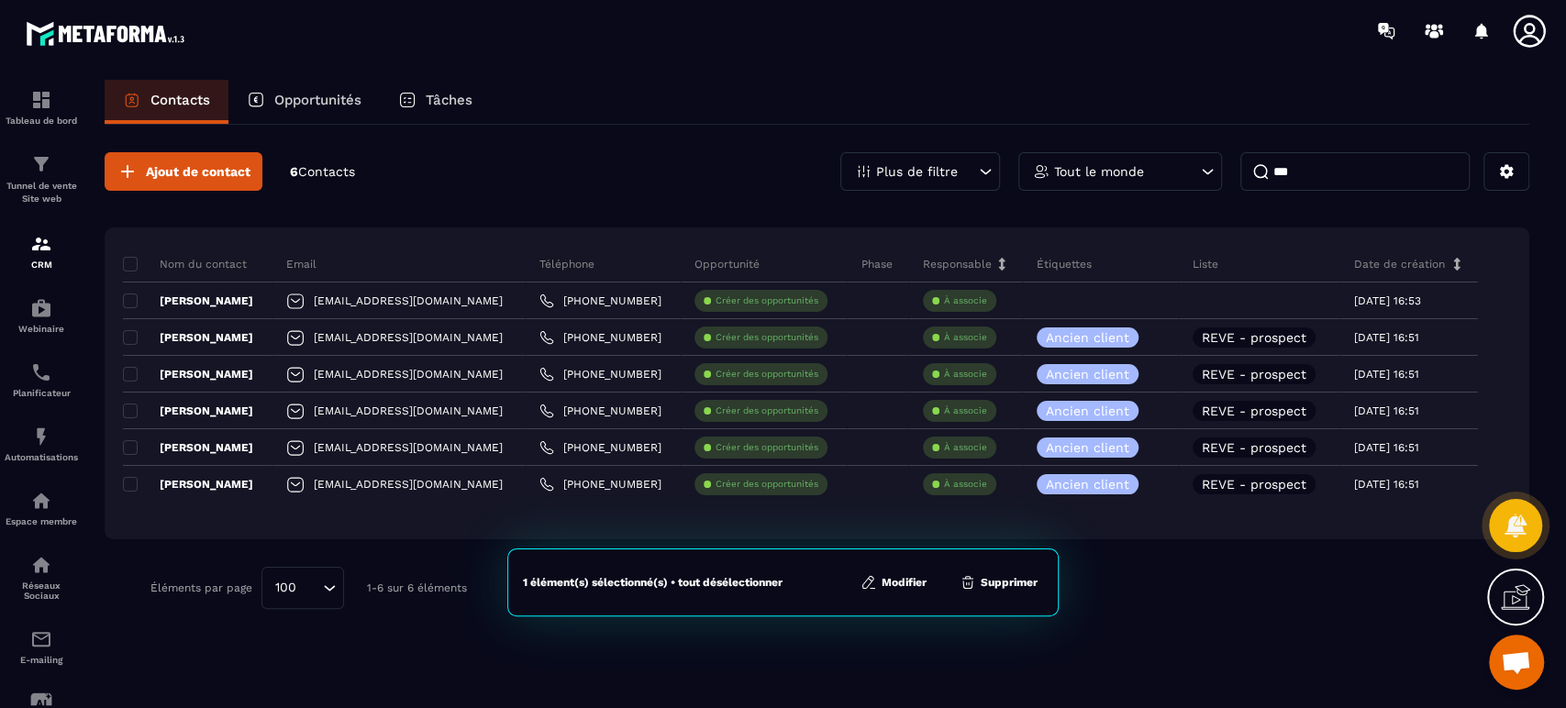
click at [901, 585] on button "Modifier" at bounding box center [893, 582] width 77 height 18
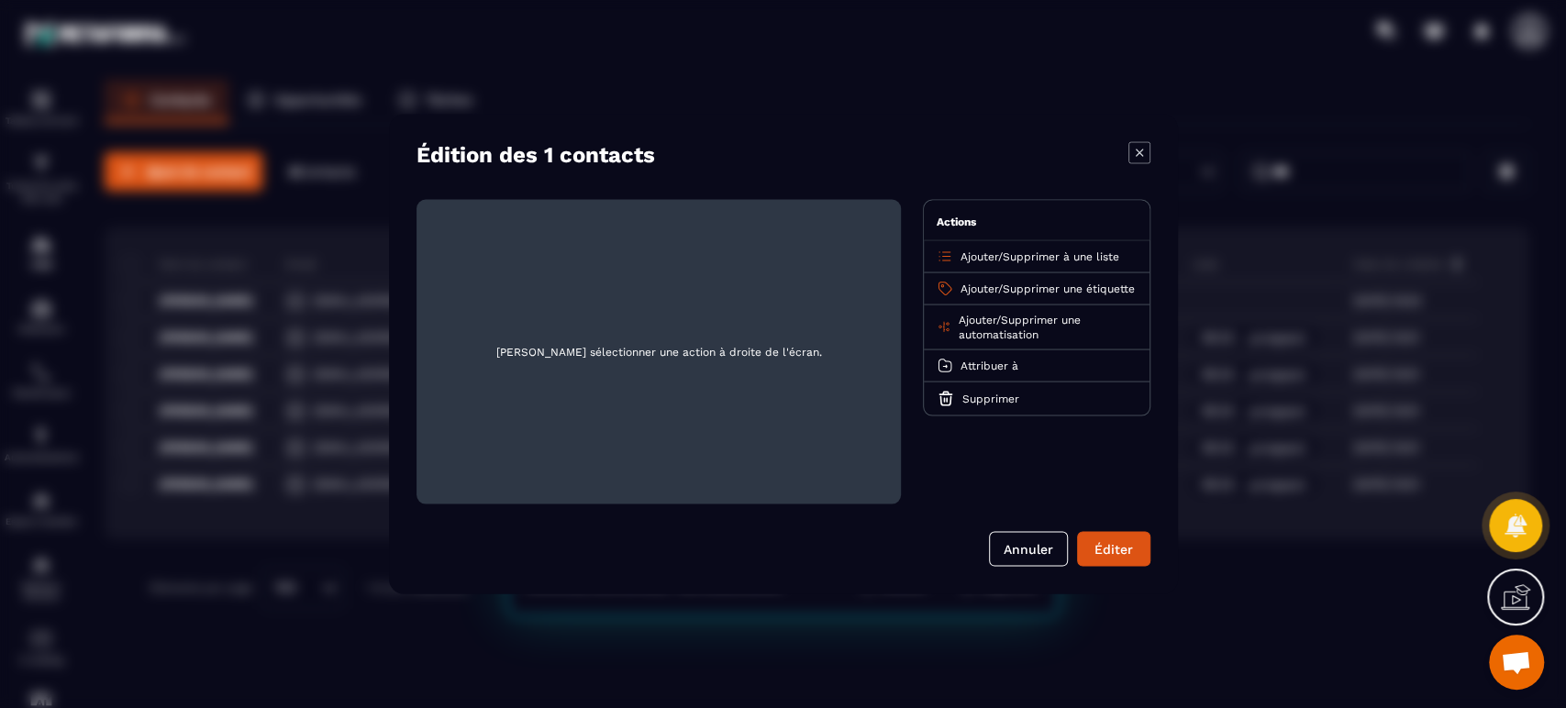
click at [945, 294] on icon "Modal window" at bounding box center [945, 289] width 17 height 17
click at [1003, 295] on span "Supprimer une étiquette" at bounding box center [1069, 289] width 132 height 13
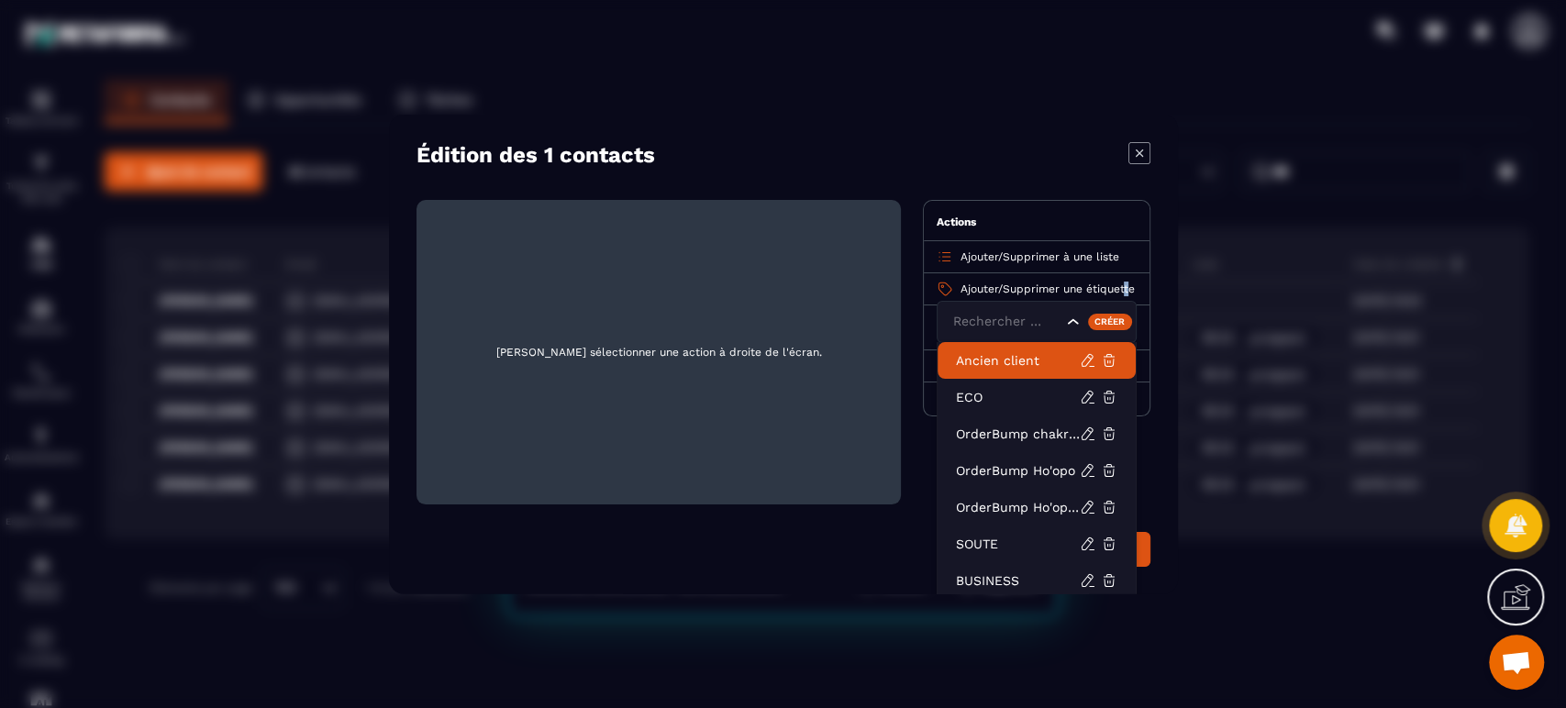
click at [1020, 347] on li "Ancien client" at bounding box center [1037, 360] width 198 height 37
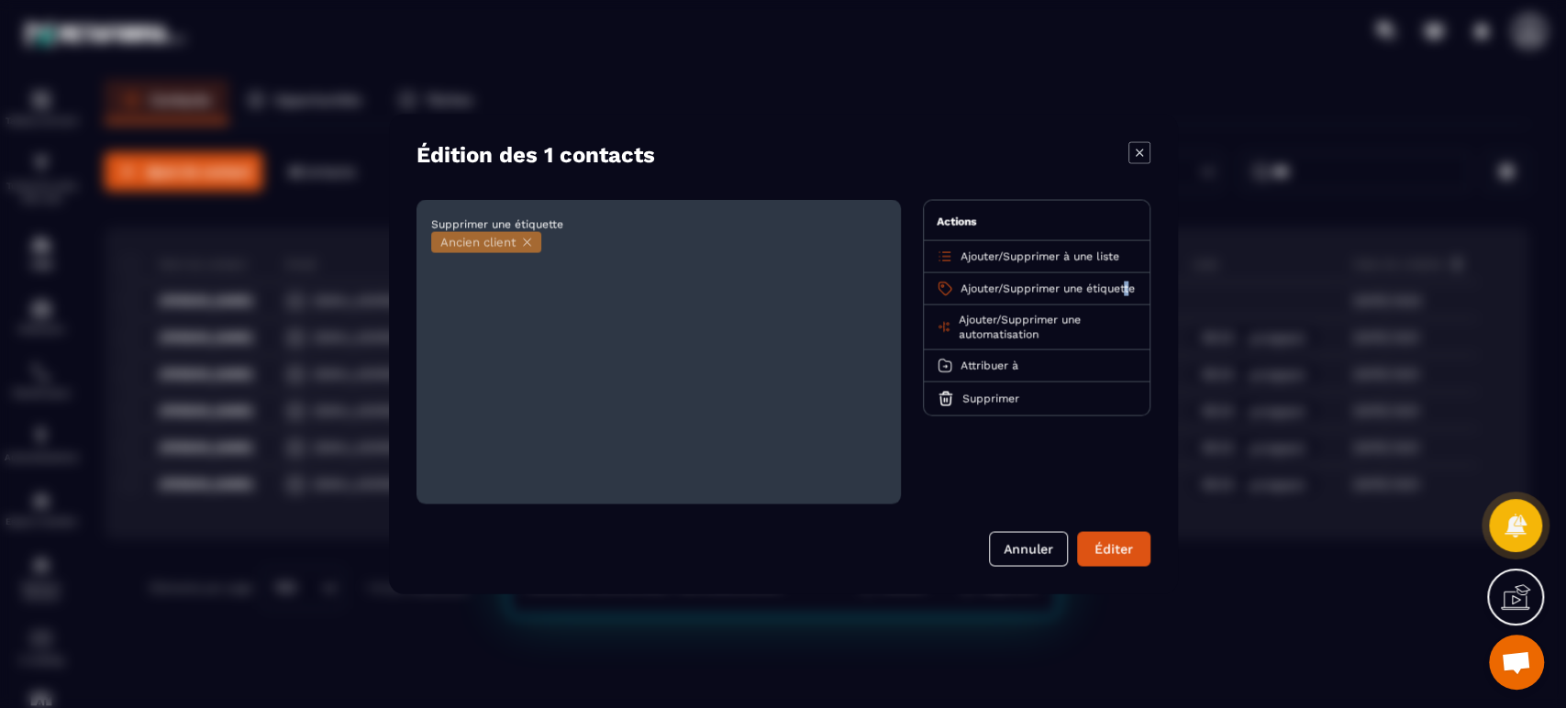
click at [1125, 546] on button "Éditer" at bounding box center [1113, 549] width 73 height 35
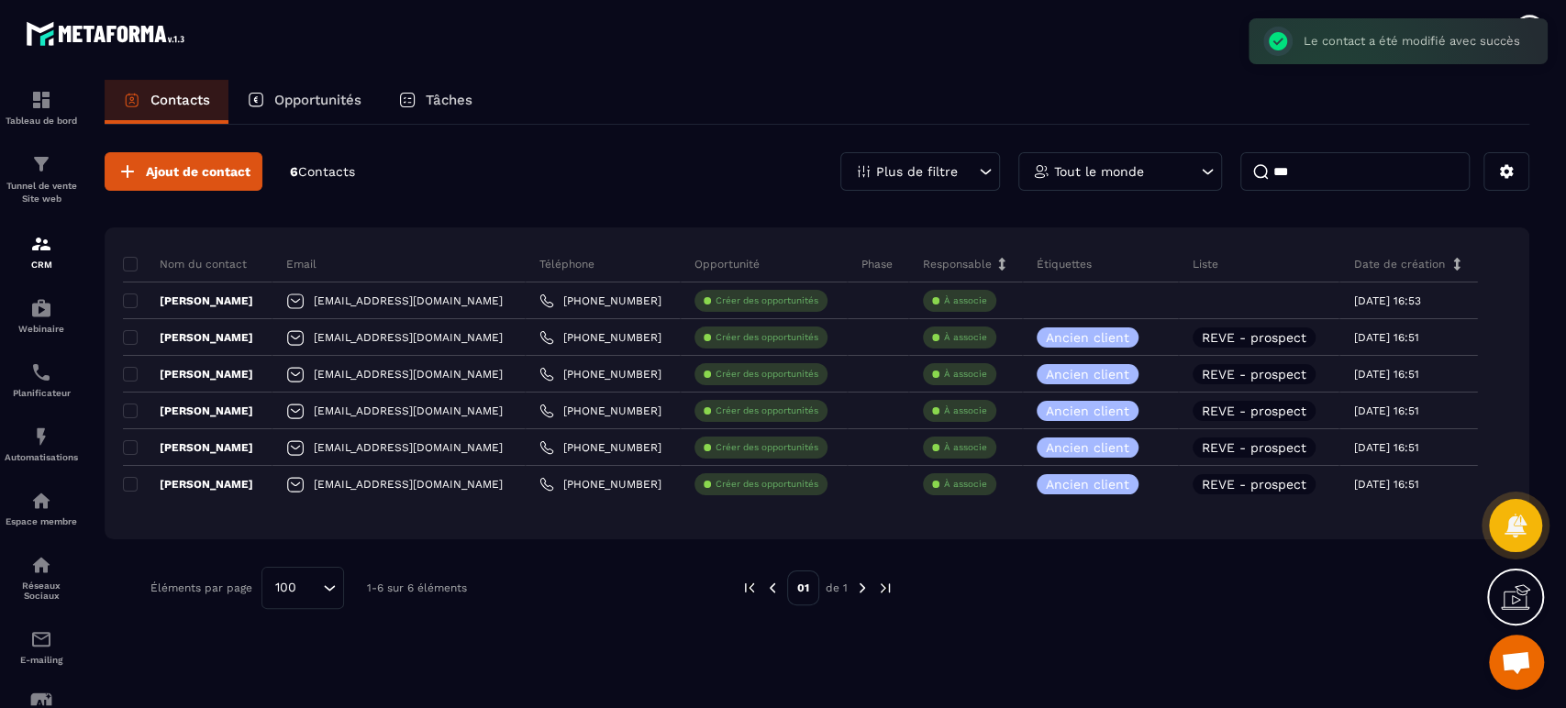
click at [1050, 299] on icon at bounding box center [1046, 300] width 7 height 7
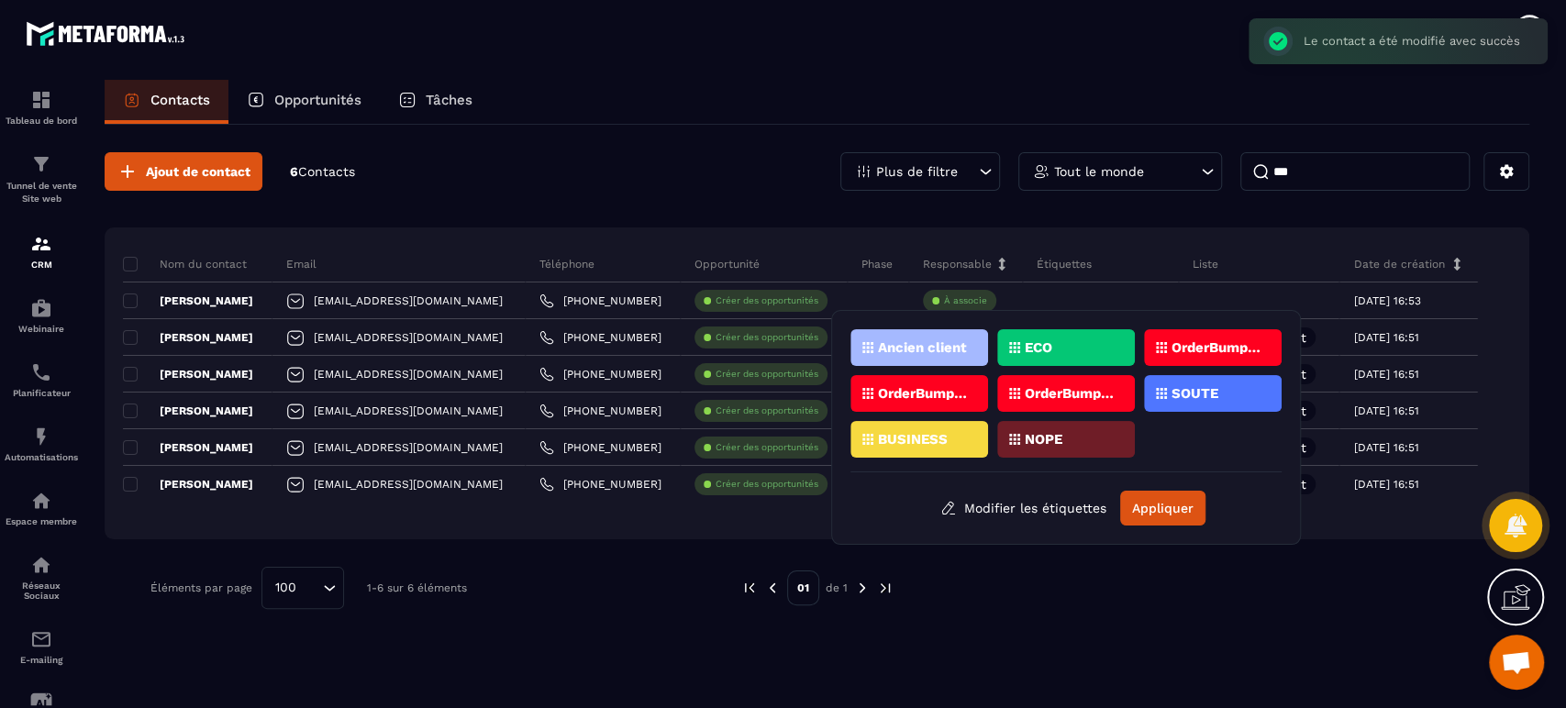
click at [899, 339] on div "Ancien client" at bounding box center [919, 347] width 138 height 37
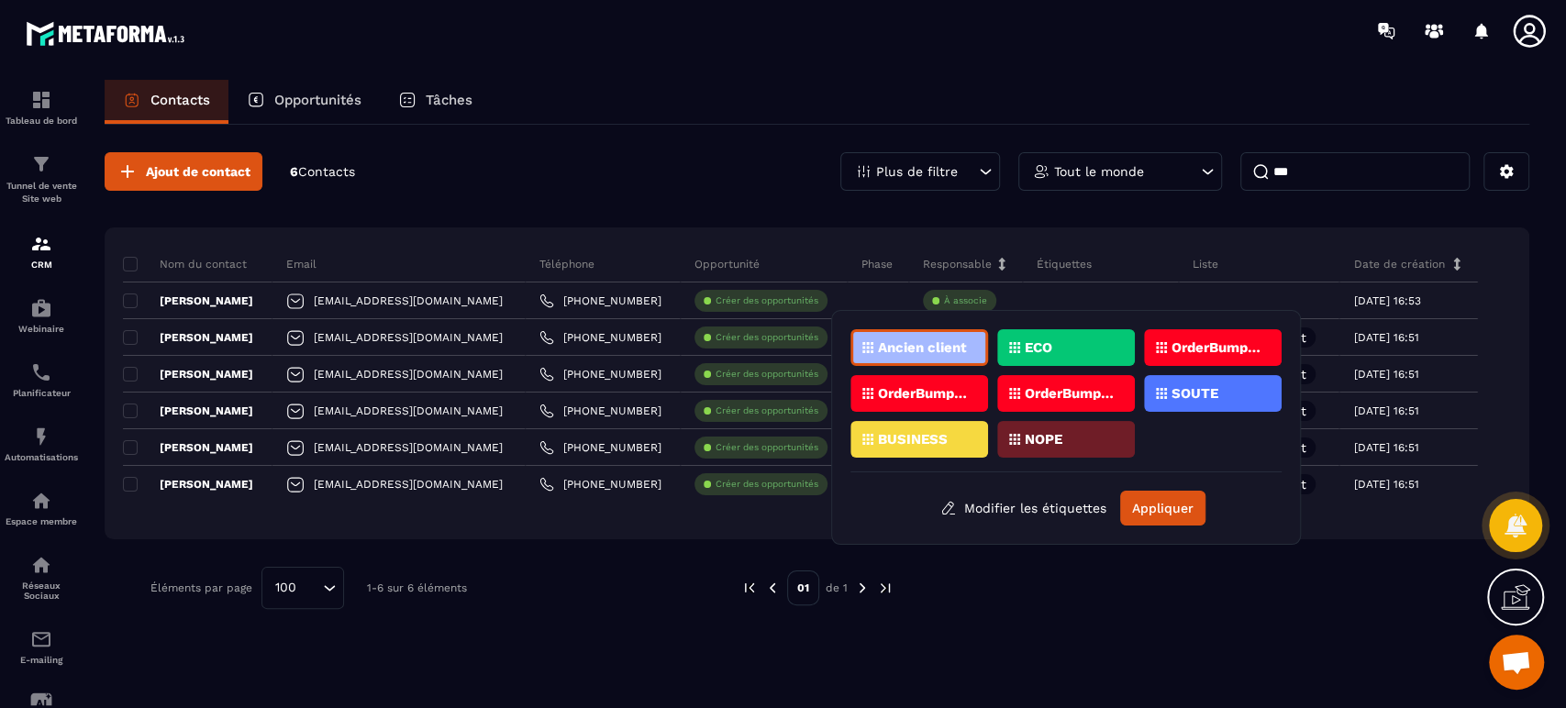
click at [1165, 502] on button "Appliquer" at bounding box center [1162, 508] width 85 height 35
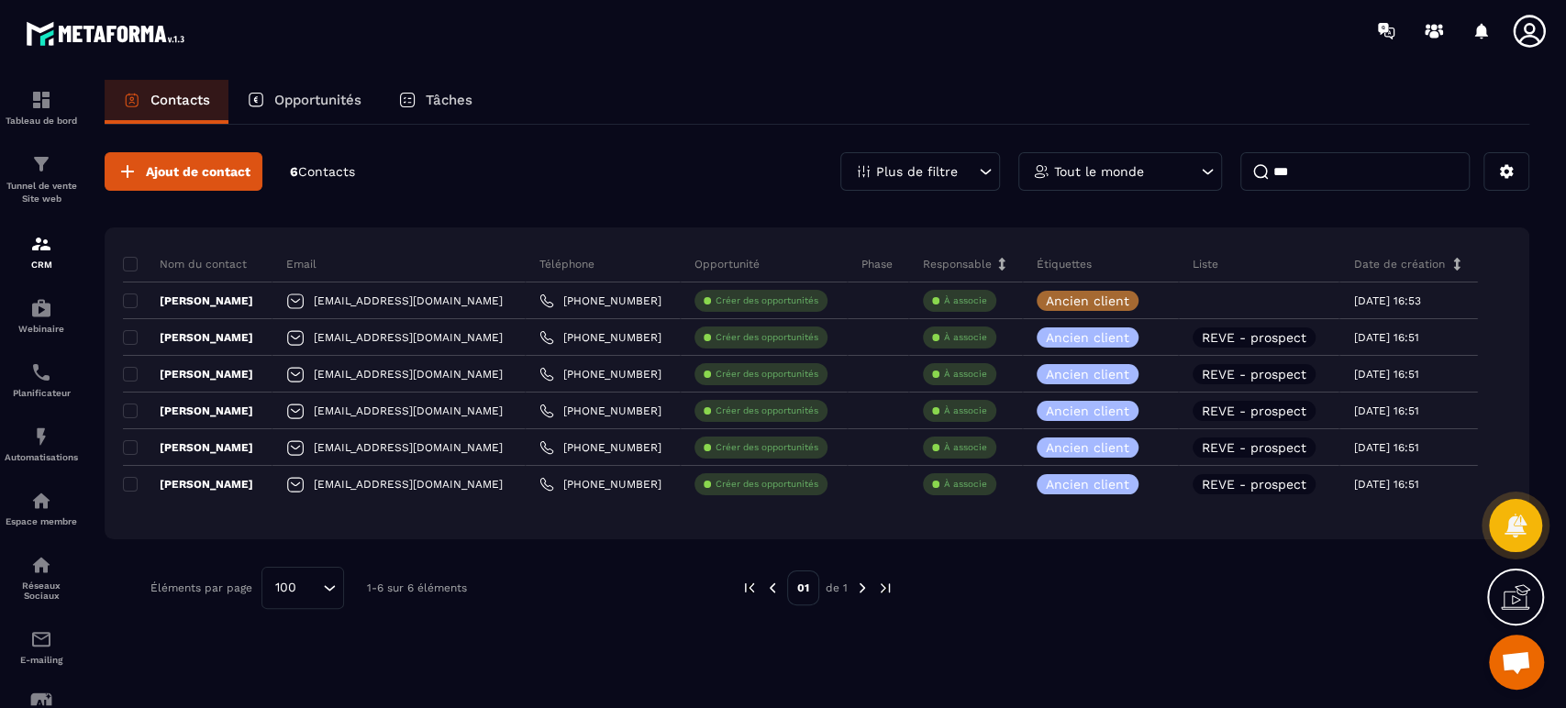
click at [1111, 297] on p "Ancien client" at bounding box center [1087, 300] width 83 height 13
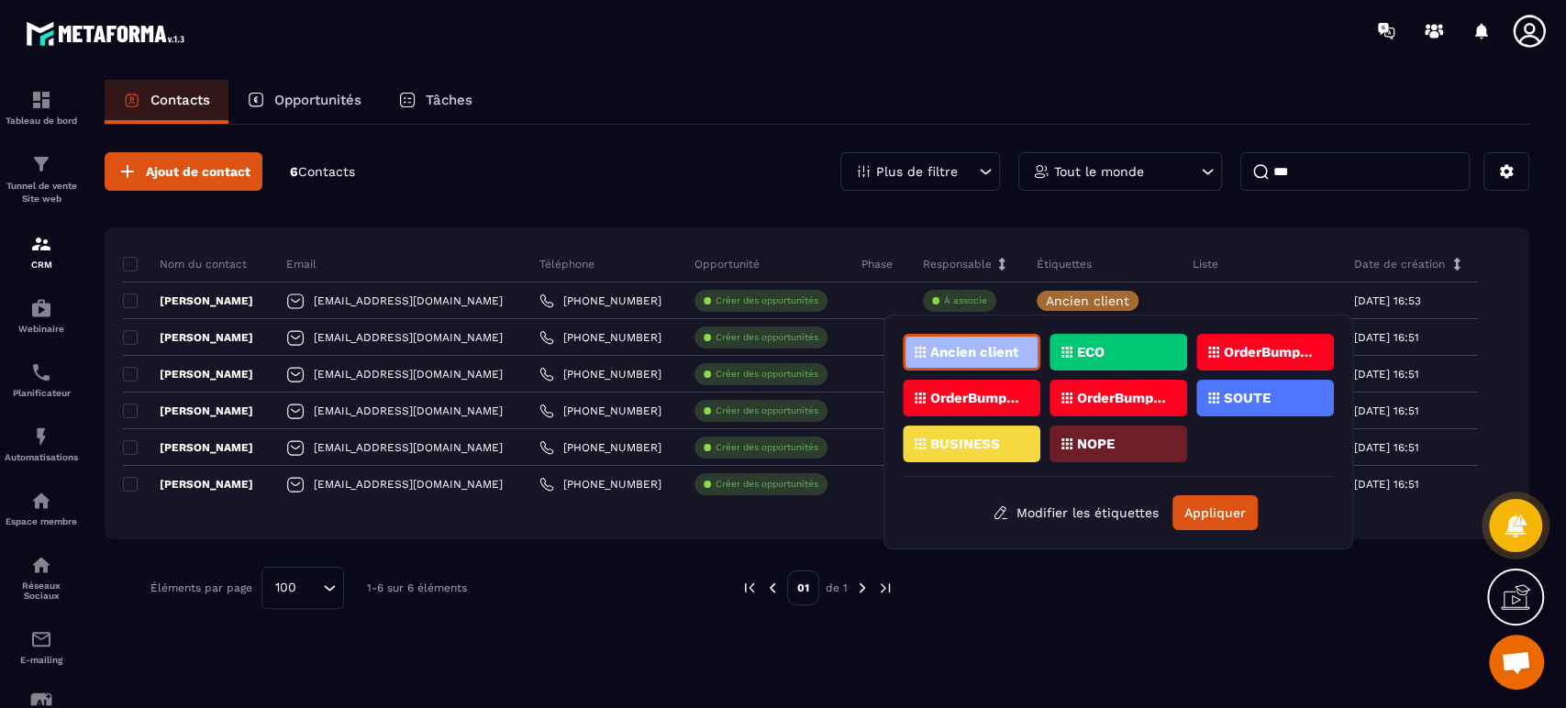
click at [166, 301] on p "[PERSON_NAME]" at bounding box center [188, 301] width 130 height 15
